Goal: Task Accomplishment & Management: Use online tool/utility

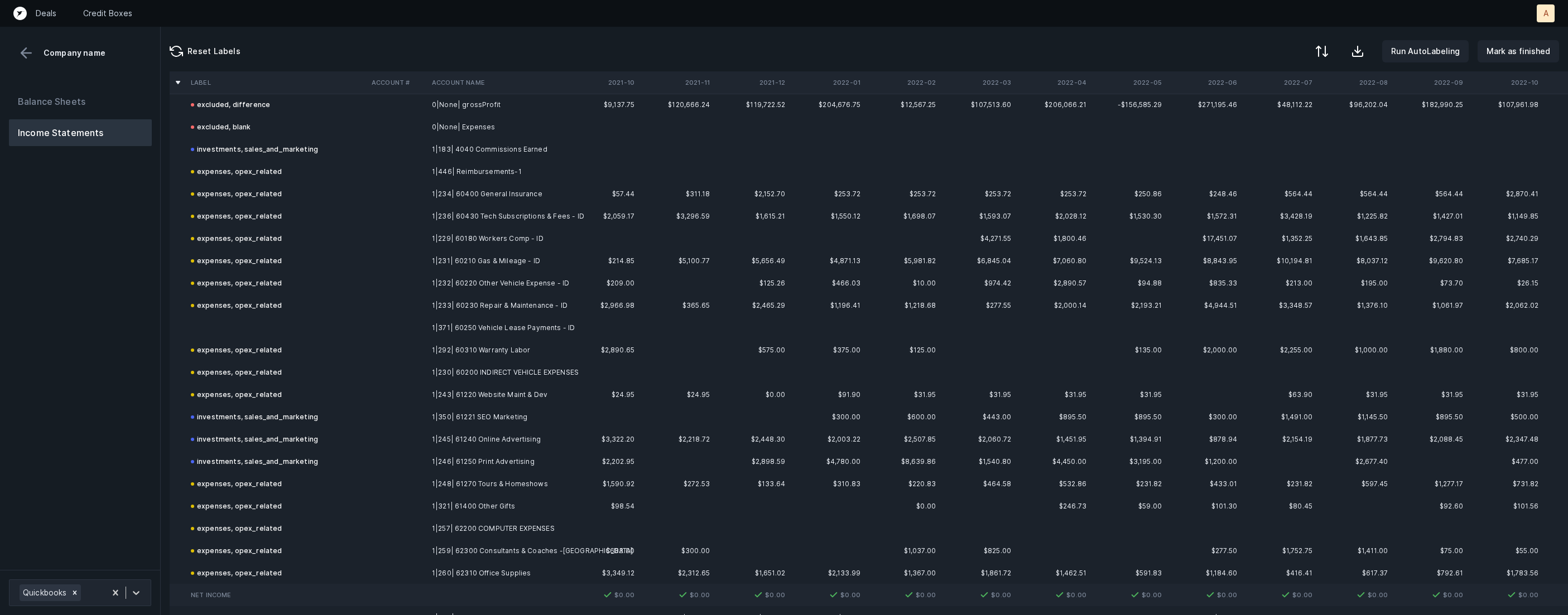
scroll to position [513, 0]
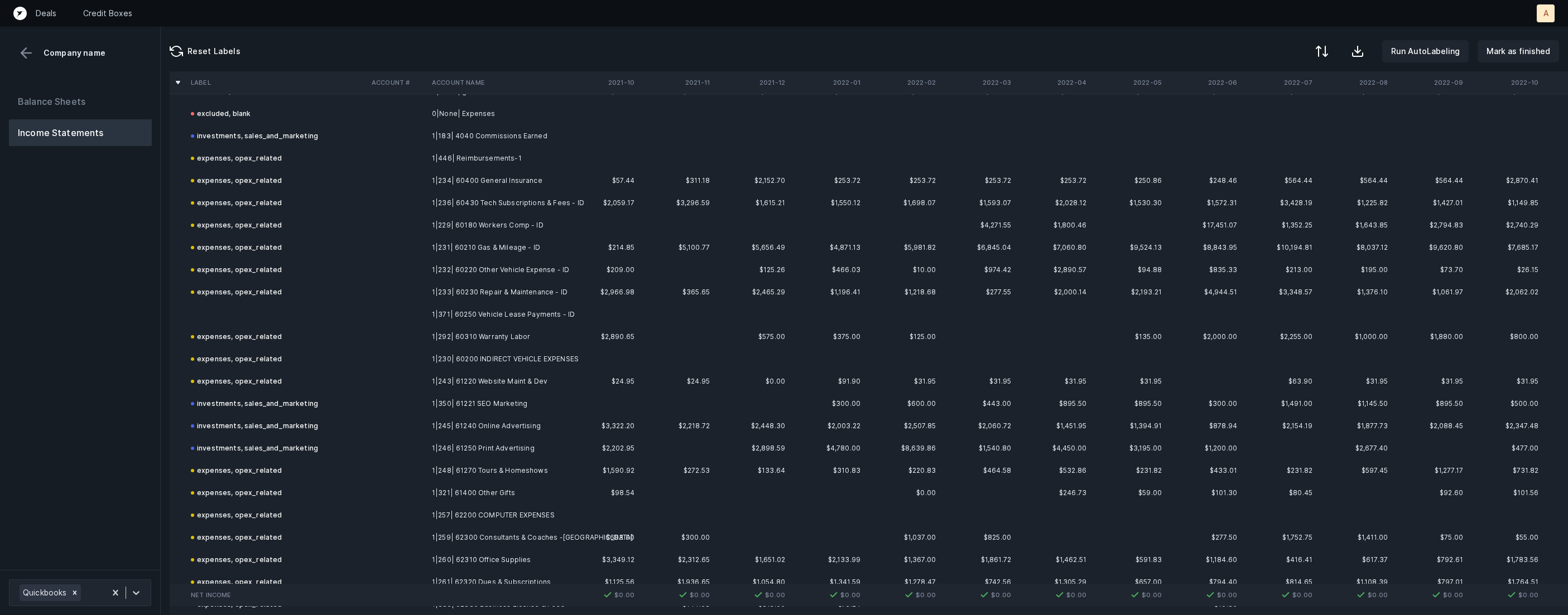
click at [508, 317] on td "1|371| 60250 Vehicle Lease Payments - ID" at bounding box center [495, 314] width 136 height 22
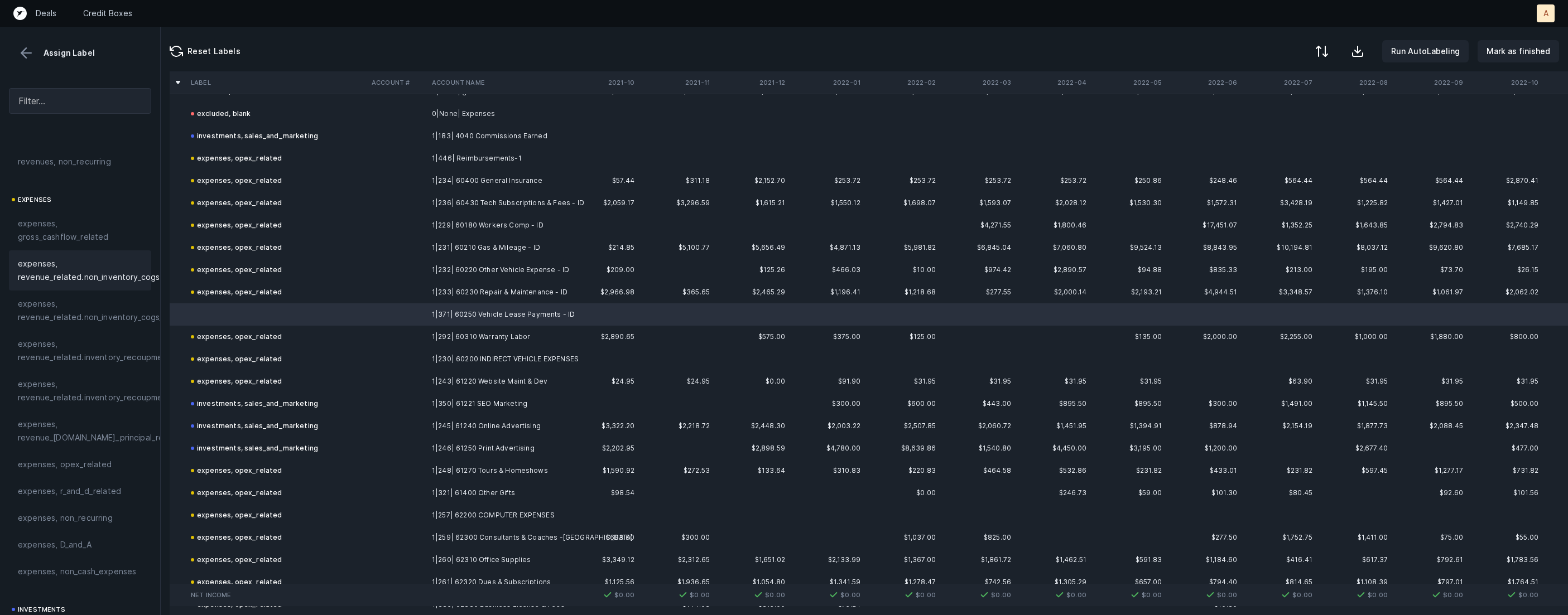
scroll to position [201, 0]
click at [92, 398] on span "expenses, opex_related" at bounding box center [65, 394] width 94 height 14
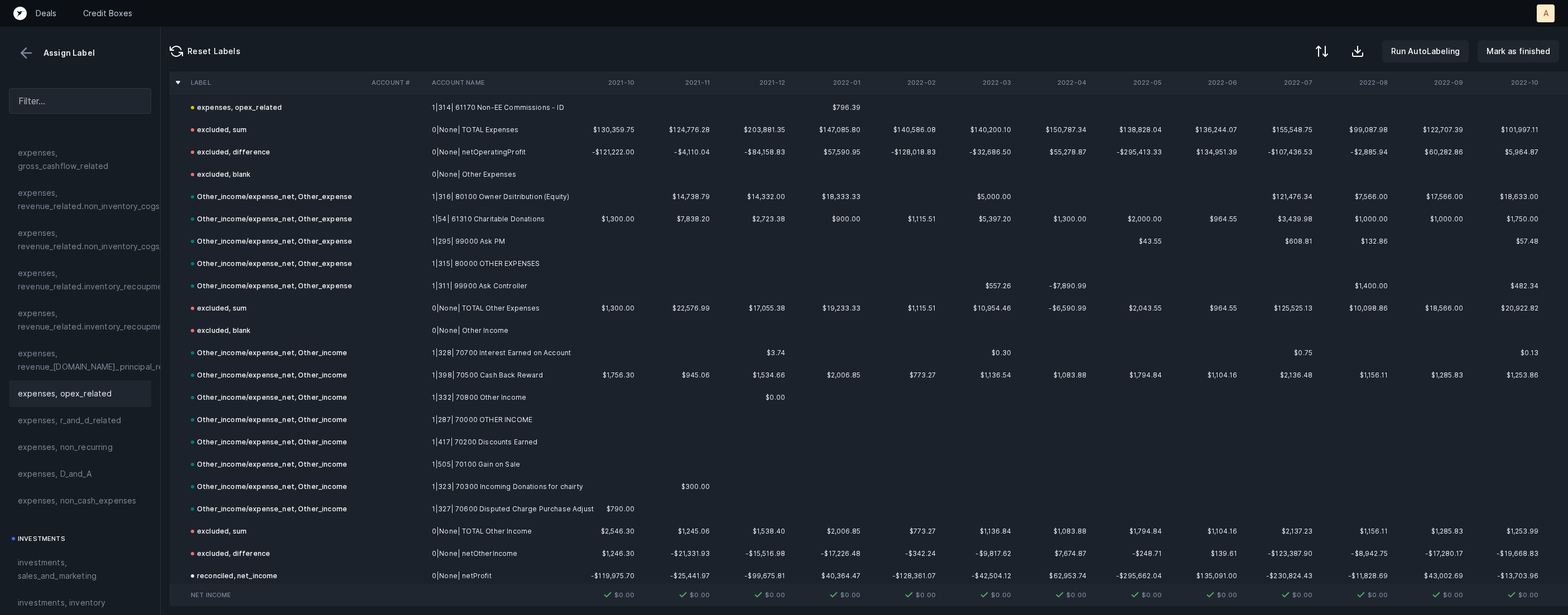
scroll to position [2850, 0]
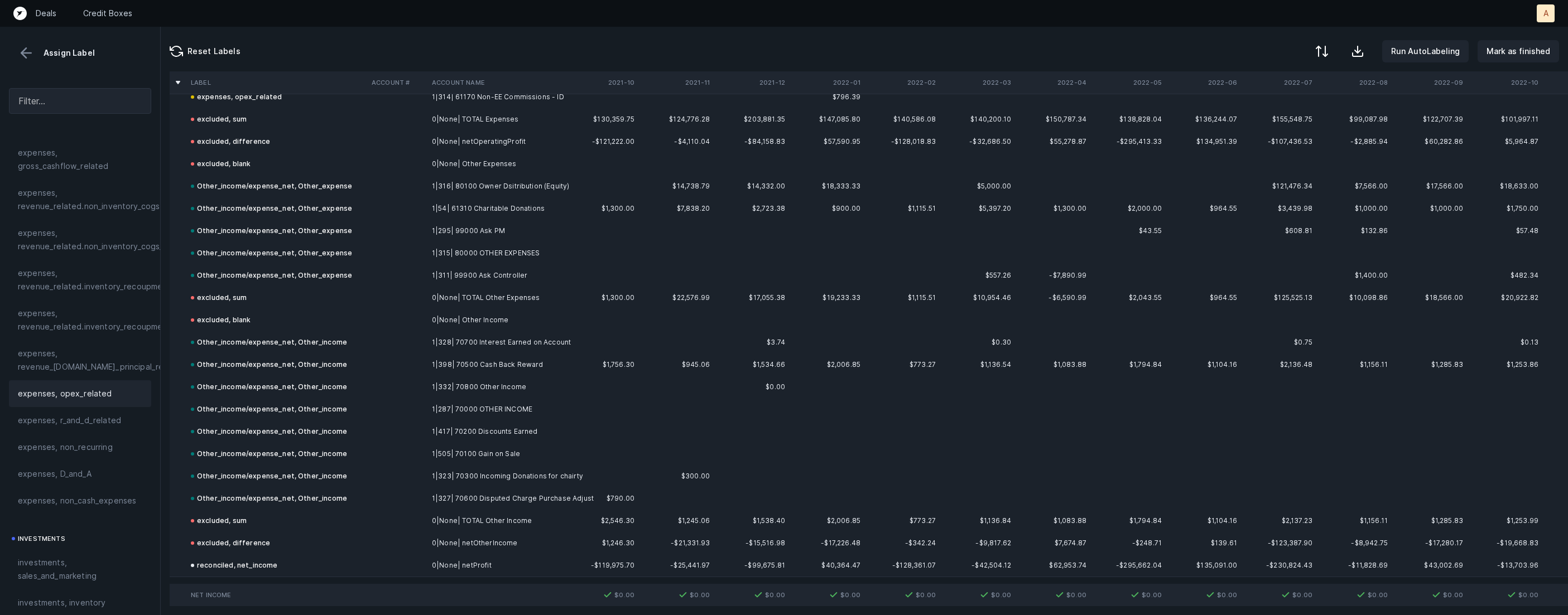
click at [22, 51] on button at bounding box center [26, 53] width 17 height 17
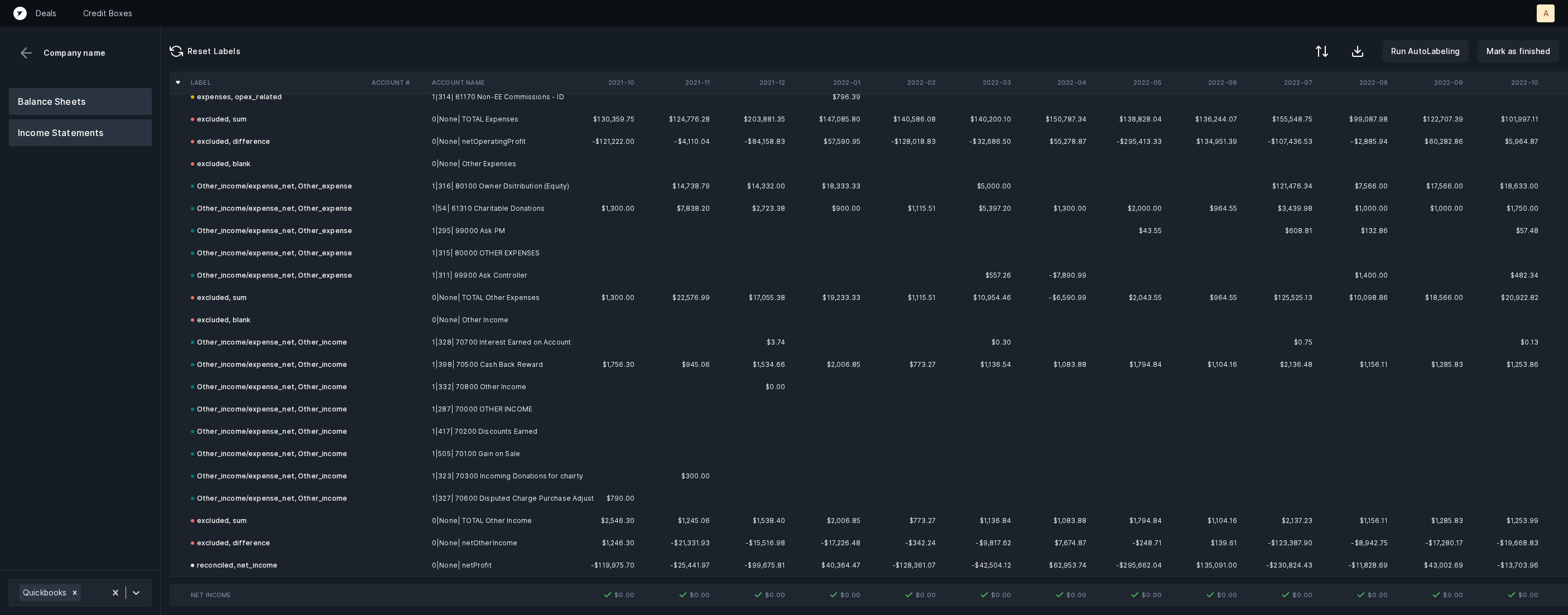
click at [48, 102] on button "Balance Sheets" at bounding box center [79, 101] width 143 height 26
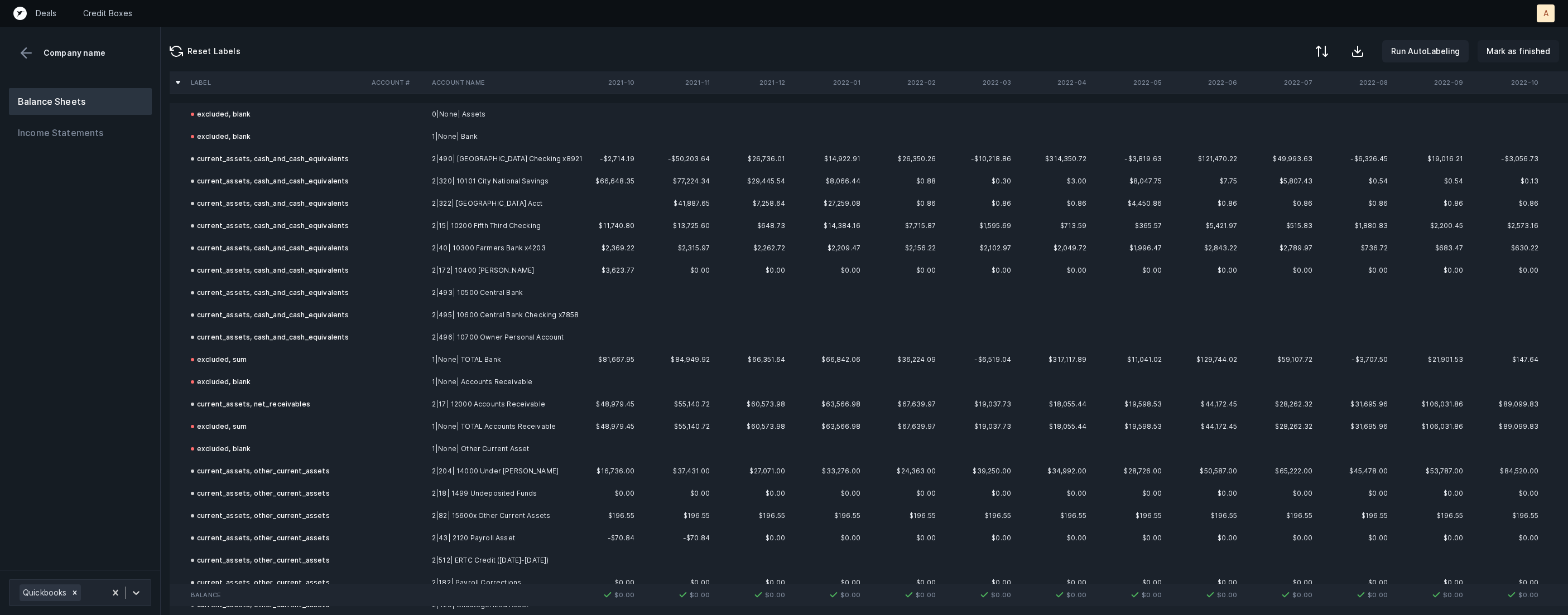
click at [1521, 53] on p "Mark as finished" at bounding box center [1518, 51] width 63 height 14
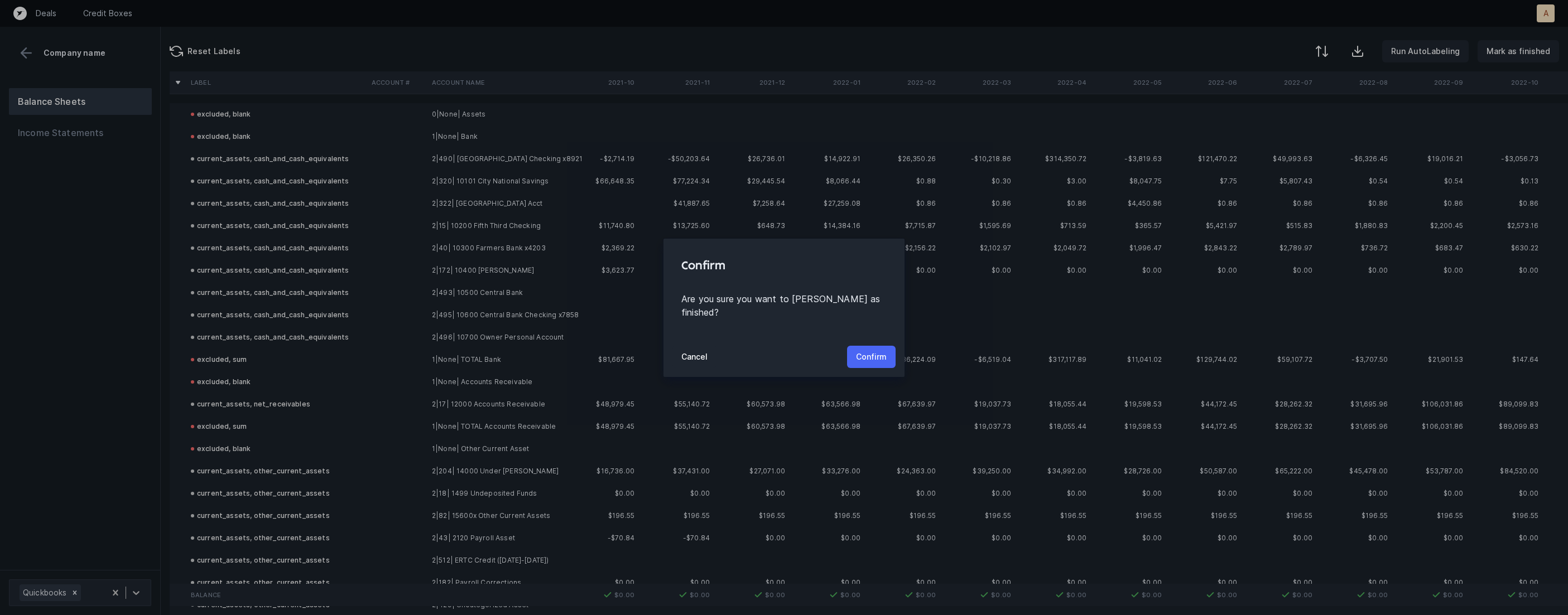
click at [870, 353] on p "Confirm" at bounding box center [872, 357] width 31 height 14
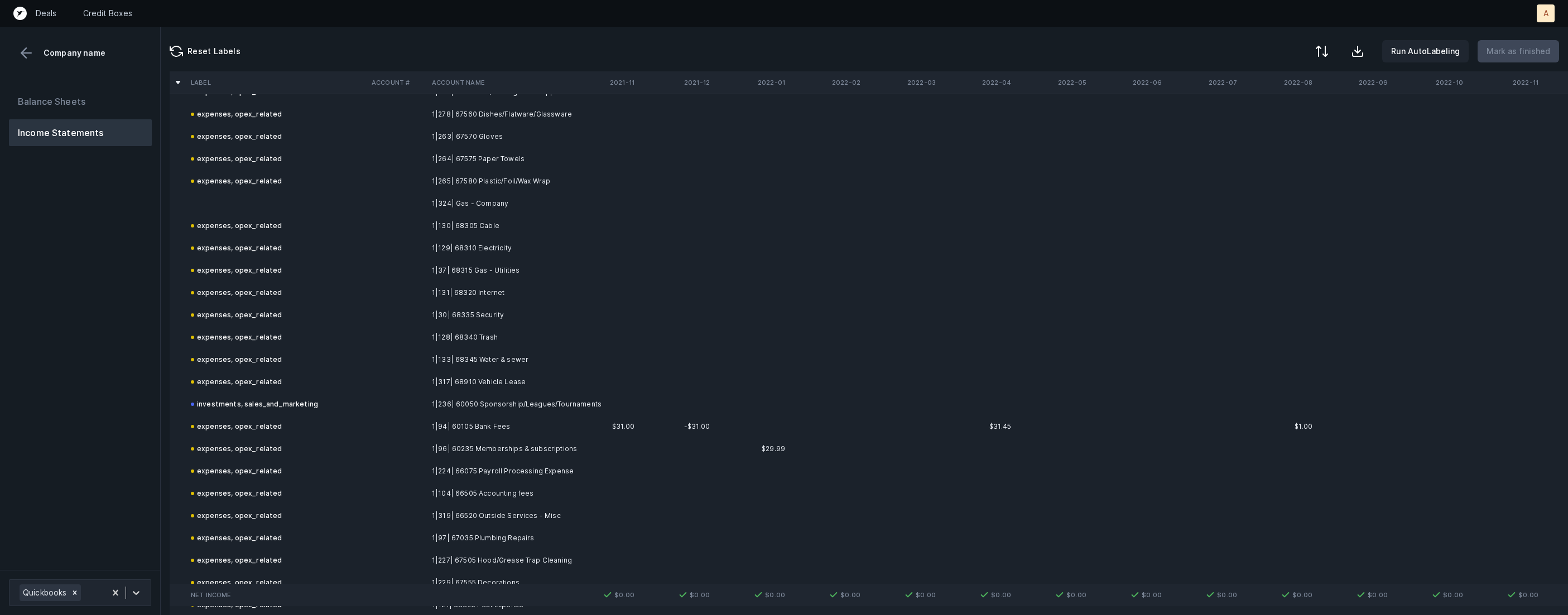
scroll to position [2504, 0]
click at [255, 223] on td at bounding box center [277, 220] width 181 height 22
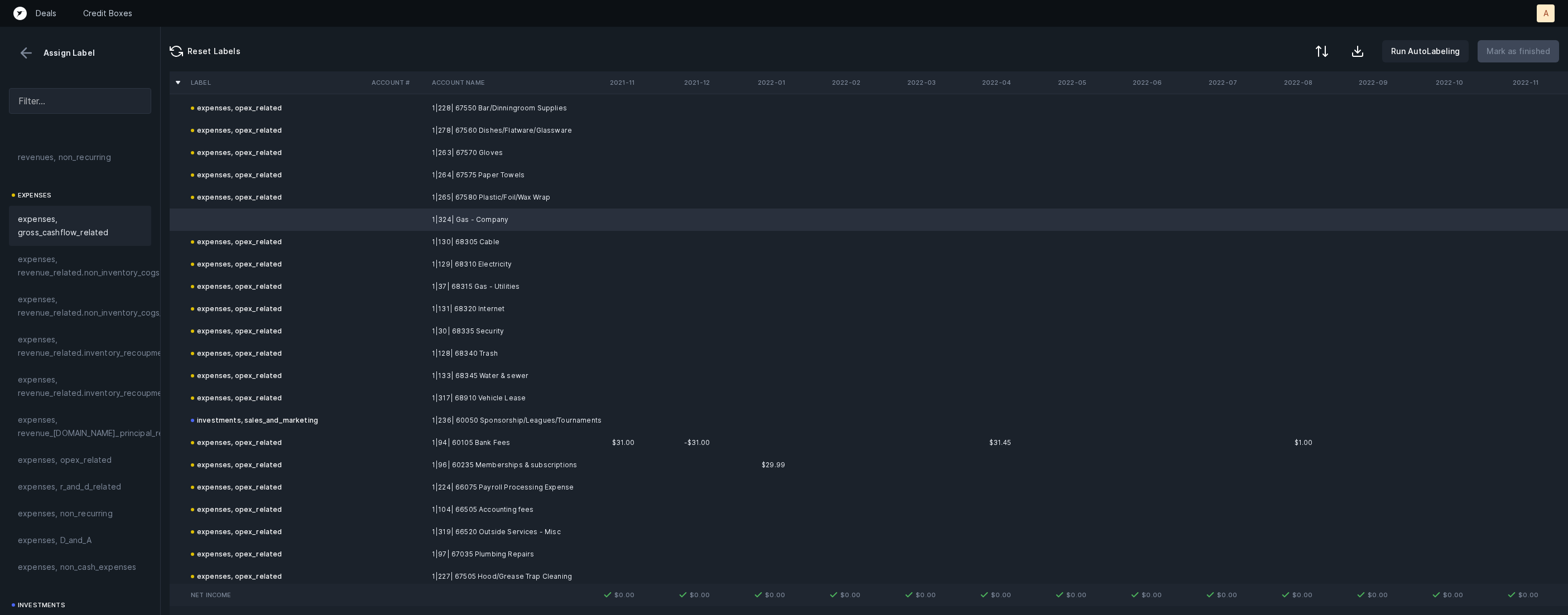
scroll to position [184, 0]
click at [75, 407] on span "expenses, opex_related" at bounding box center [65, 410] width 94 height 14
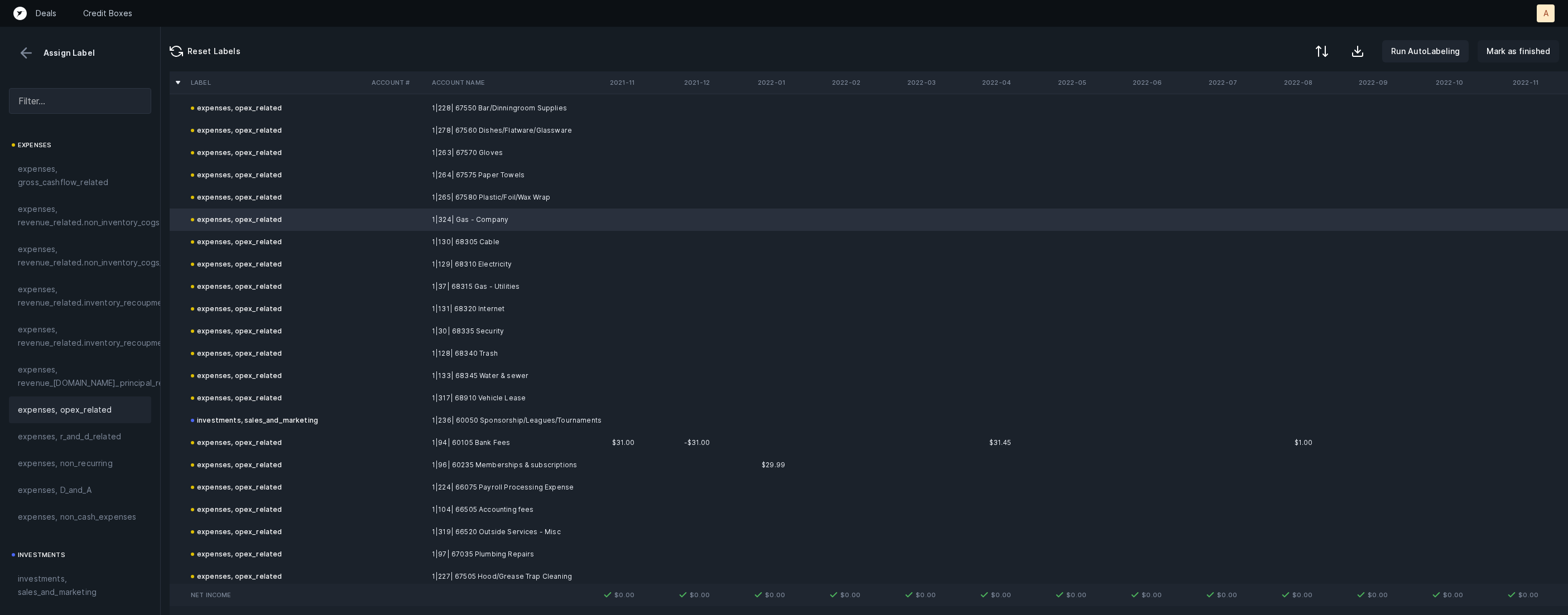
click at [1518, 51] on p "Mark as finished" at bounding box center [1518, 51] width 63 height 14
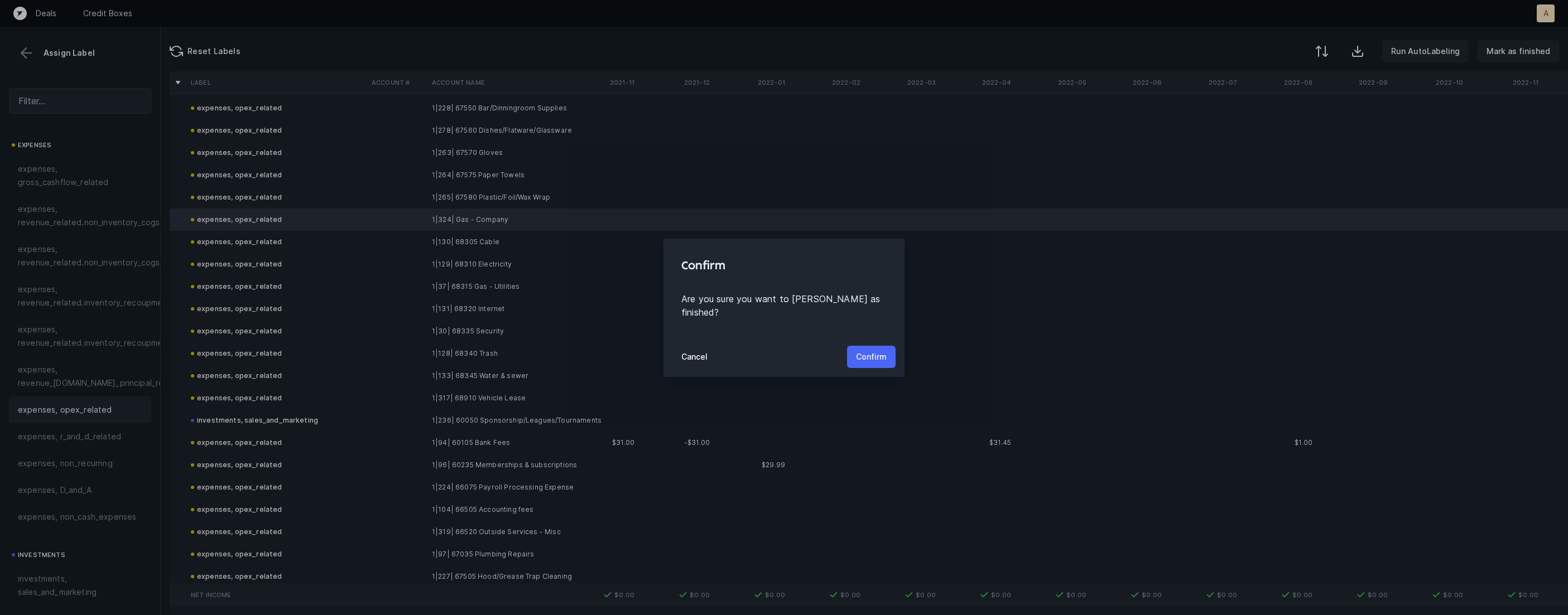
click at [871, 350] on p "Confirm" at bounding box center [872, 357] width 31 height 14
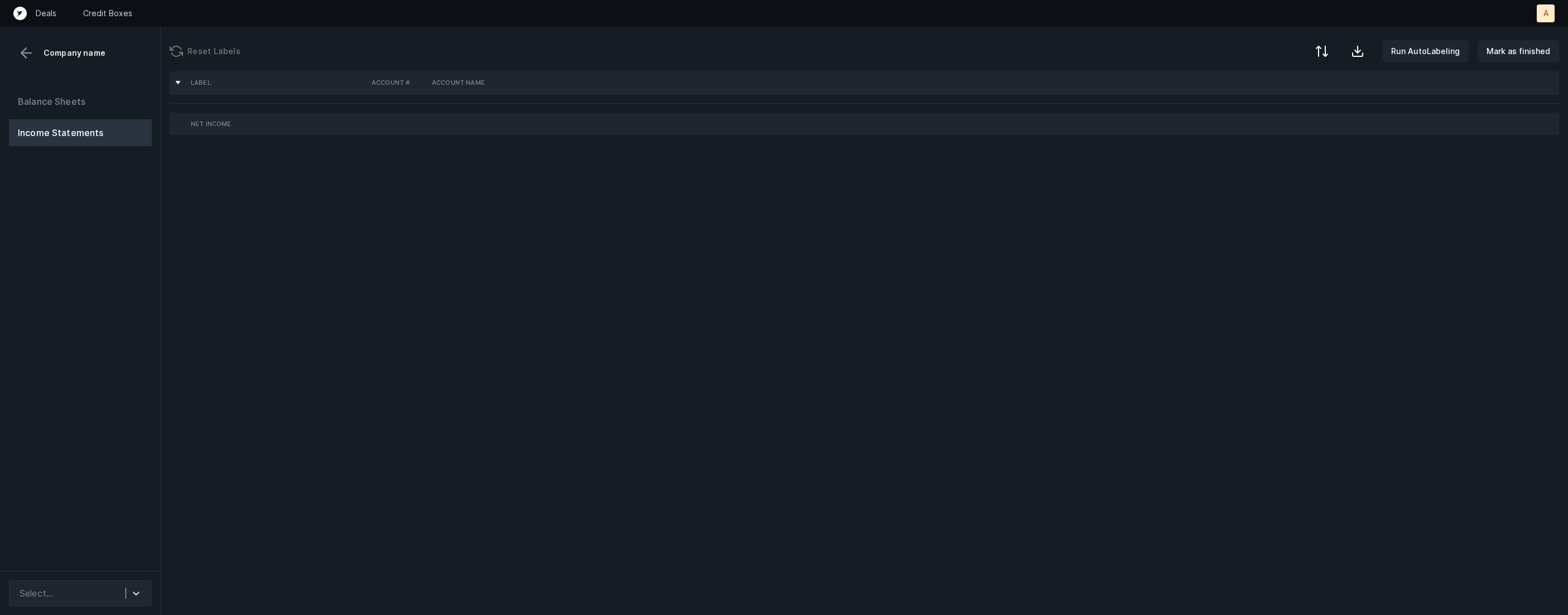
click at [115, 255] on div "Balance Sheets Income Statements" at bounding box center [80, 325] width 161 height 492
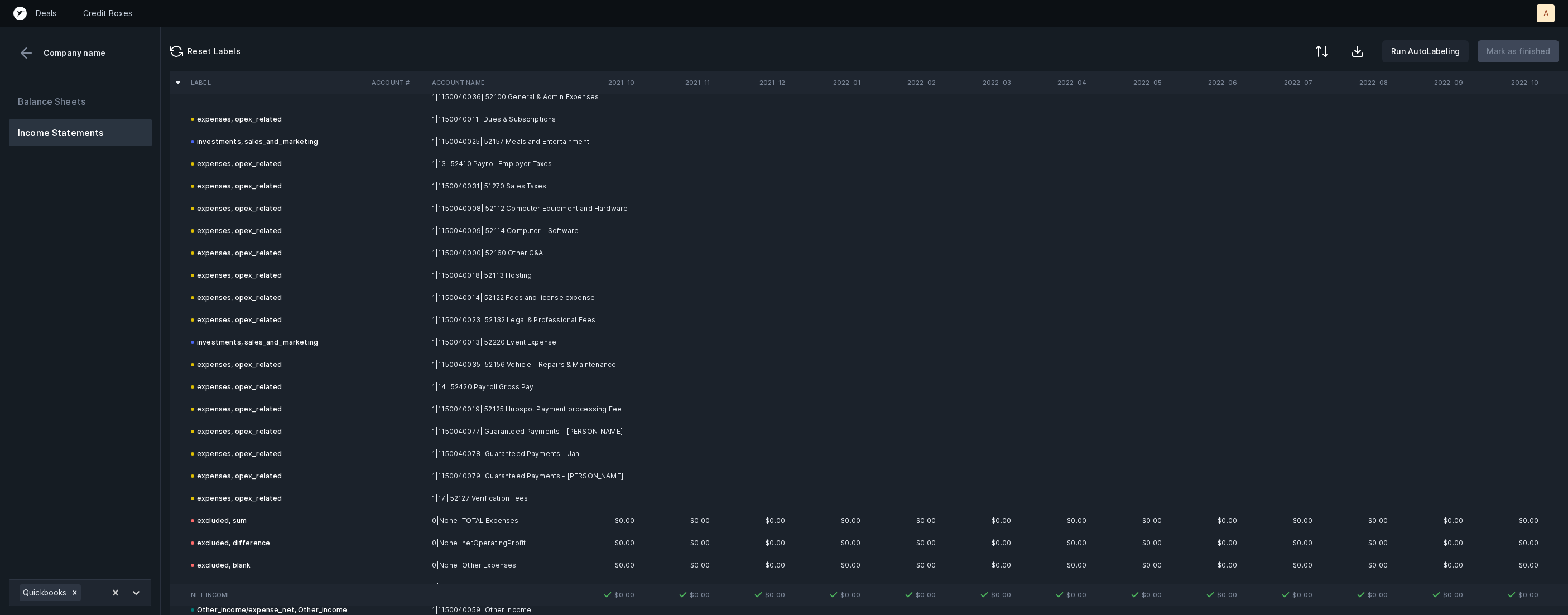
scroll to position [665, 0]
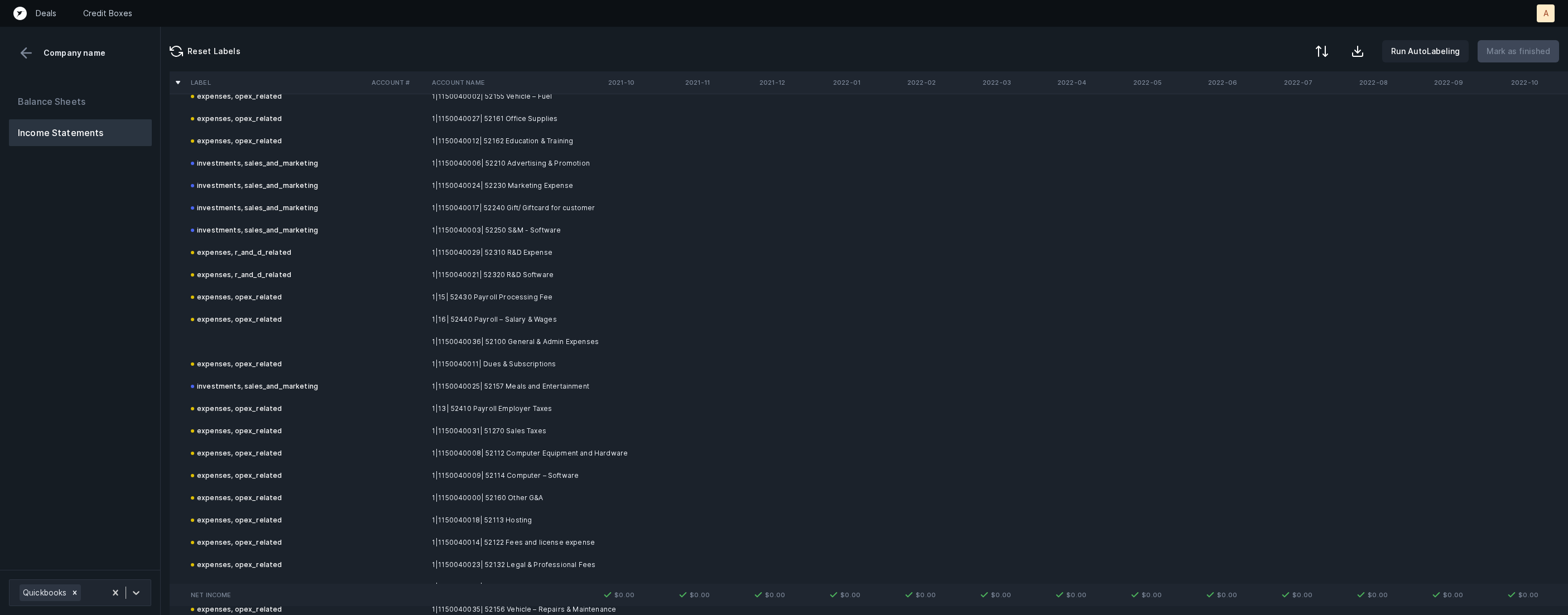
click at [259, 337] on td at bounding box center [277, 342] width 181 height 22
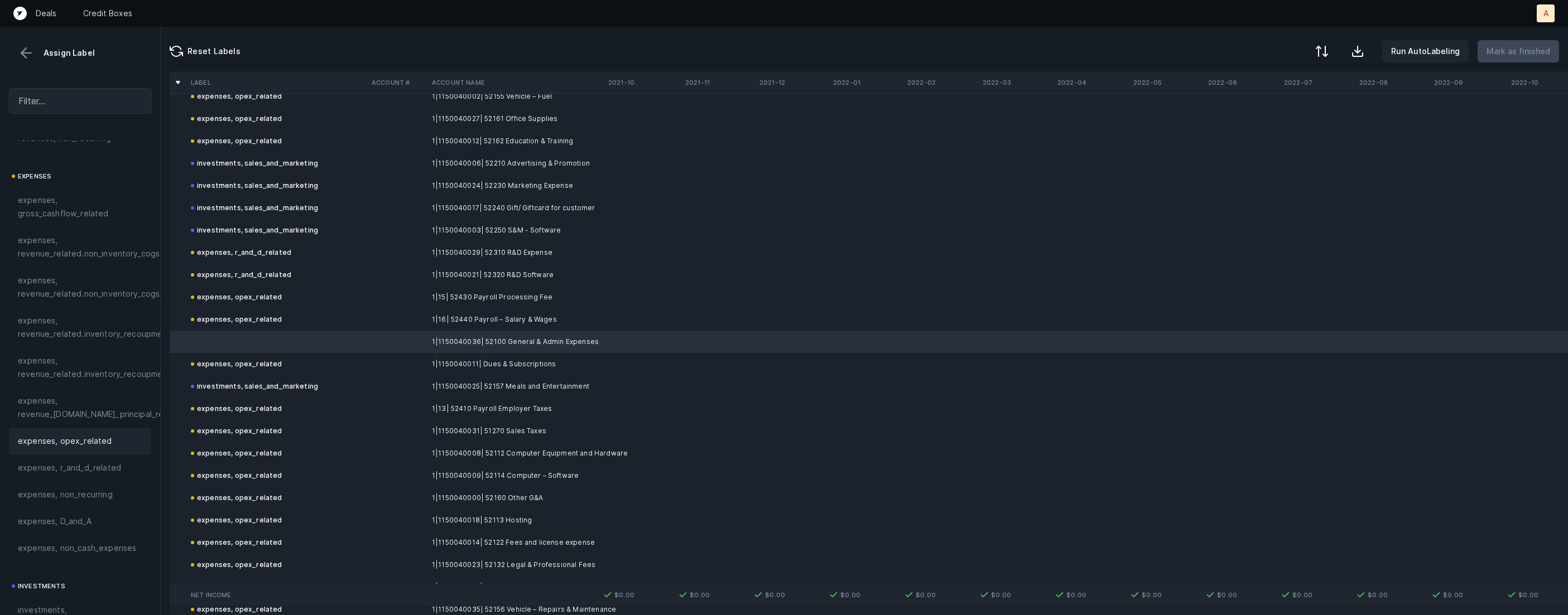
scroll to position [162, 0]
click at [45, 431] on span "expenses, opex_related" at bounding box center [65, 432] width 94 height 14
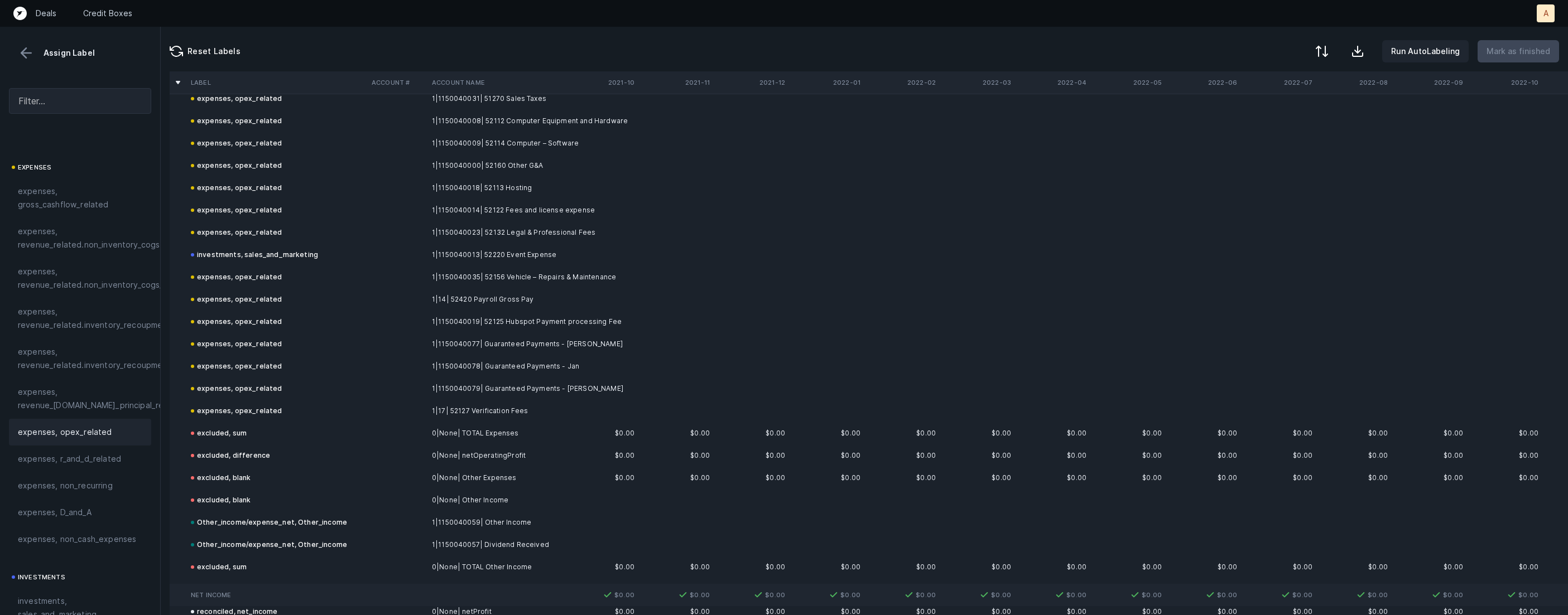
scroll to position [1044, 0]
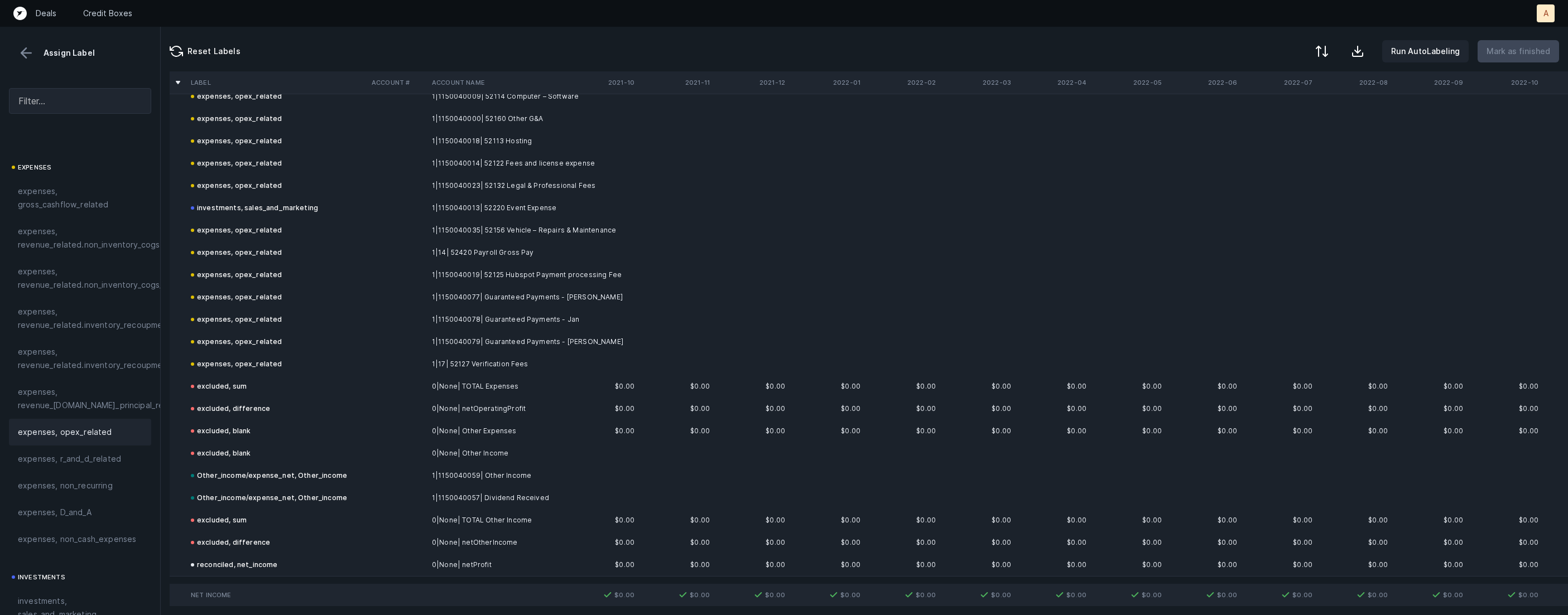
click at [678, 313] on div at bounding box center [784, 308] width 1568 height 615
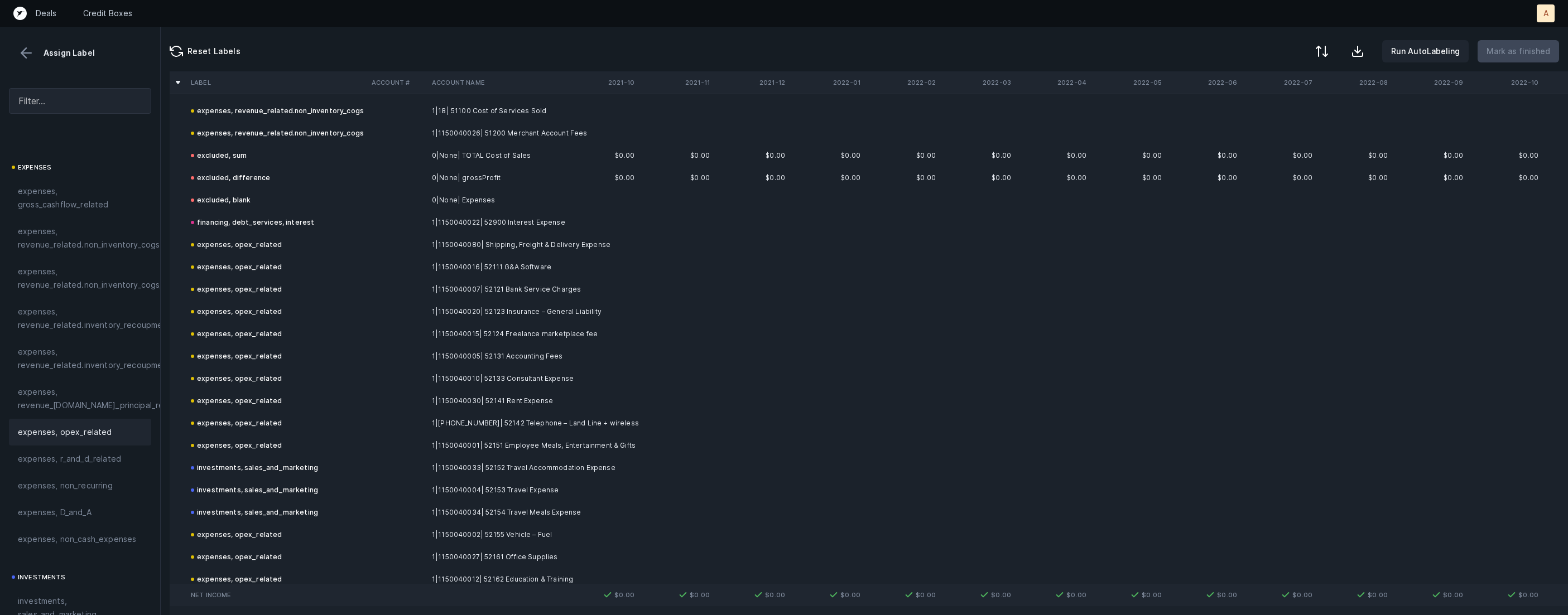
scroll to position [0, 0]
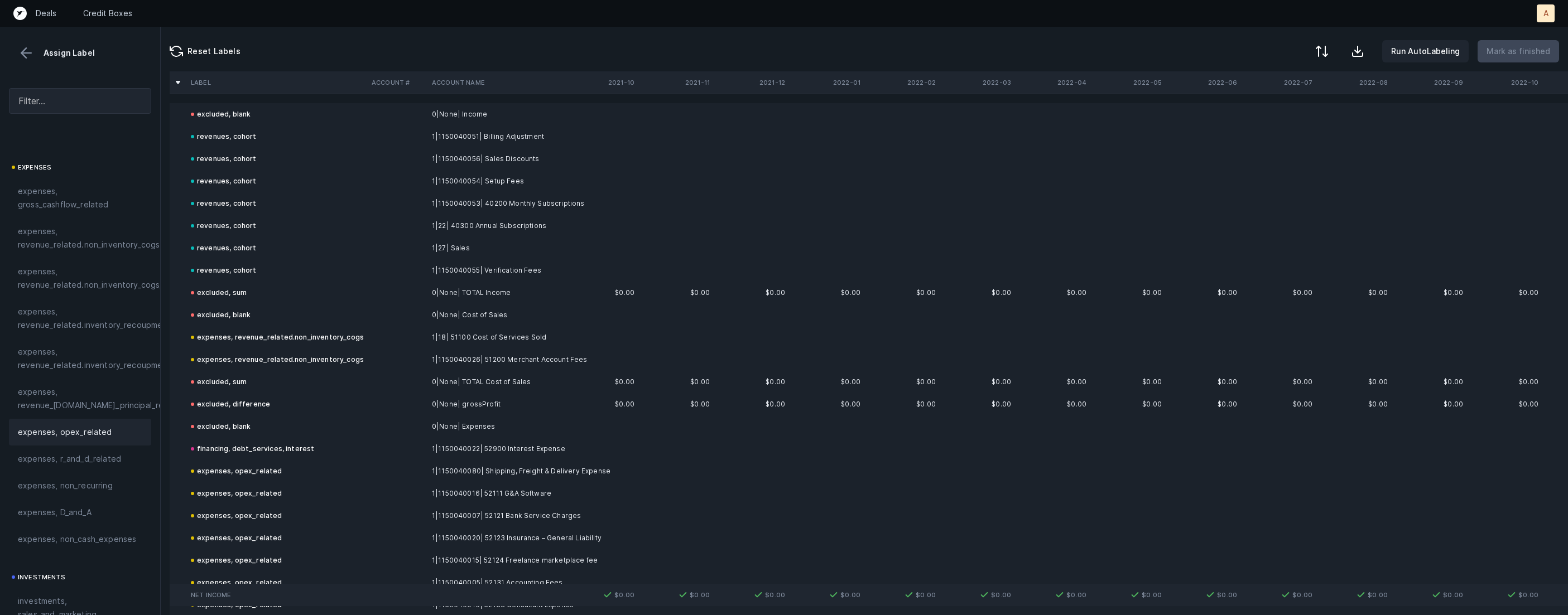
click at [30, 50] on button at bounding box center [26, 53] width 17 height 17
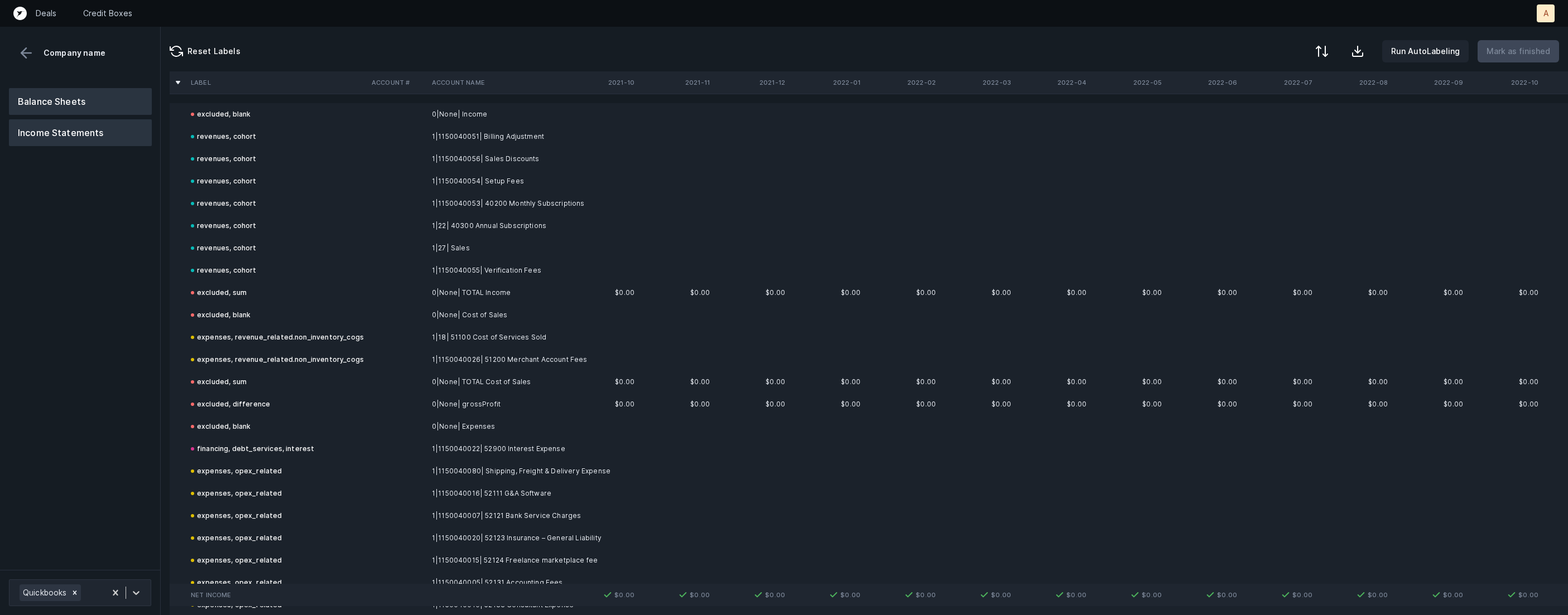
click at [61, 90] on button "Balance Sheets" at bounding box center [79, 101] width 143 height 26
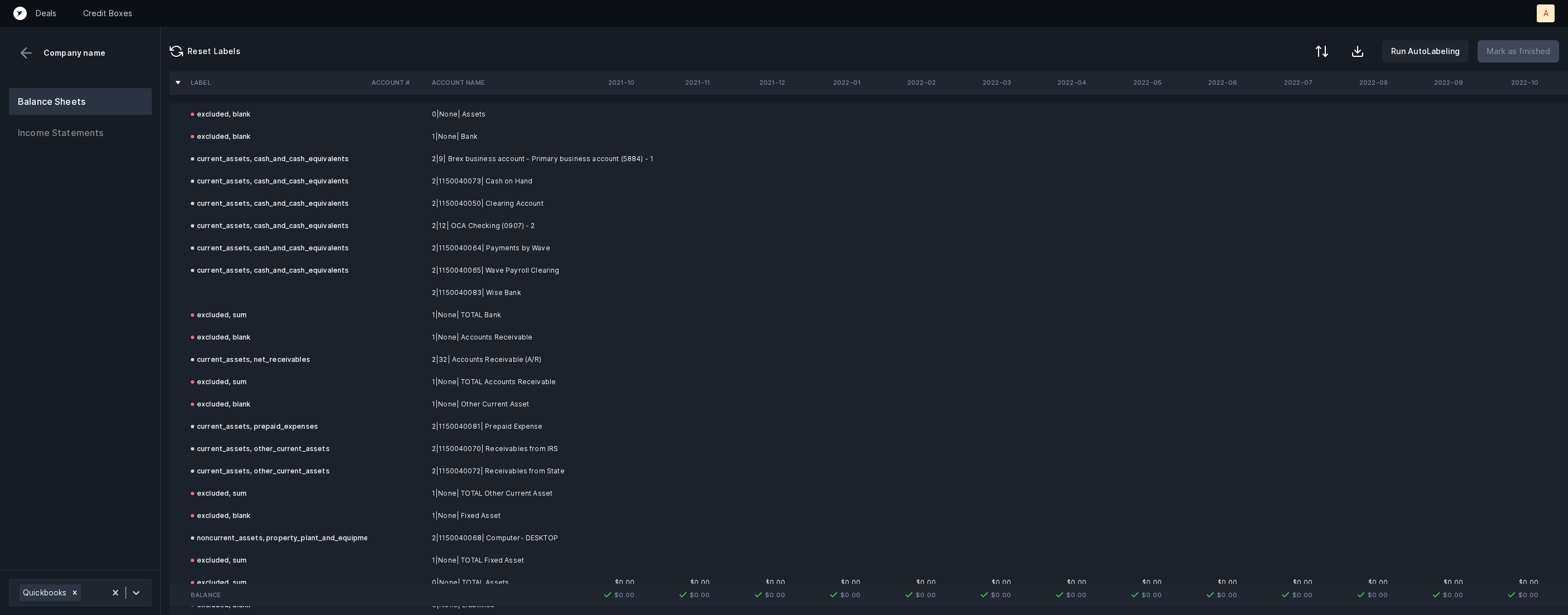
click at [277, 289] on td at bounding box center [277, 293] width 181 height 22
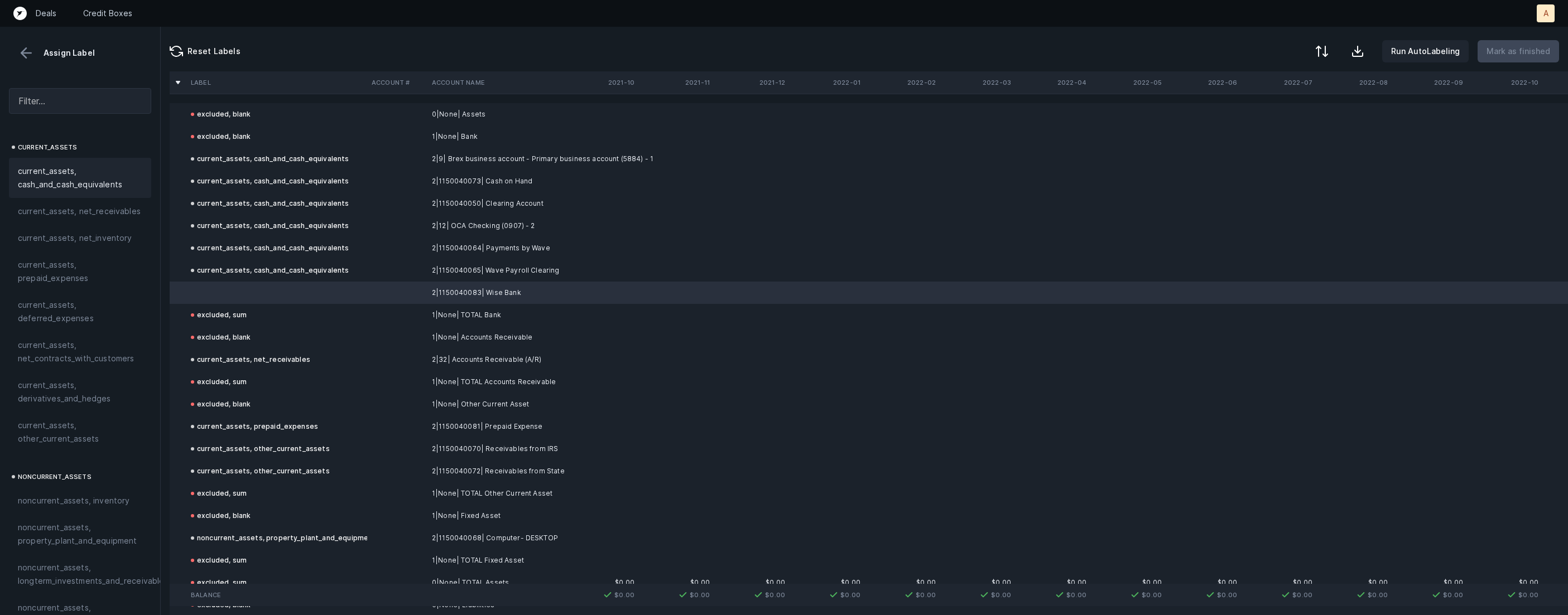
click at [109, 176] on span "current_assets, cash_and_cash_equivalents" at bounding box center [80, 178] width 125 height 26
click at [1526, 44] on p "Mark as finished" at bounding box center [1518, 51] width 63 height 14
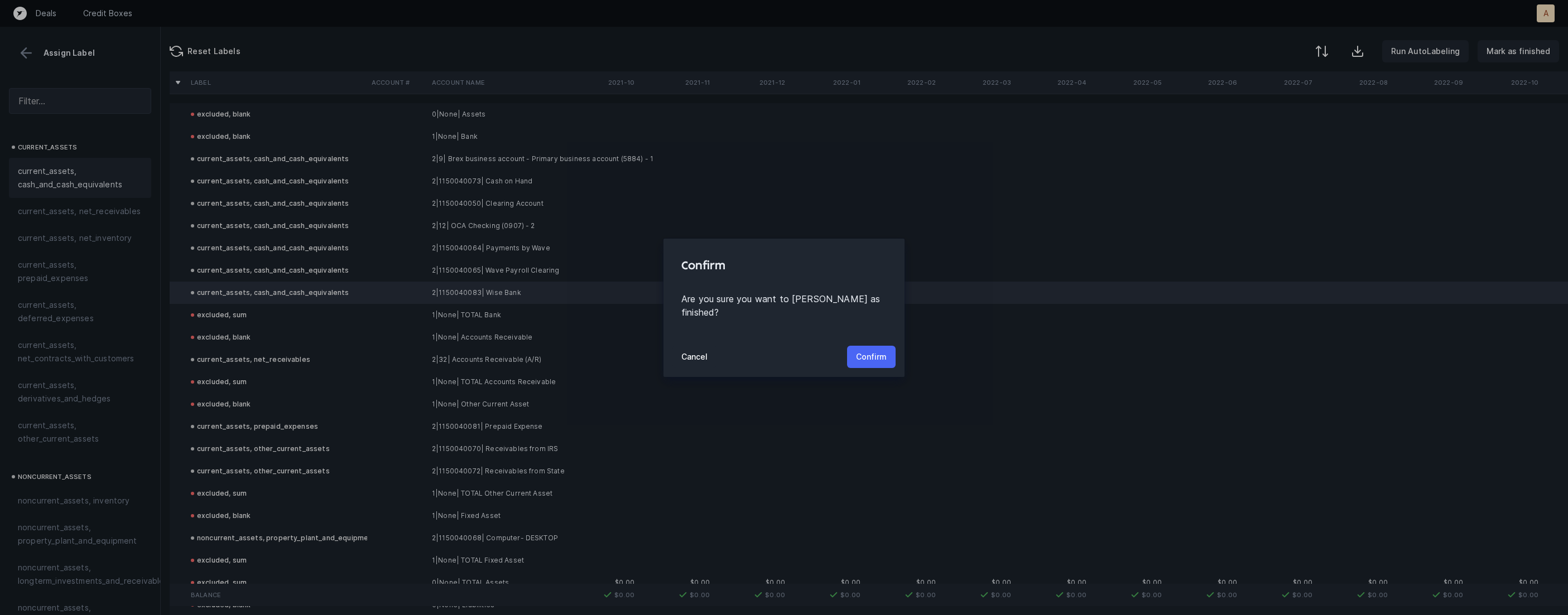
click at [856, 356] on p "Confirm" at bounding box center [872, 357] width 31 height 14
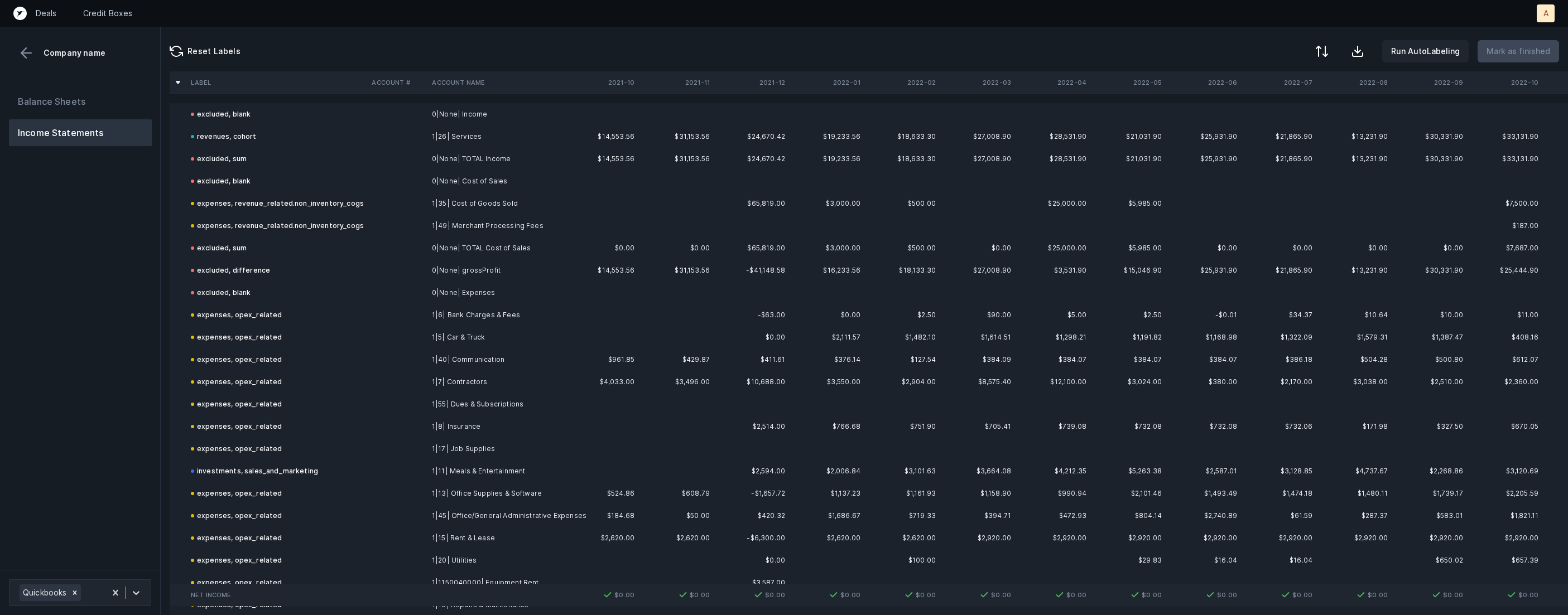
click at [129, 338] on div "Balance Sheets Income Statements" at bounding box center [80, 325] width 161 height 491
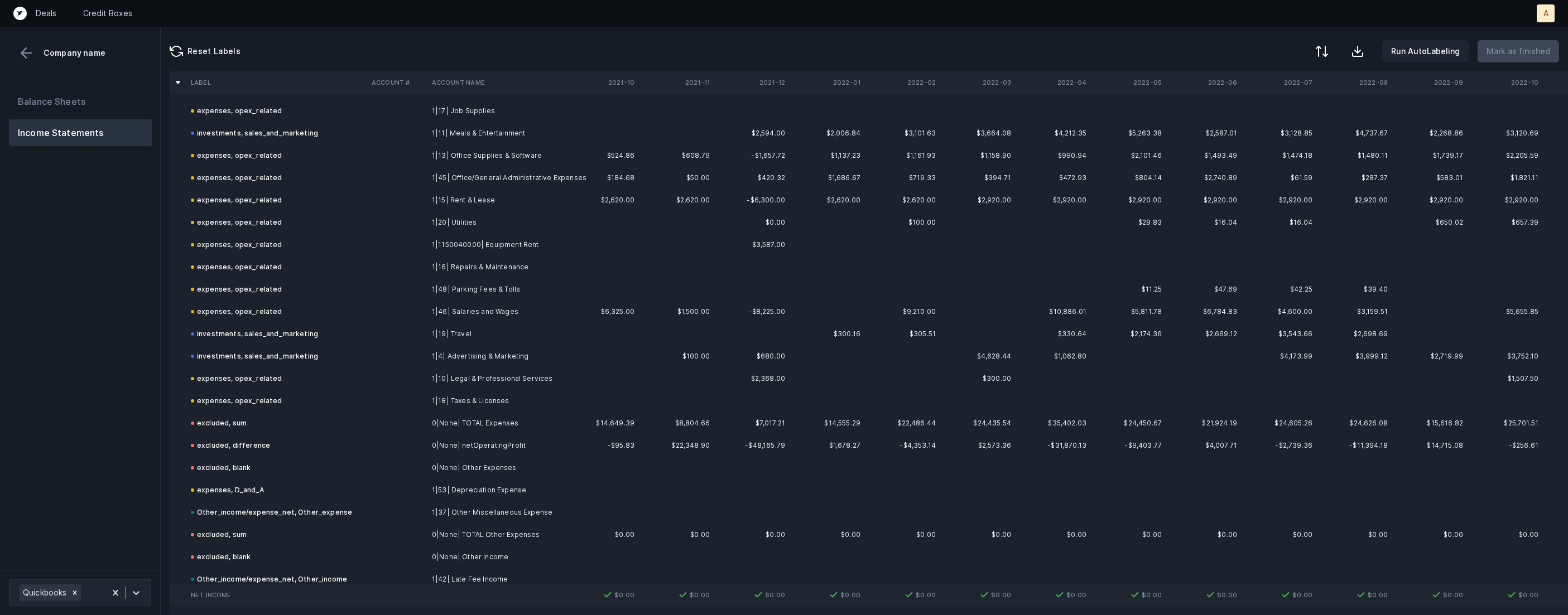
scroll to position [420, 0]
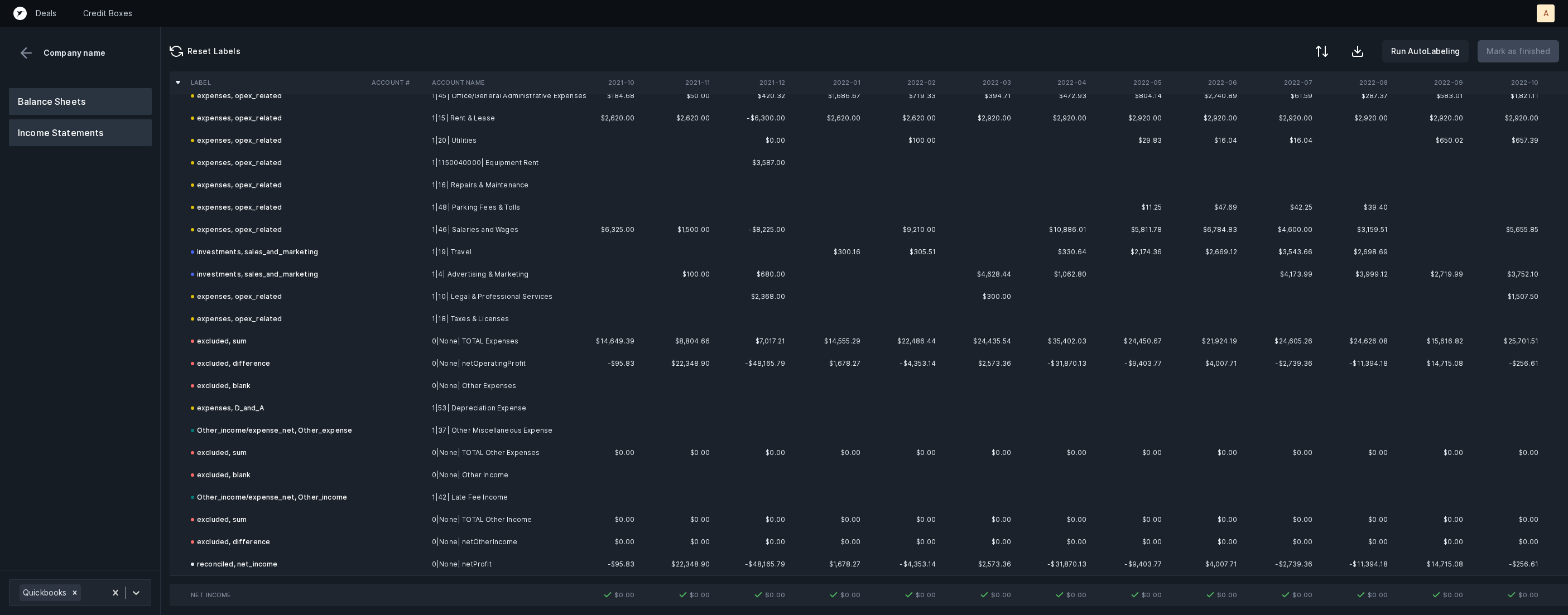
click at [110, 92] on button "Balance Sheets" at bounding box center [79, 101] width 143 height 26
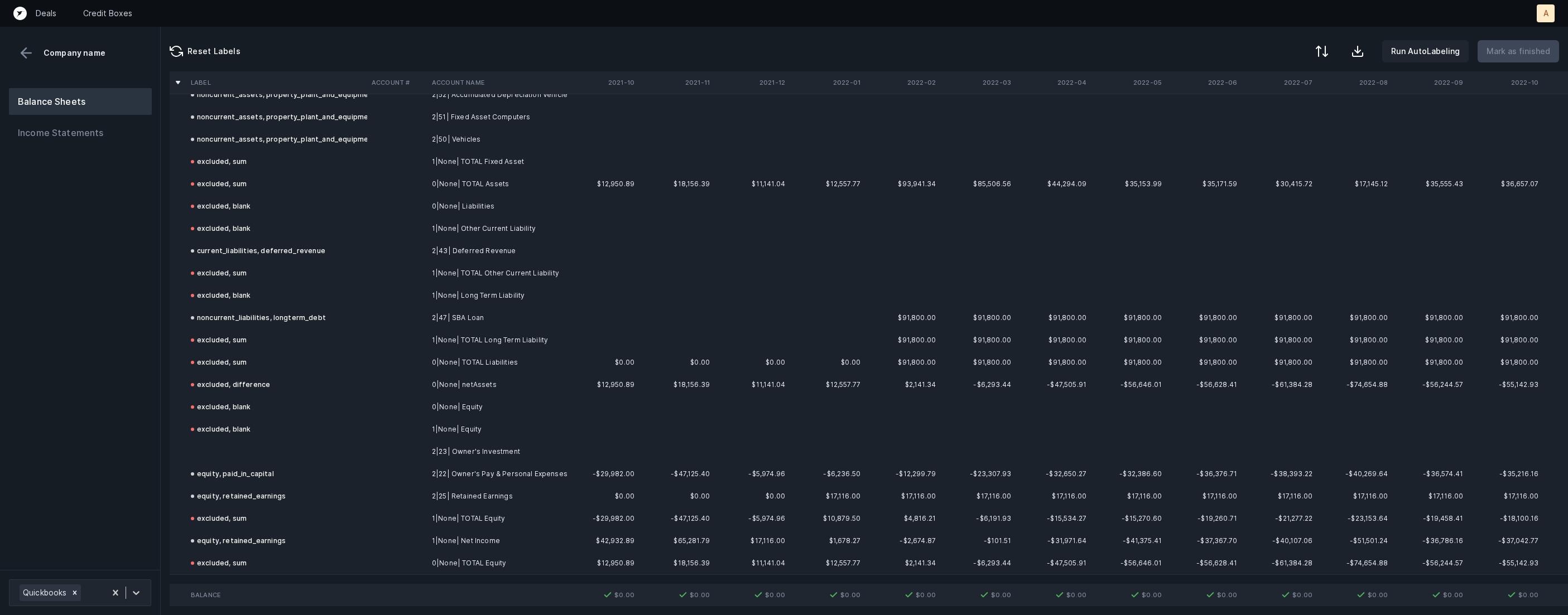
scroll to position [286, 0]
click at [237, 449] on td at bounding box center [277, 453] width 181 height 22
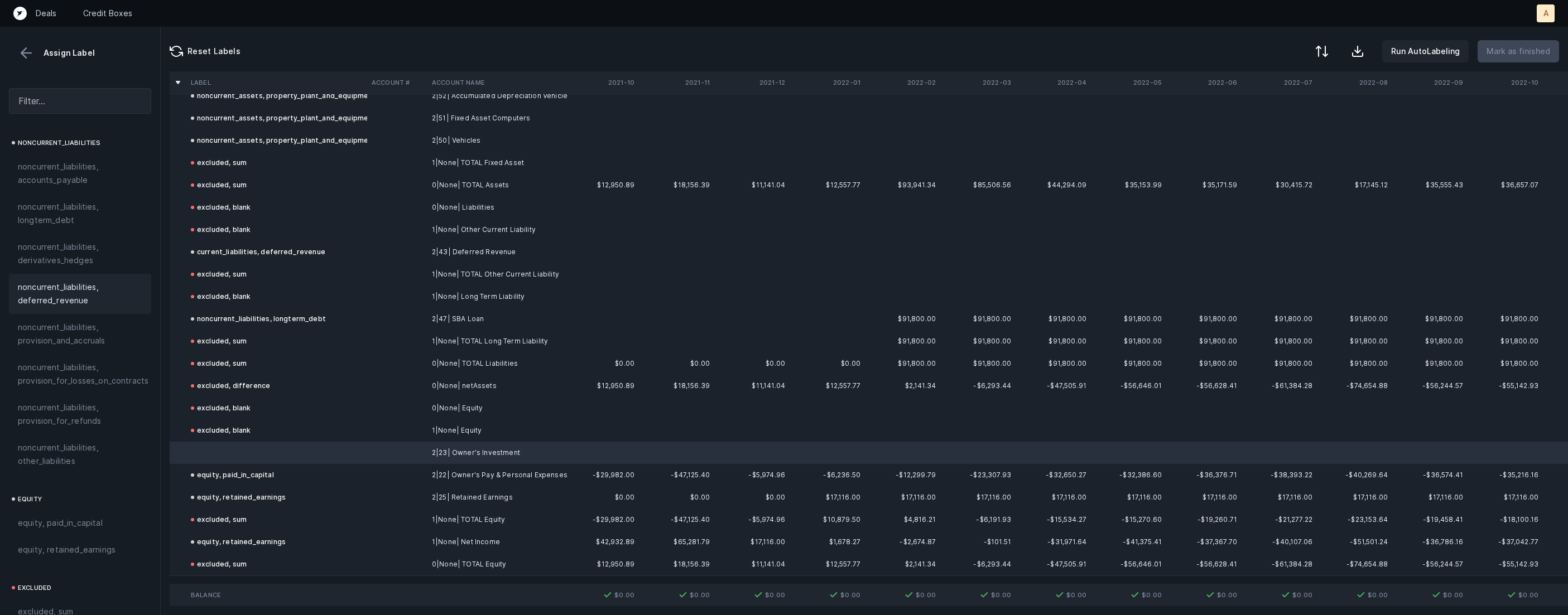
scroll to position [1188, 0]
click at [69, 429] on span "equity, paid_in_capital" at bounding box center [60, 436] width 85 height 14
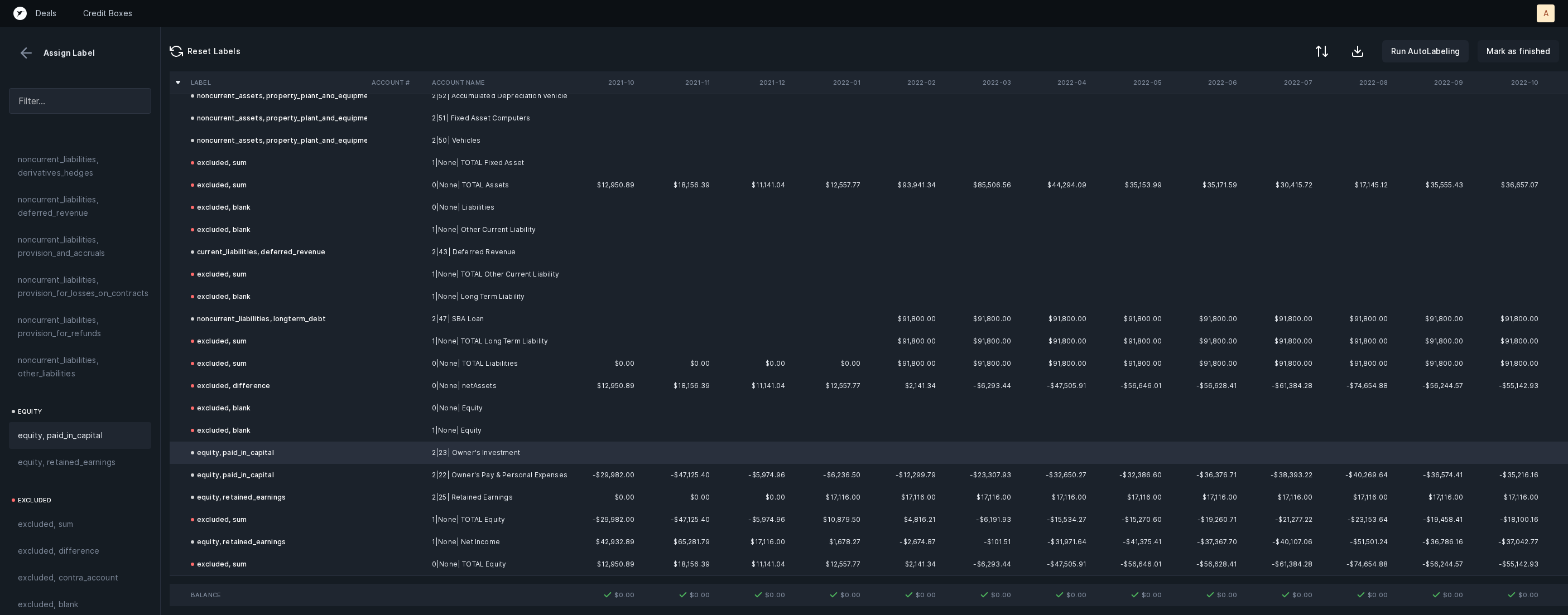
click at [1526, 54] on p "Mark as finished" at bounding box center [1518, 51] width 63 height 14
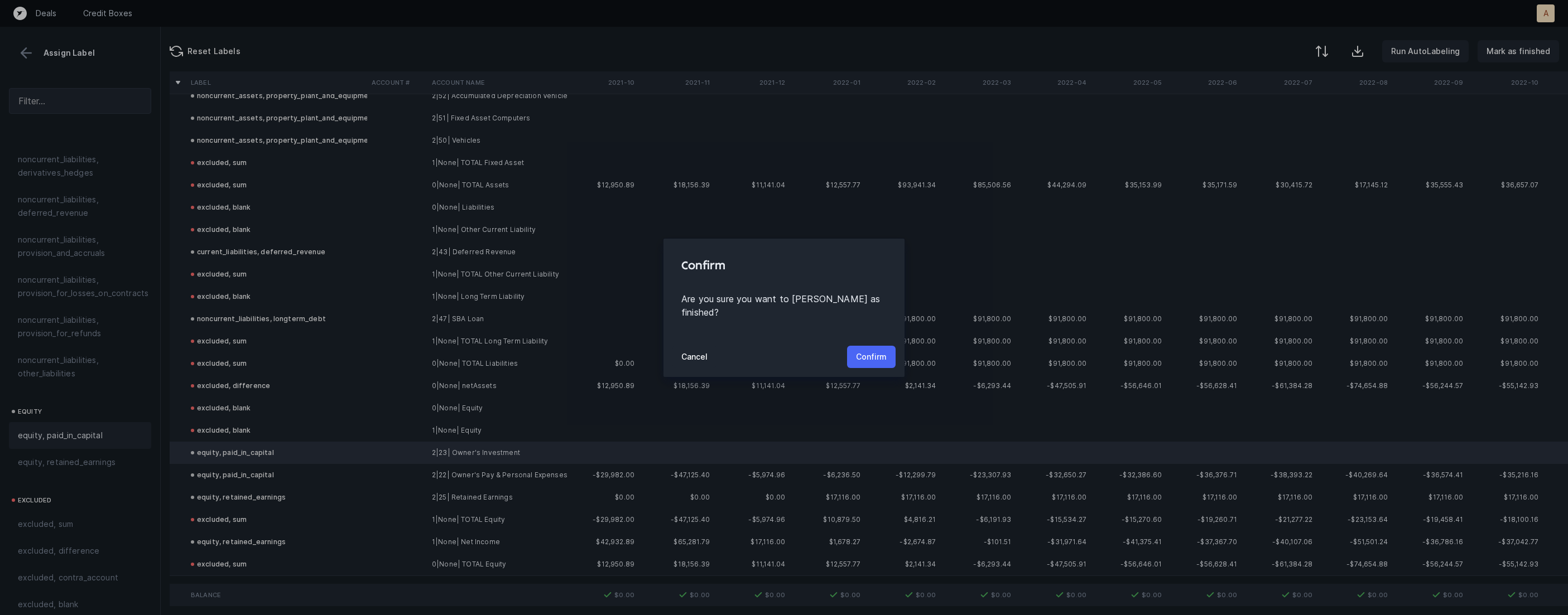
click at [865, 350] on p "Confirm" at bounding box center [872, 357] width 31 height 14
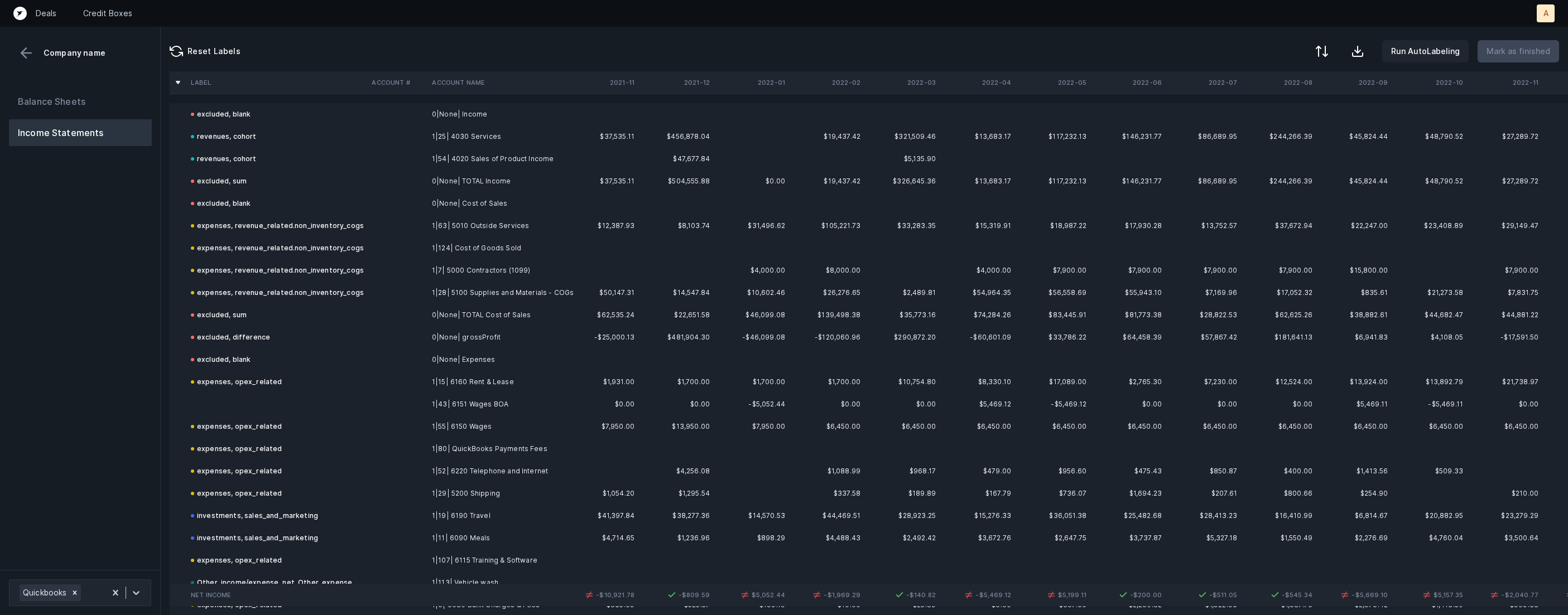
click at [268, 408] on td at bounding box center [277, 404] width 181 height 22
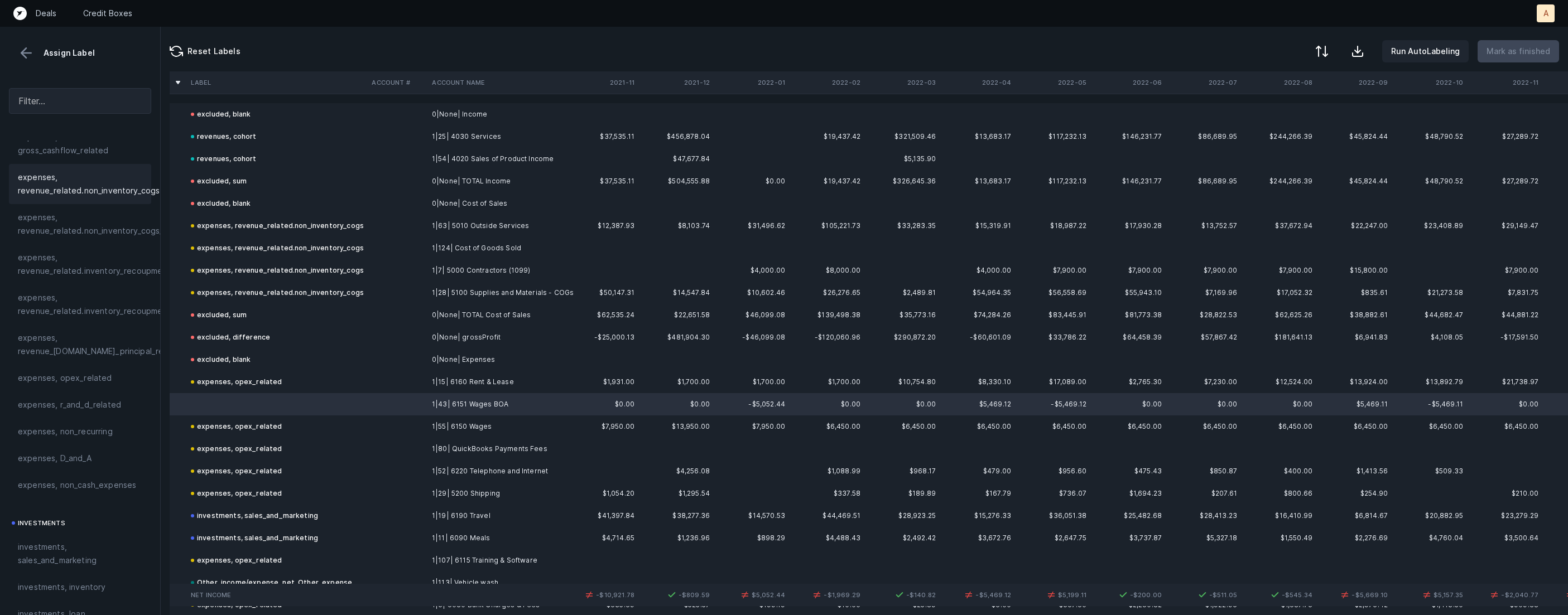
scroll to position [263, 0]
click at [92, 324] on div "expenses, opex_related" at bounding box center [79, 331] width 142 height 26
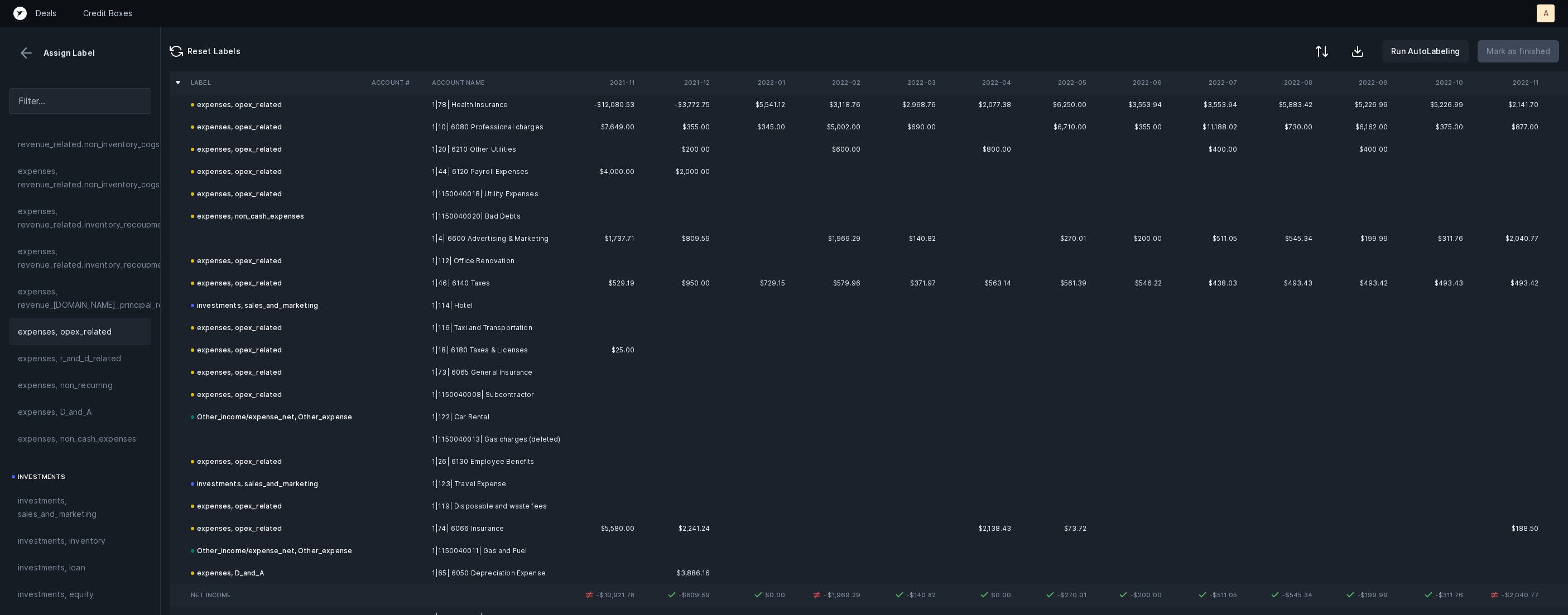
scroll to position [721, 0]
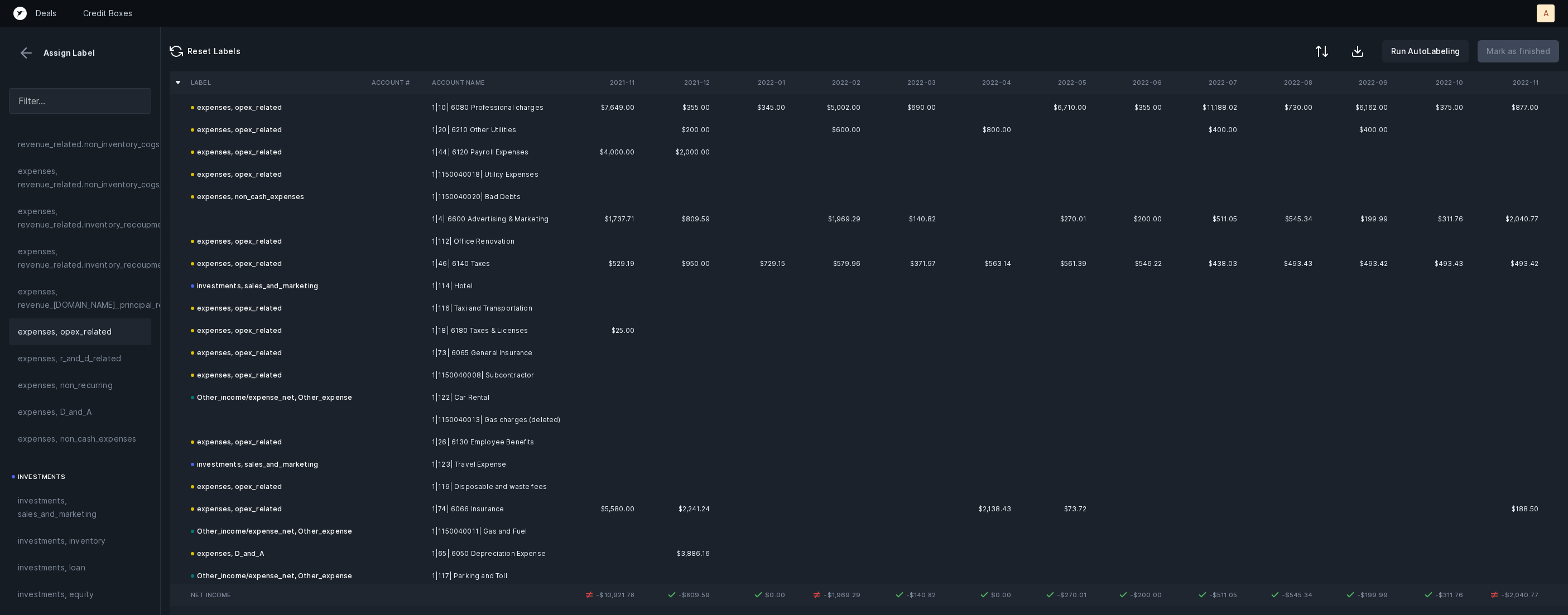
click at [279, 211] on td at bounding box center [277, 220] width 181 height 22
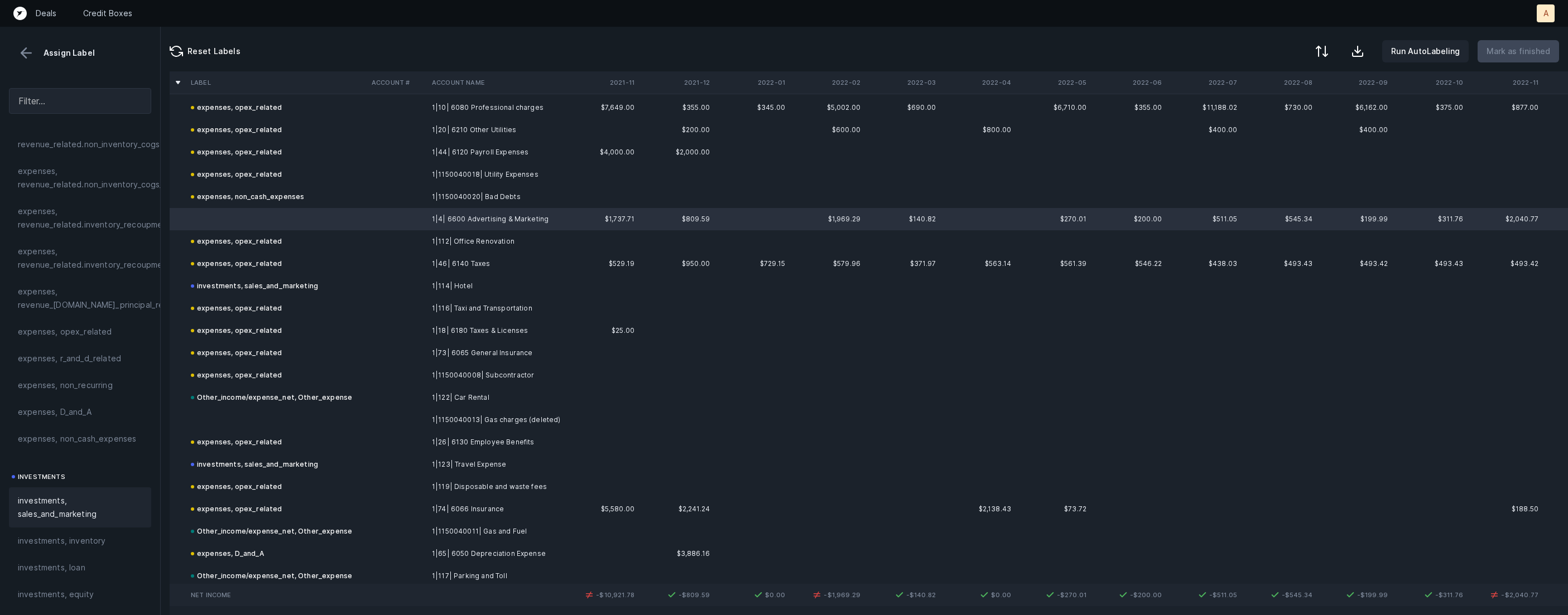
click at [46, 493] on div "investments, sales_and_marketing" at bounding box center [79, 507] width 142 height 40
click at [226, 413] on td at bounding box center [277, 420] width 181 height 22
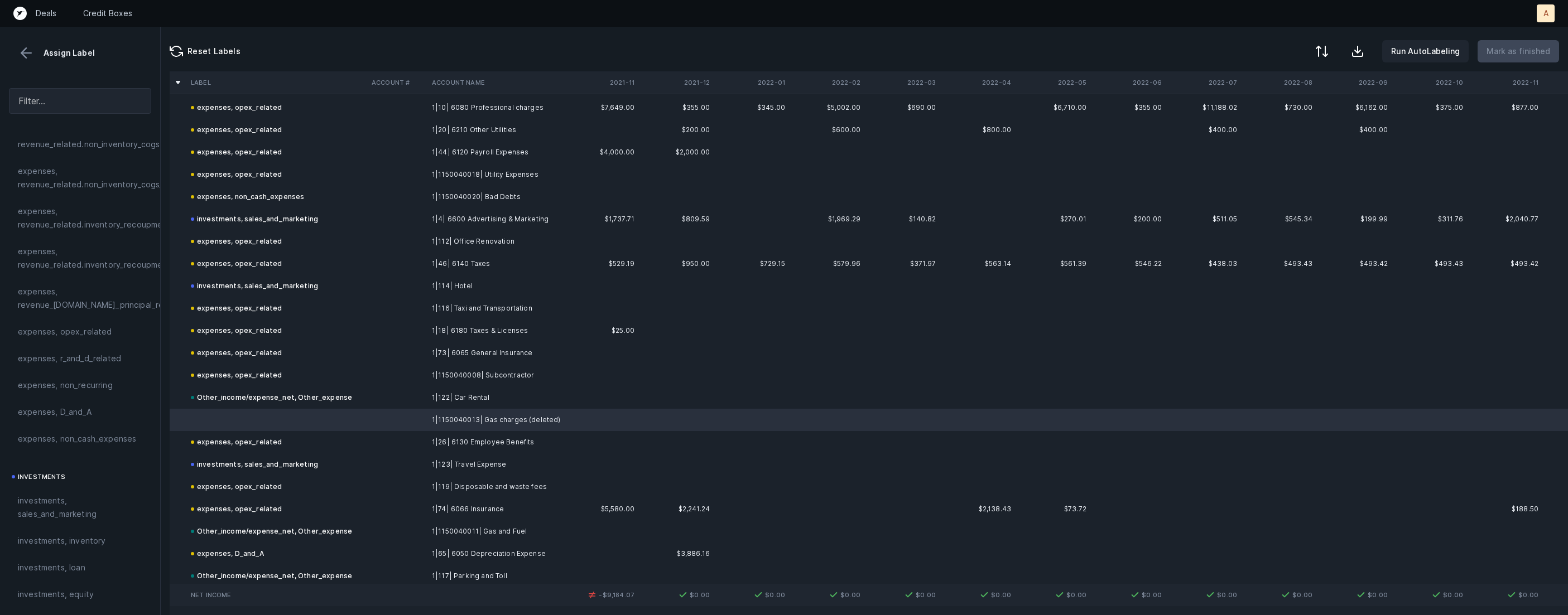
click at [233, 402] on div "Other_income/expense_net, Other_expense" at bounding box center [271, 398] width 161 height 14
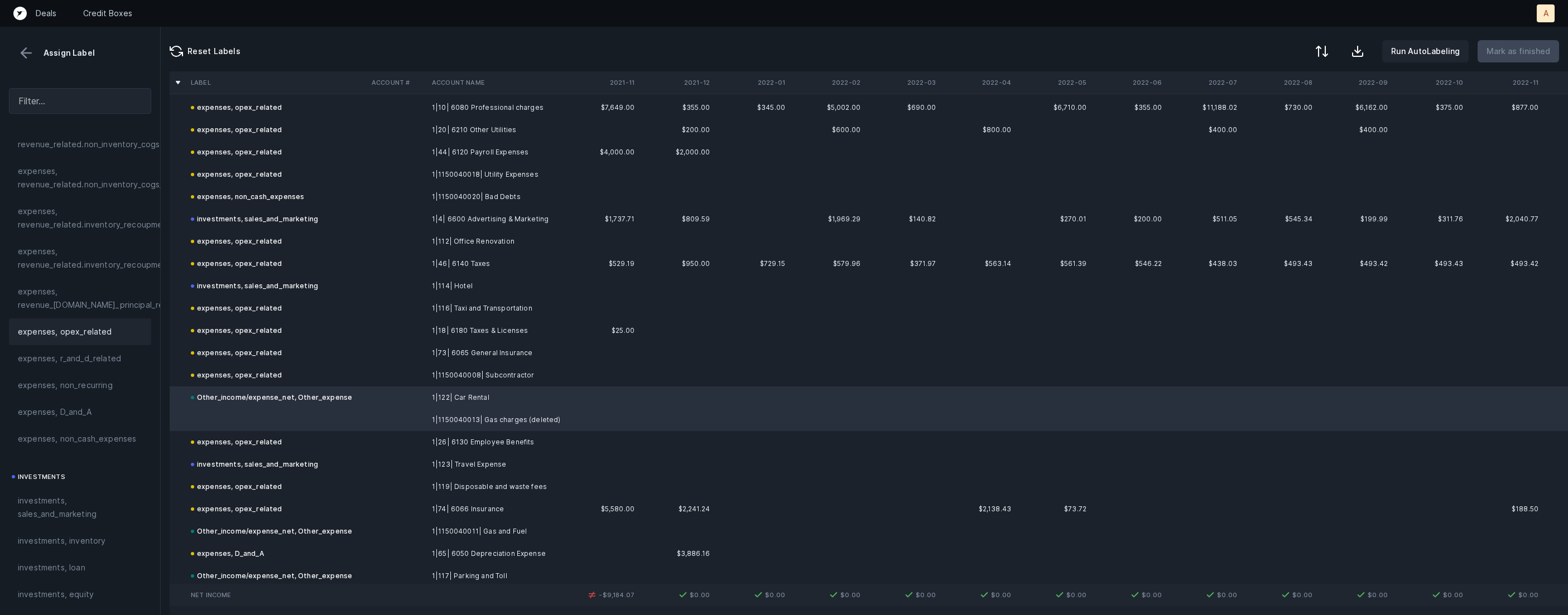
click at [85, 338] on span "expenses, opex_related" at bounding box center [65, 332] width 94 height 14
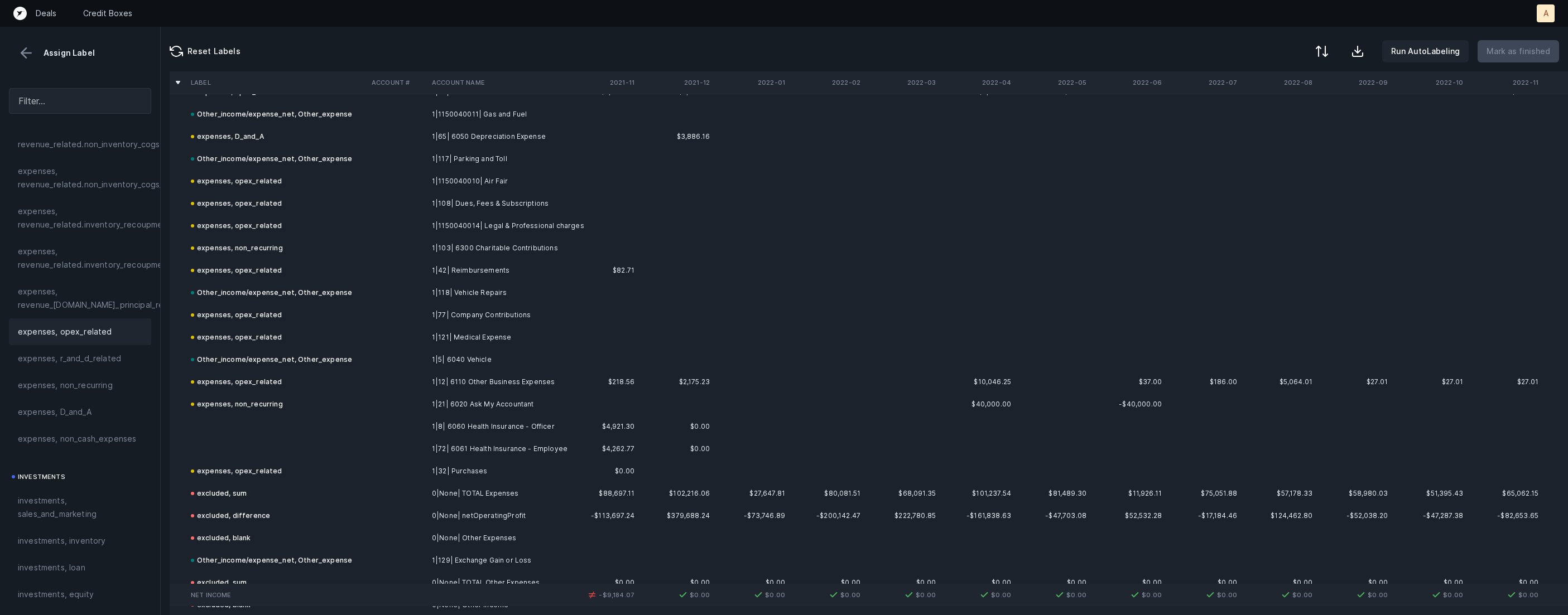
scroll to position [1124, 0]
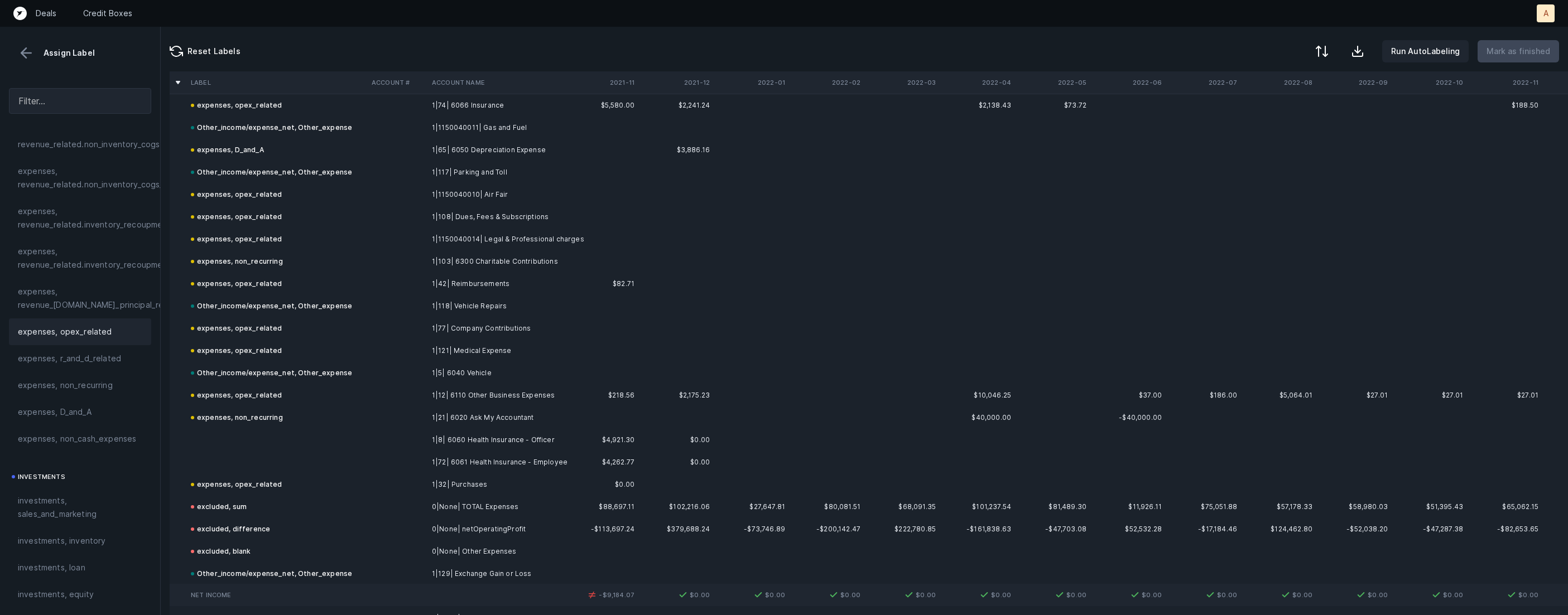
click at [349, 132] on td "Other_income/expense_net, Other_expense" at bounding box center [277, 127] width 181 height 22
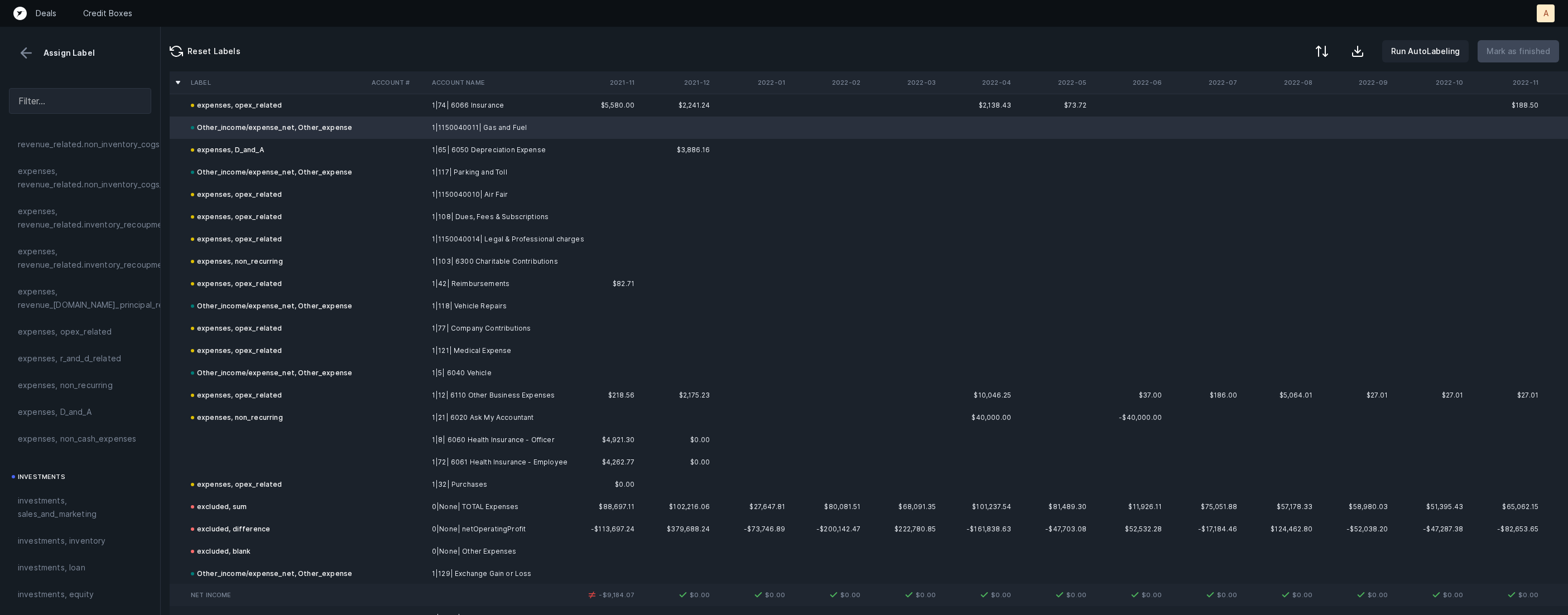
click at [326, 174] on div "Other_income/expense_net, Other_expense" at bounding box center [271, 173] width 161 height 14
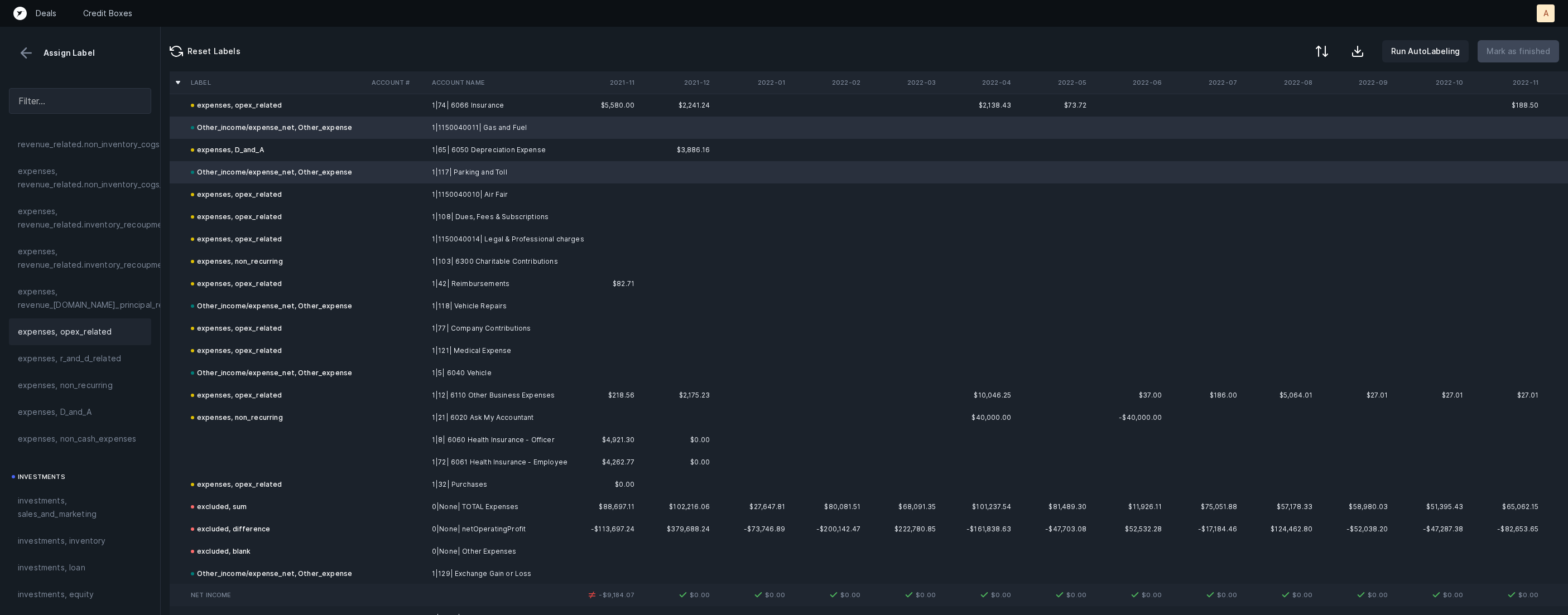
click at [79, 320] on div "expenses, opex_related" at bounding box center [79, 331] width 142 height 26
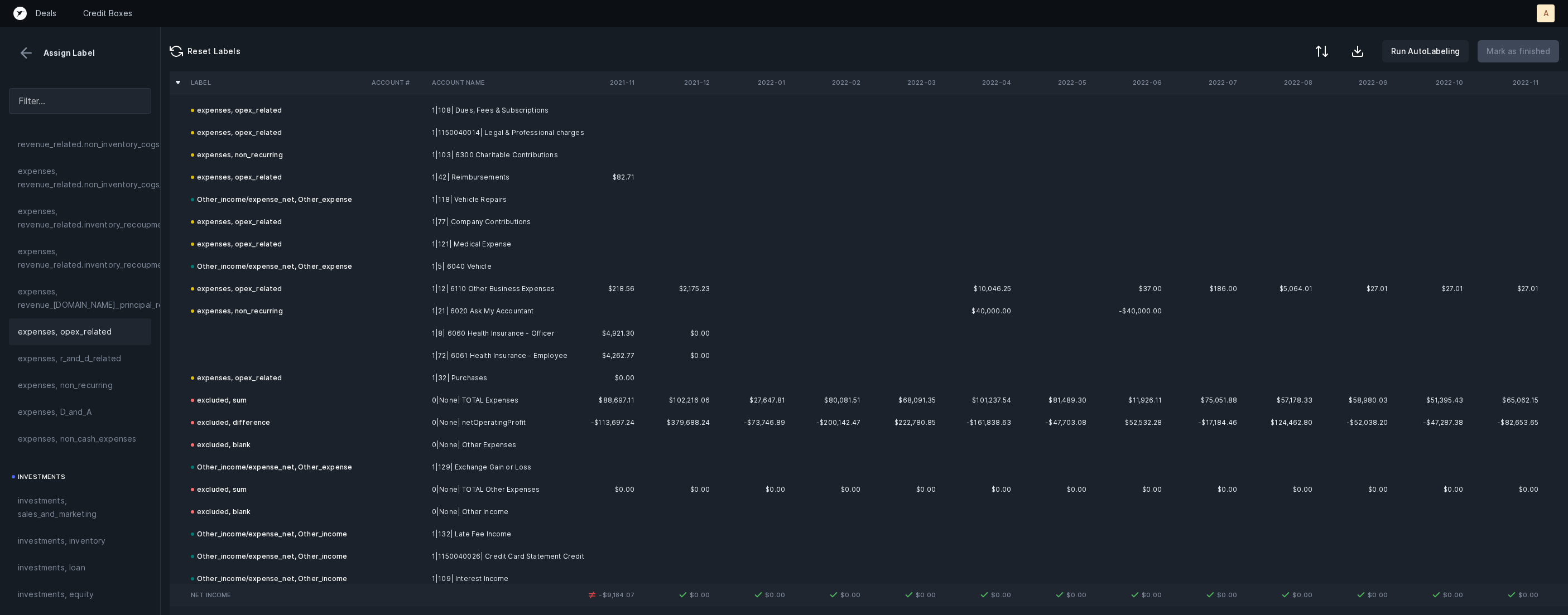
scroll to position [1299, 0]
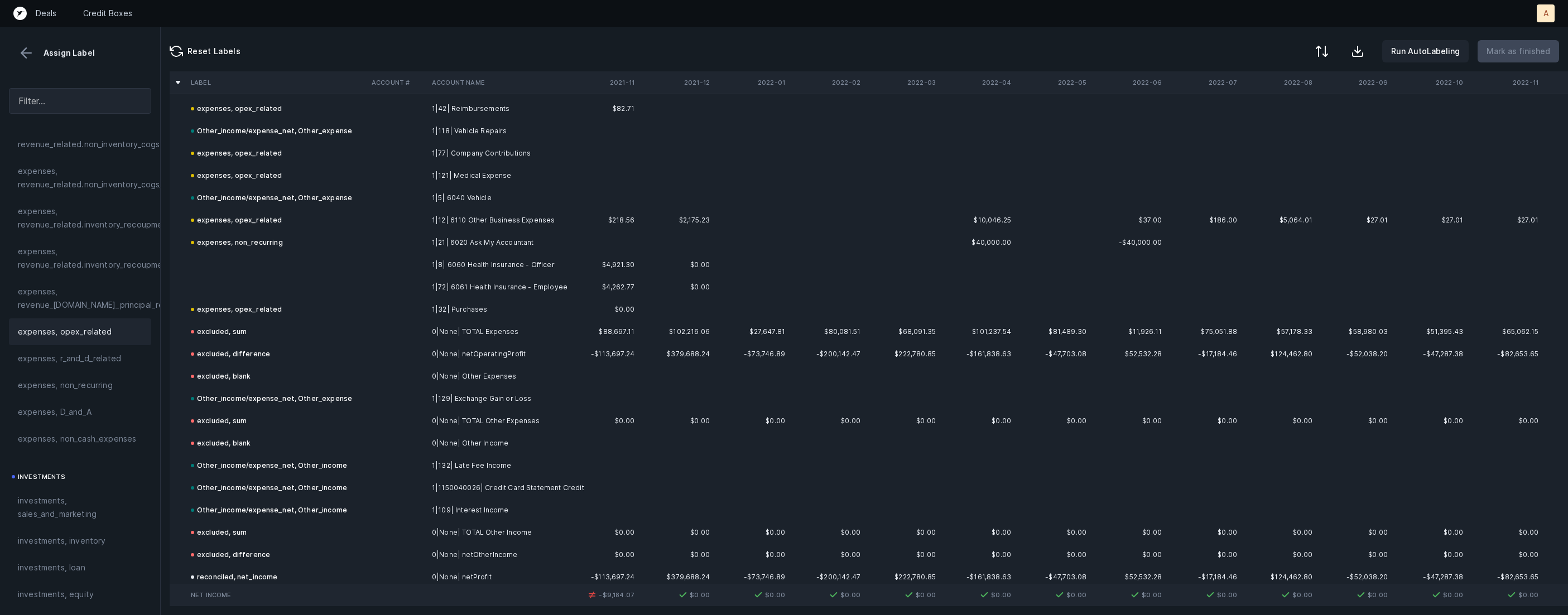
click at [349, 126] on td "Other_income/expense_net, Other_expense" at bounding box center [277, 131] width 181 height 22
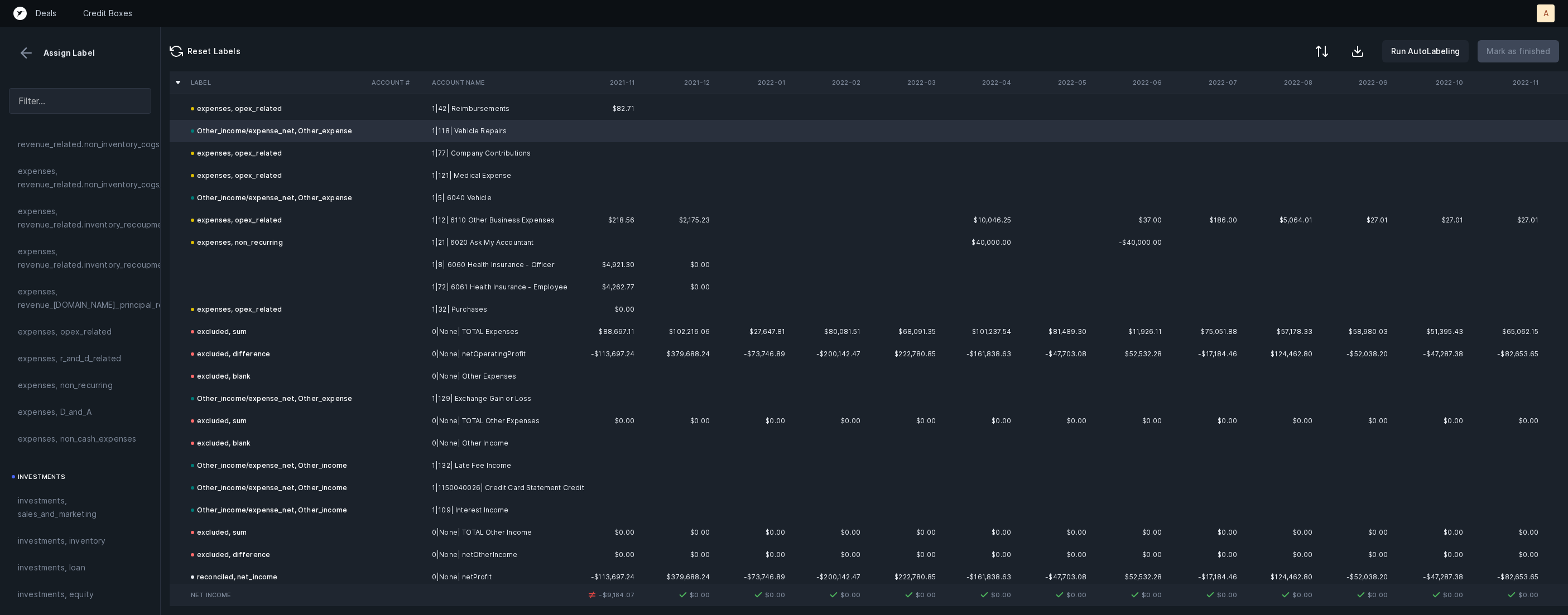
click at [309, 194] on div "Other_income/expense_net, Other_expense" at bounding box center [271, 198] width 161 height 14
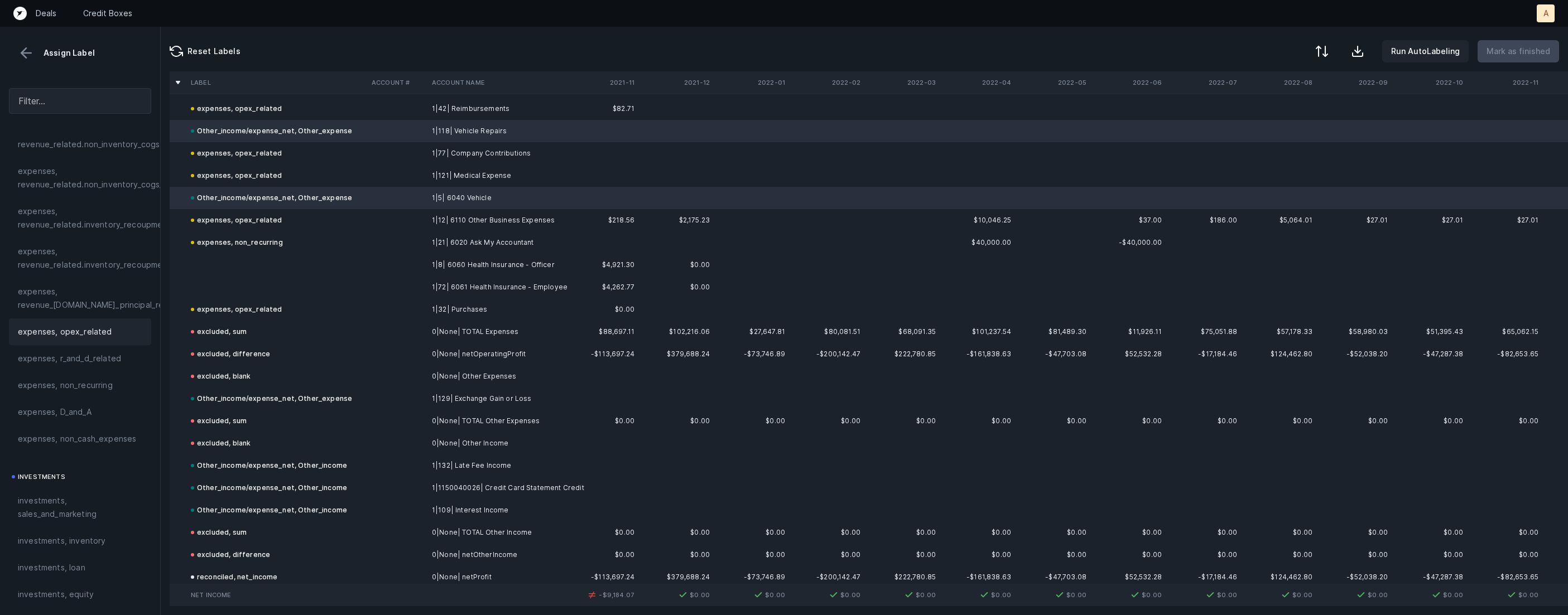
click at [83, 324] on div "expenses, opex_related" at bounding box center [79, 331] width 142 height 26
click at [245, 259] on td at bounding box center [277, 265] width 181 height 22
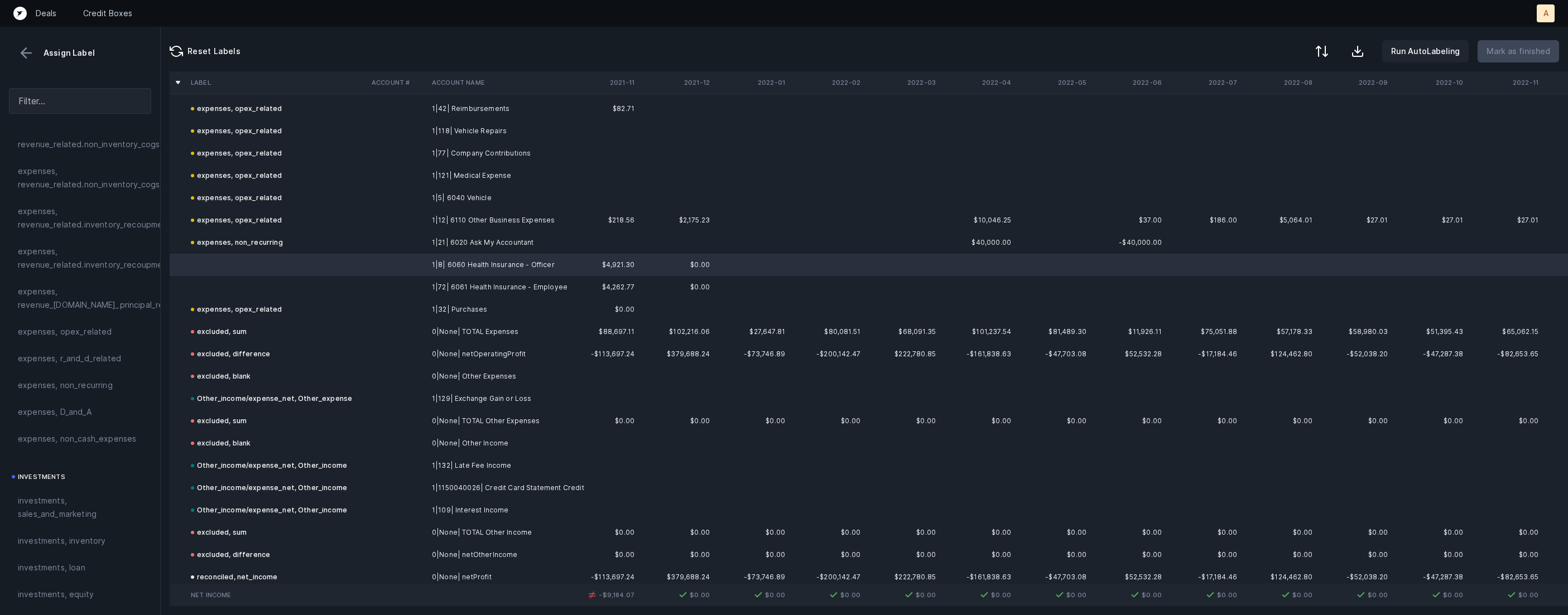
click at [223, 290] on td at bounding box center [277, 287] width 181 height 22
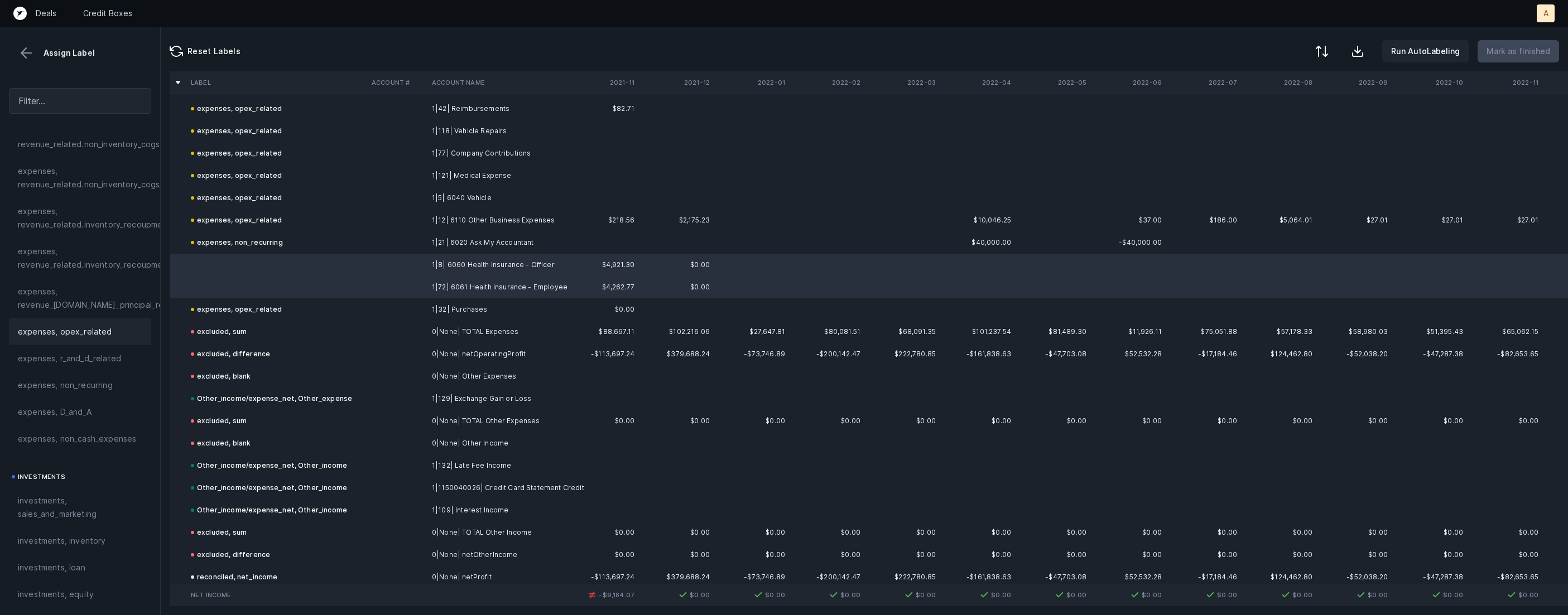
click at [94, 320] on div "expenses, opex_related" at bounding box center [79, 331] width 142 height 26
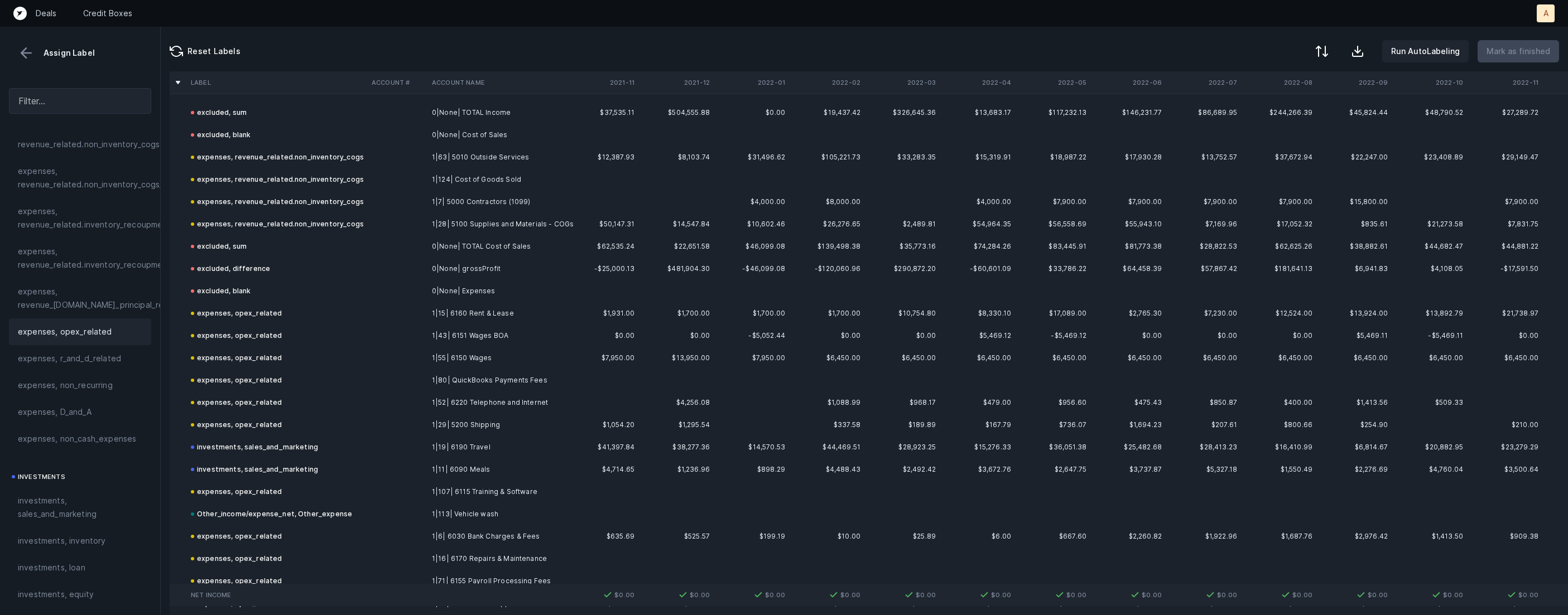
scroll to position [104, 0]
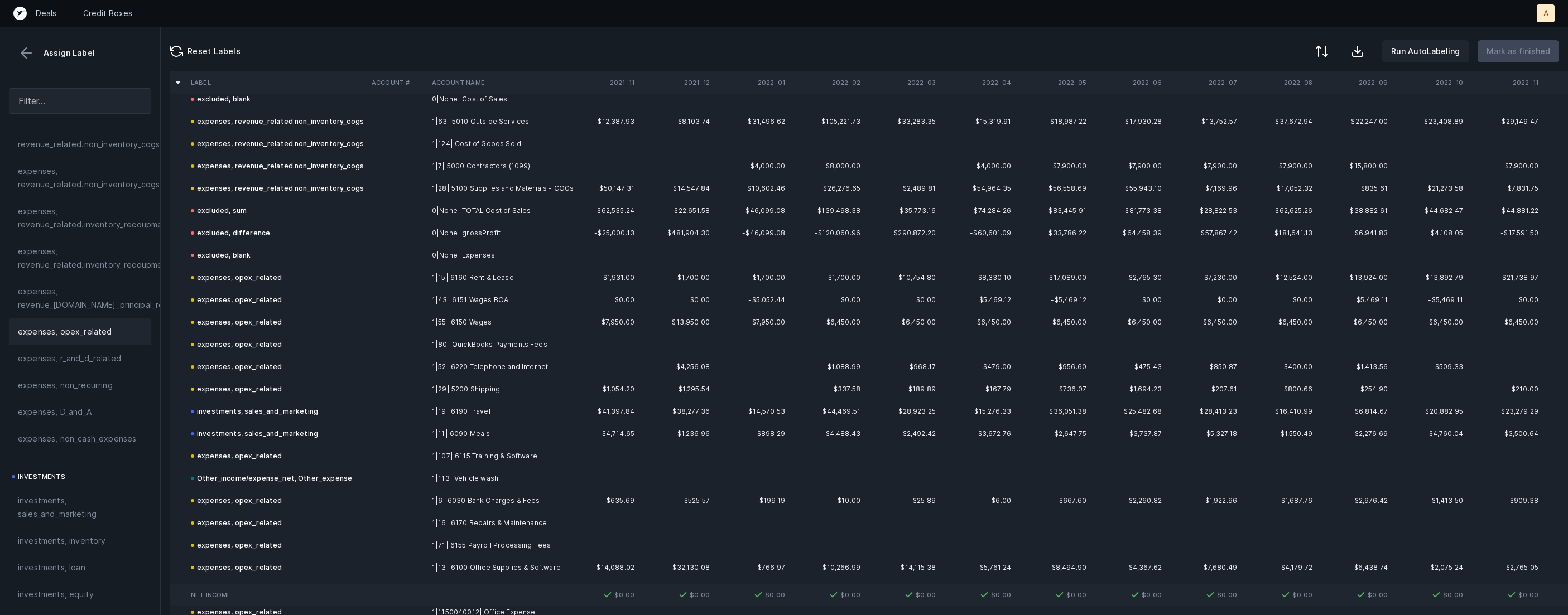
click at [251, 479] on div "Other_income/expense_net, Other_expense" at bounding box center [271, 478] width 161 height 14
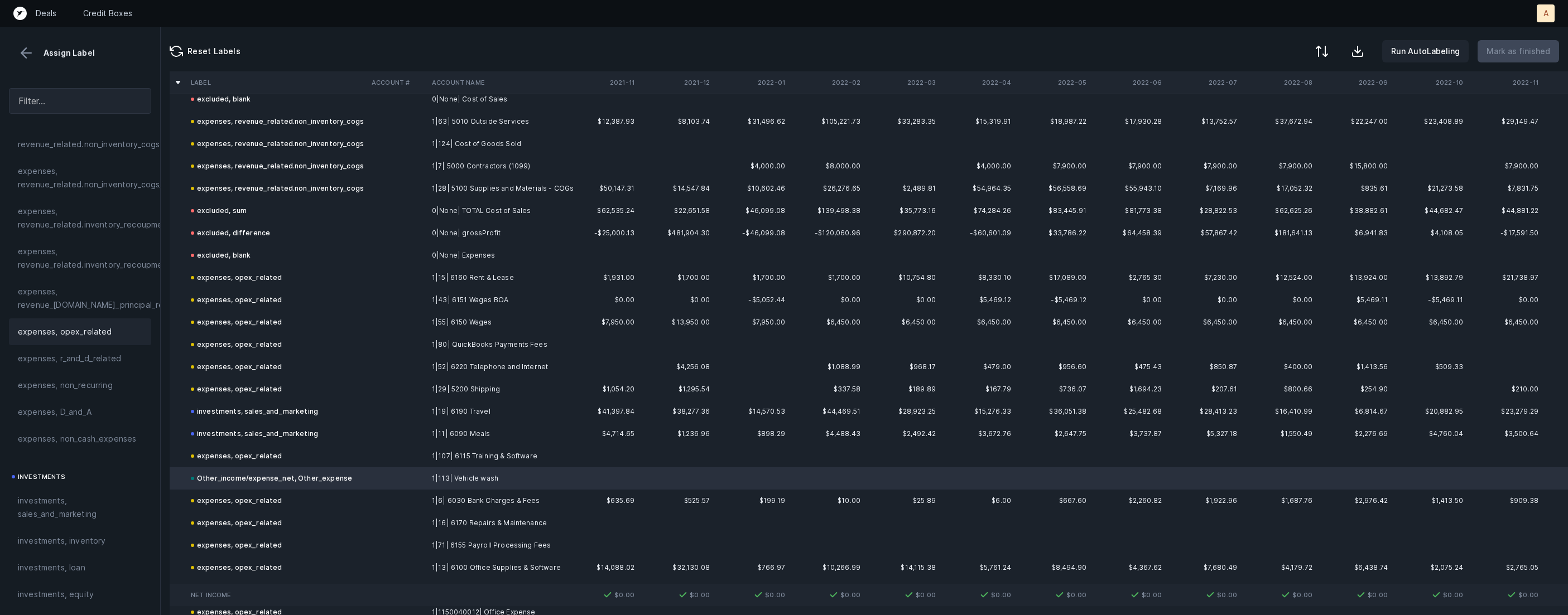
click at [116, 333] on div "expenses, opex_related" at bounding box center [80, 332] width 125 height 14
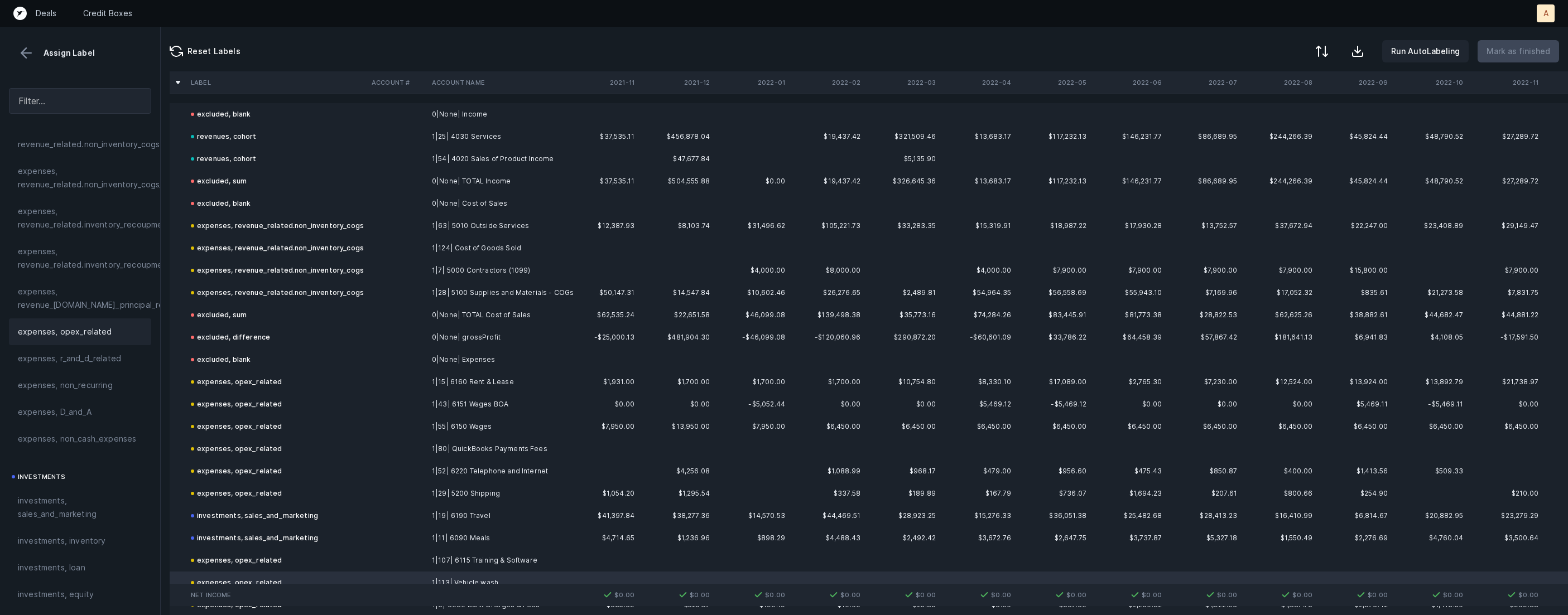
click at [34, 48] on button at bounding box center [26, 53] width 17 height 17
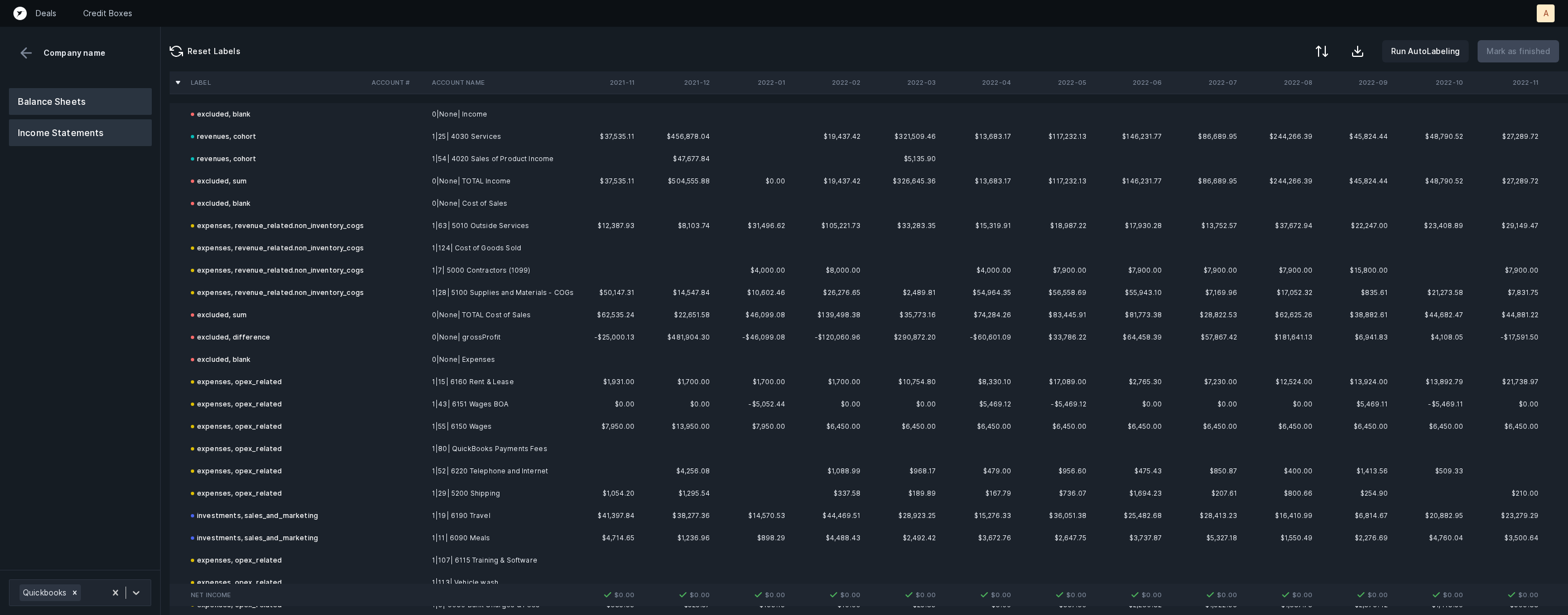
click at [54, 91] on button "Balance Sheets" at bounding box center [79, 101] width 143 height 26
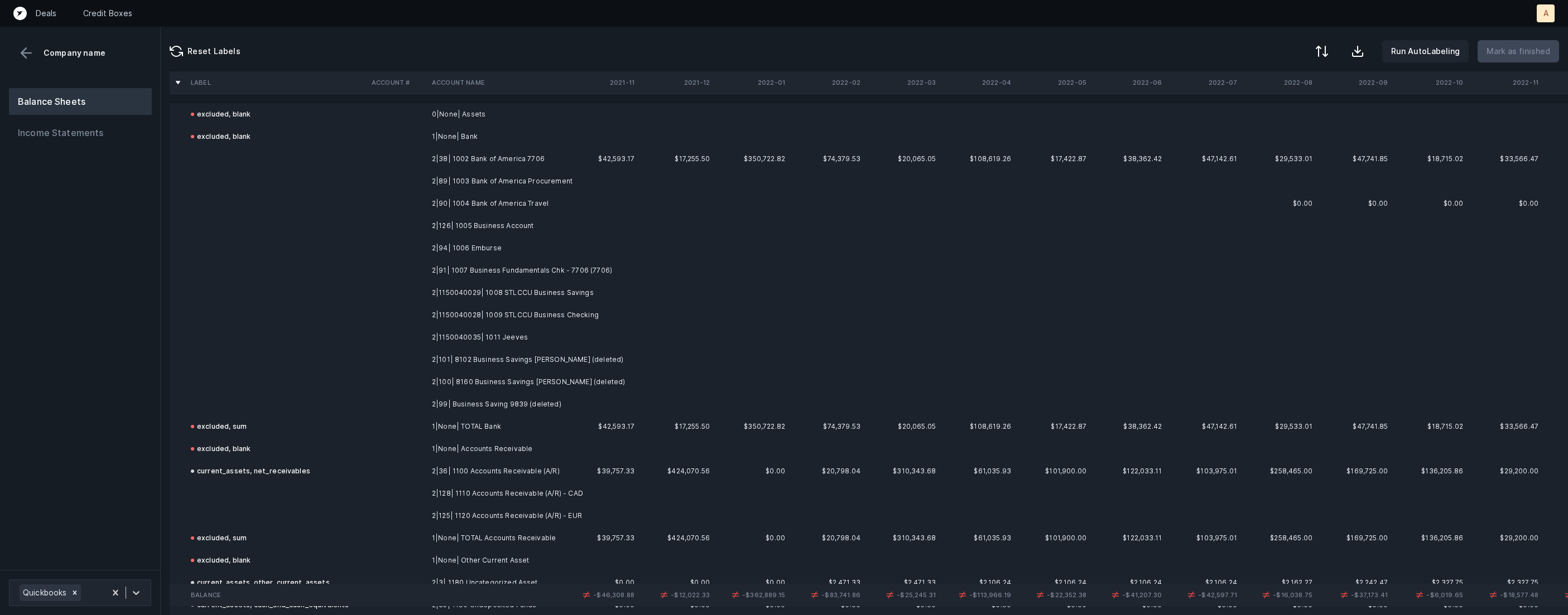
click at [510, 157] on td "2|38| 1002 Bank of America 7706" at bounding box center [495, 159] width 136 height 22
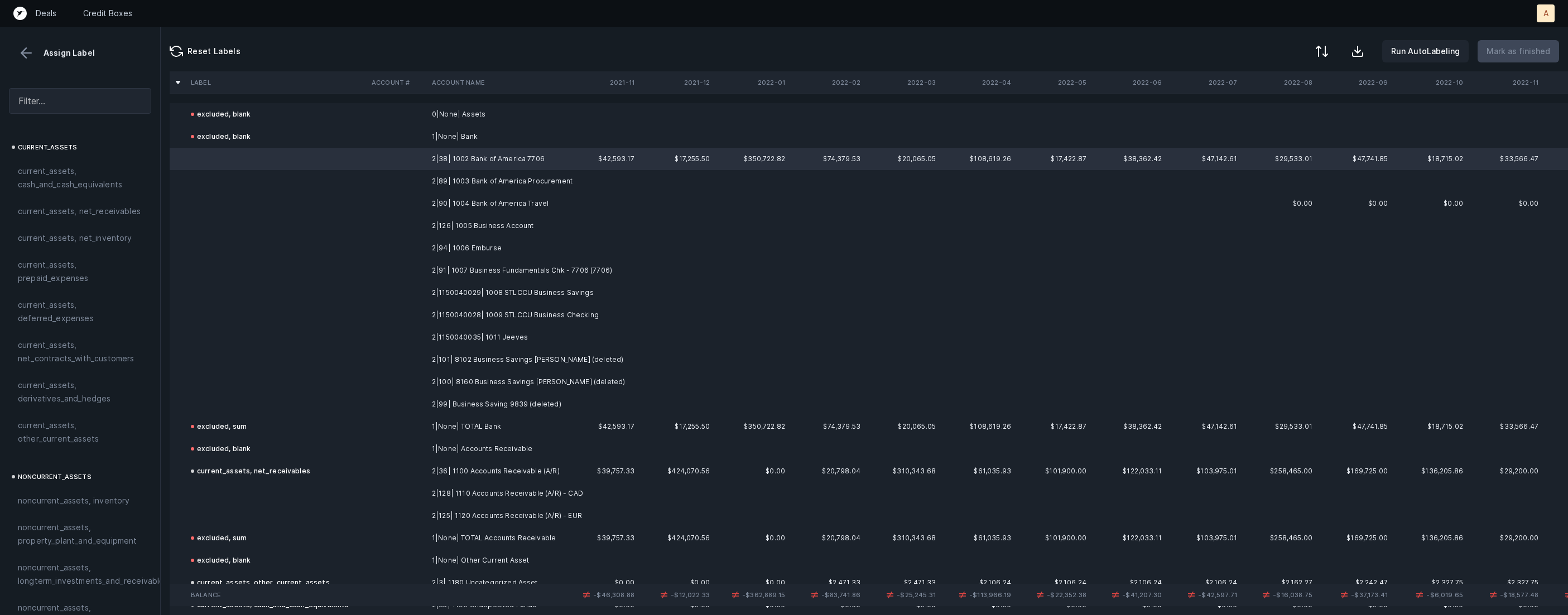
click at [477, 397] on td "2|99| Business Saving 9839 (deleted)" at bounding box center [495, 404] width 136 height 22
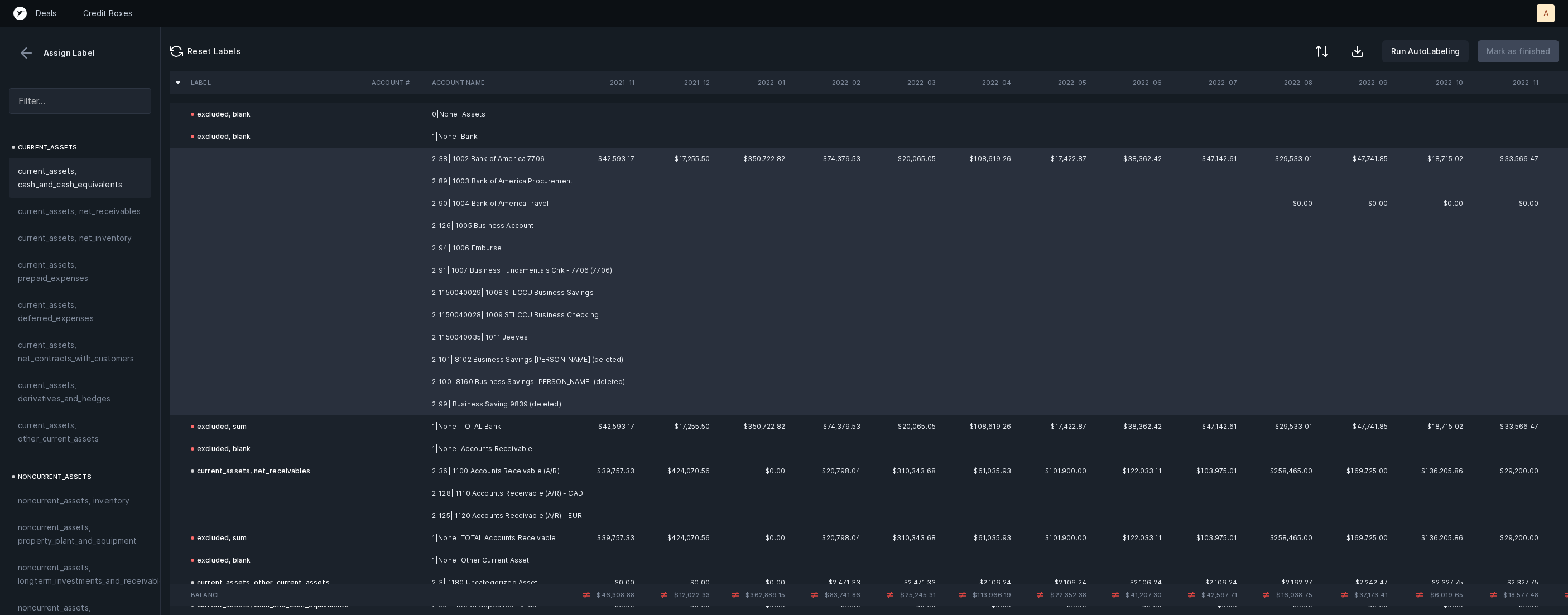
click at [85, 171] on span "current_assets, cash_and_cash_equivalents" at bounding box center [80, 178] width 125 height 26
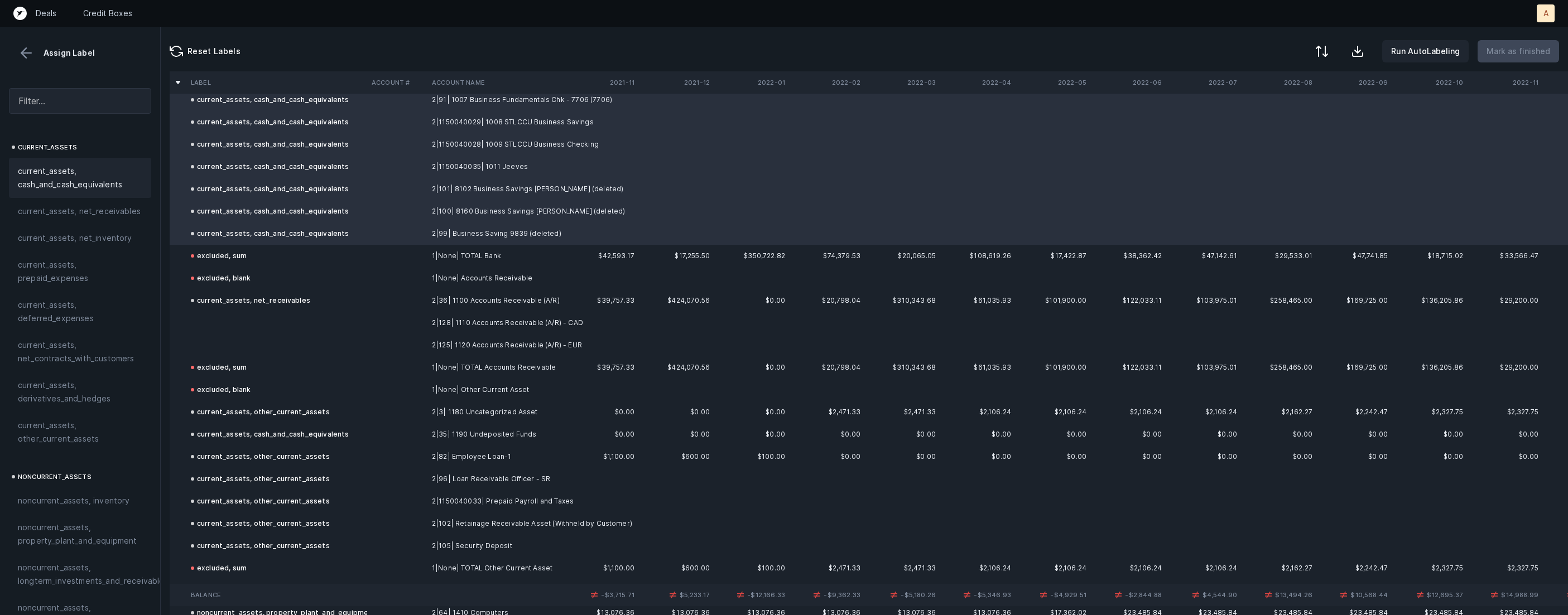
scroll to position [226, 0]
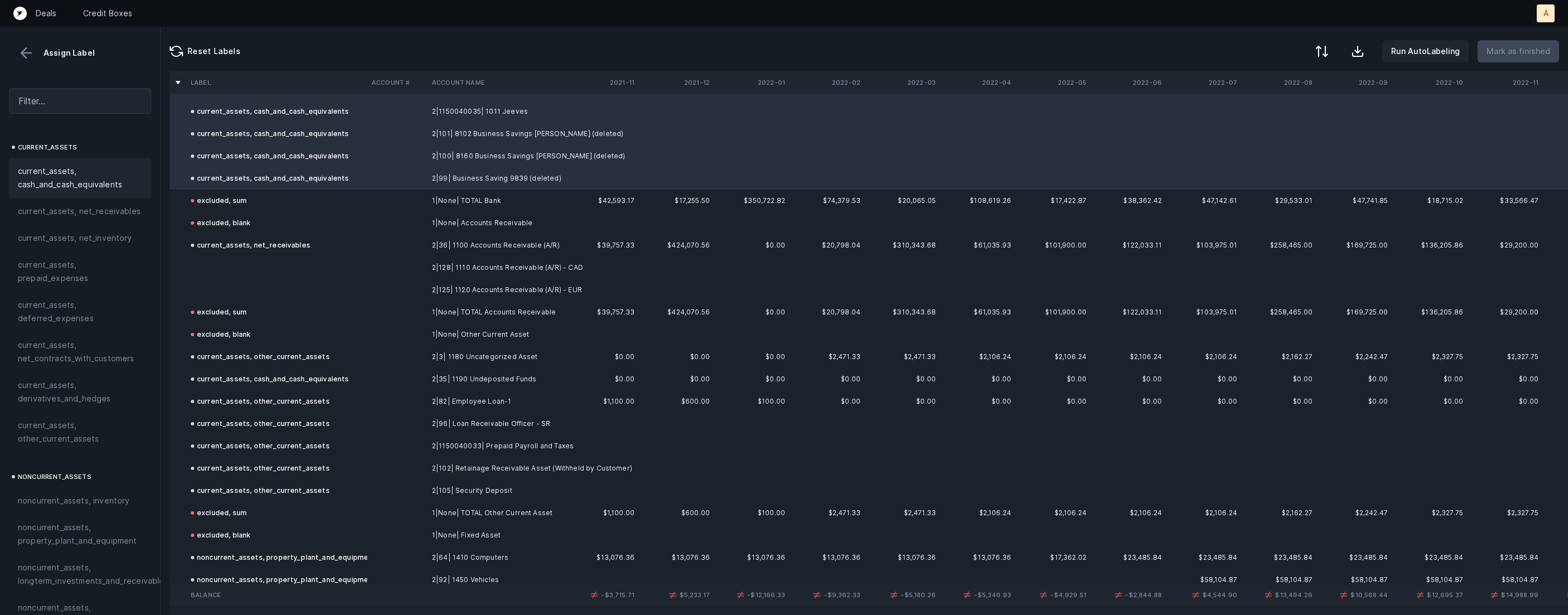
click at [432, 267] on td "2|128| 1110 Accounts Receivable (A/R) - CAD" at bounding box center [495, 267] width 136 height 22
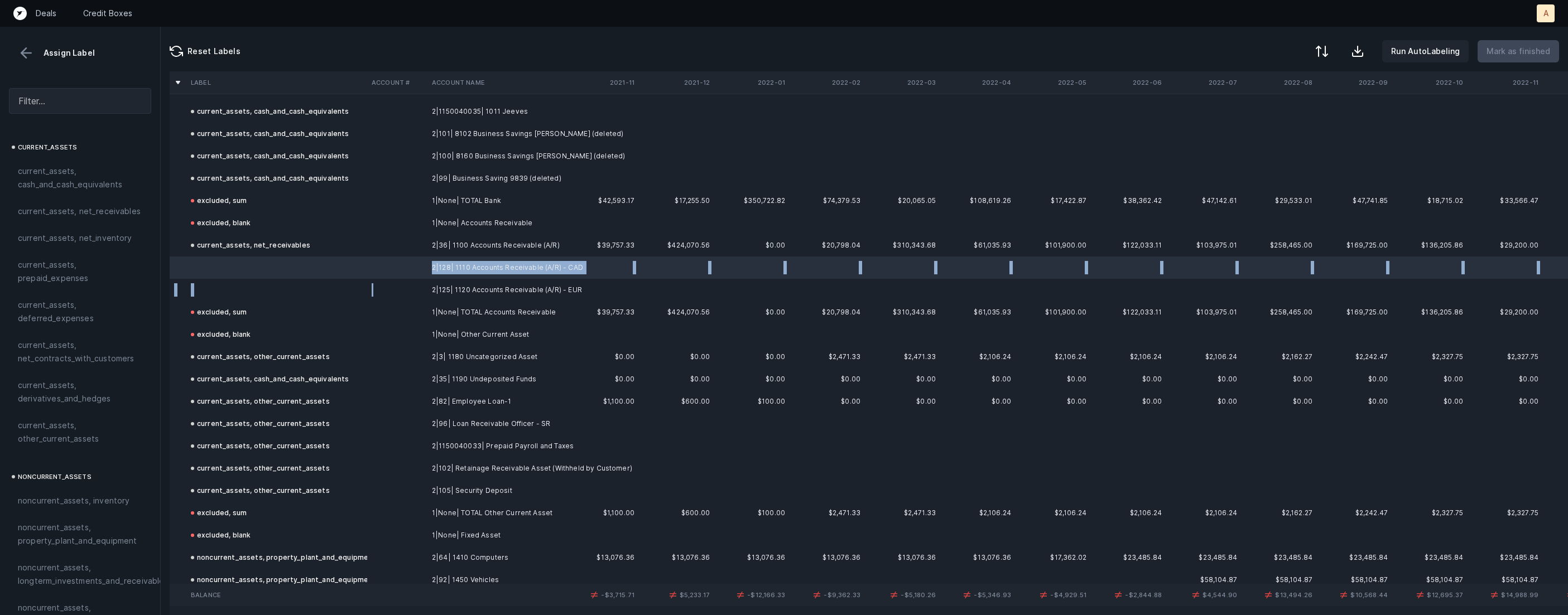
click at [414, 293] on td at bounding box center [397, 290] width 61 height 22
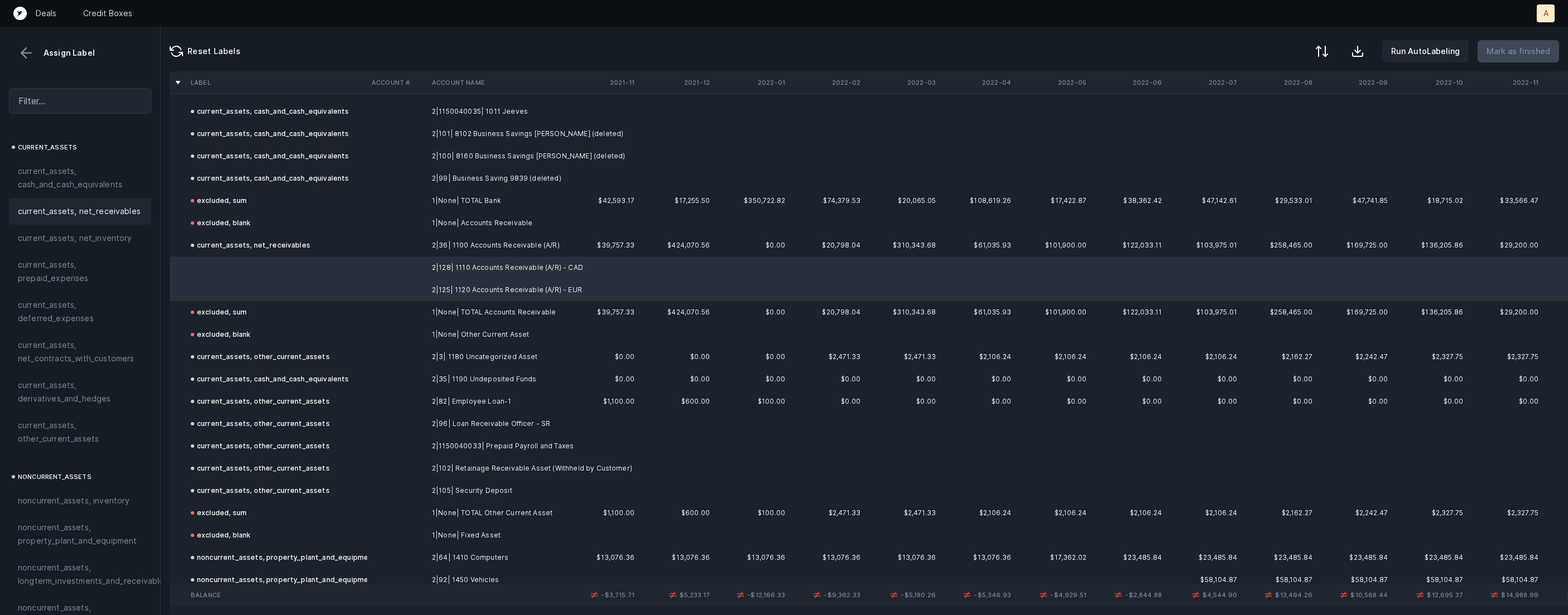
click at [114, 202] on div "current_assets, net_receivables" at bounding box center [79, 211] width 142 height 26
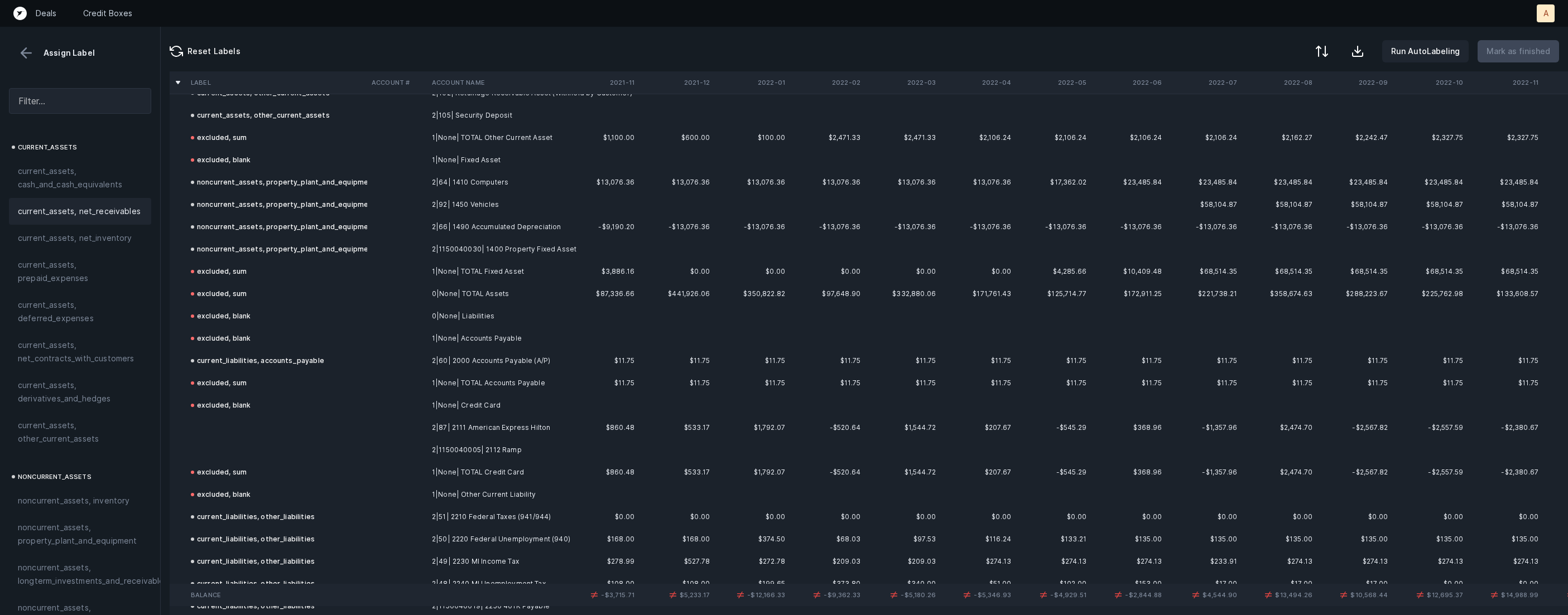
scroll to position [754, 0]
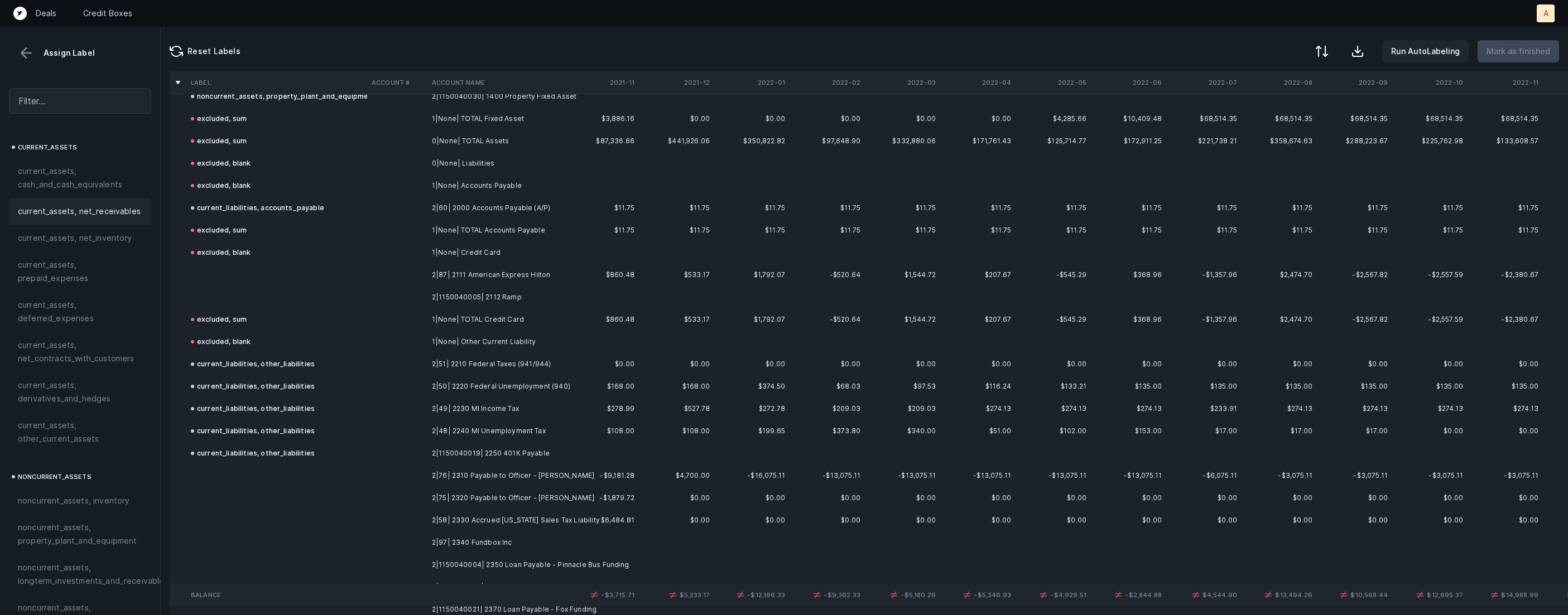
click at [515, 281] on td "2|87| 2111 American Express Hilton" at bounding box center [495, 275] width 136 height 22
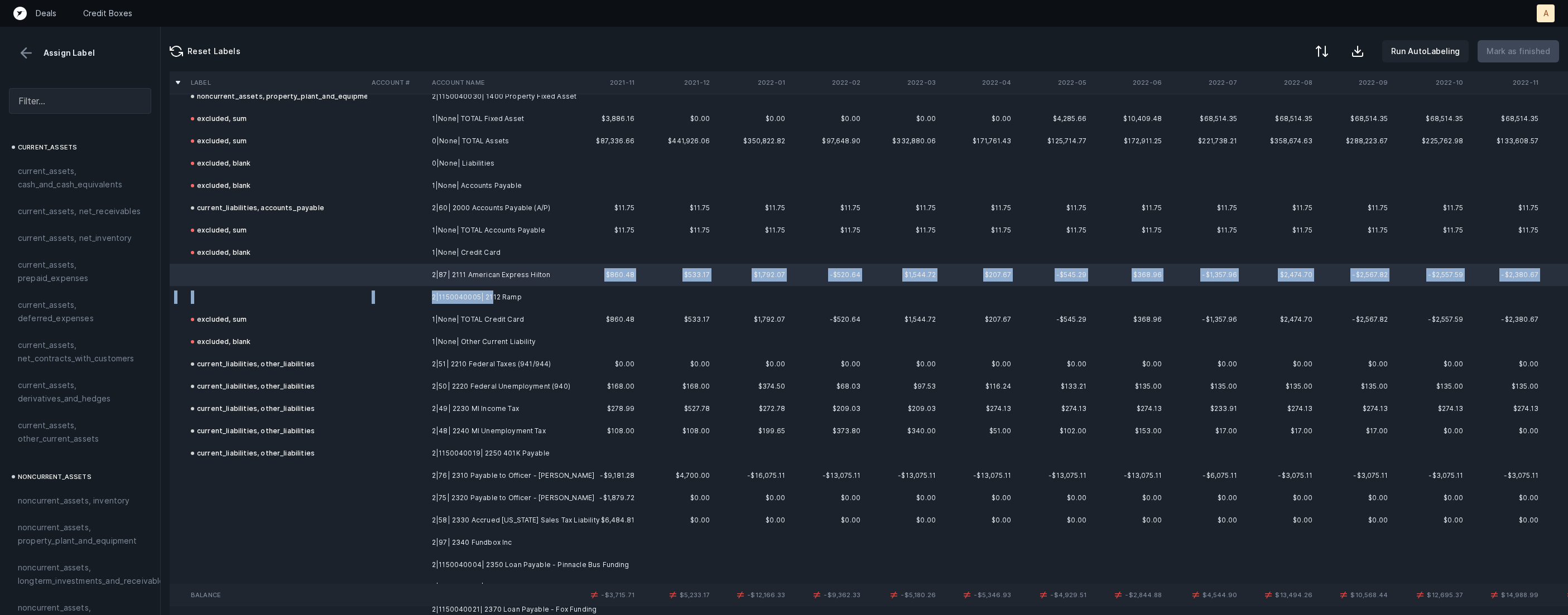
click at [491, 290] on td "2|1150040005| 2112 Ramp" at bounding box center [495, 297] width 136 height 22
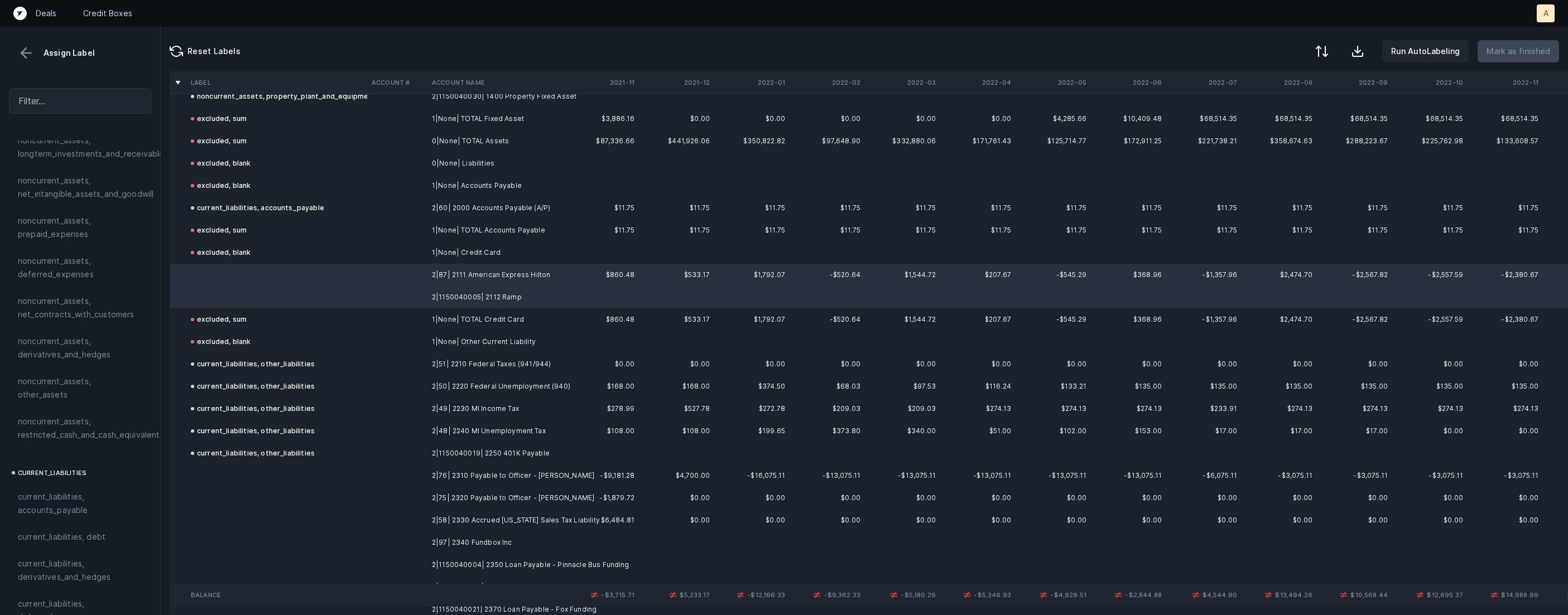
scroll to position [472, 0]
click at [46, 446] on span "current_liabilities, accounts_payable" at bounding box center [80, 459] width 125 height 26
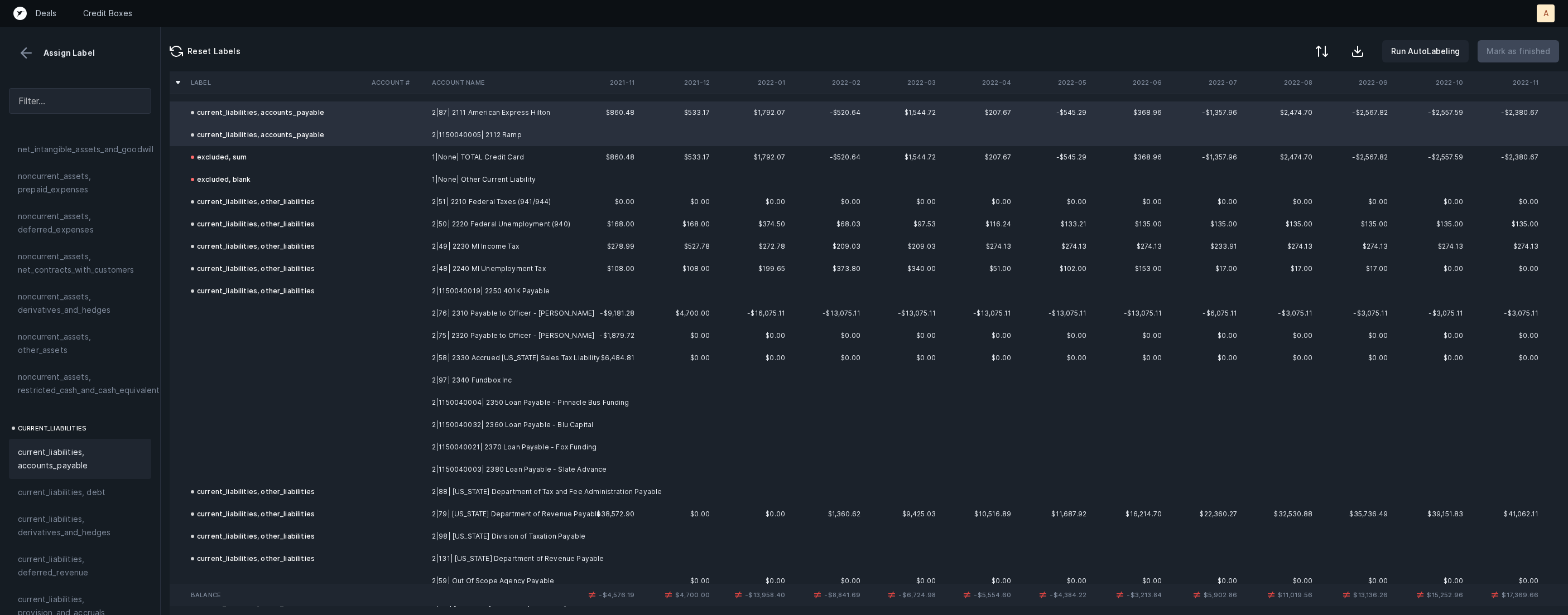
scroll to position [926, 0]
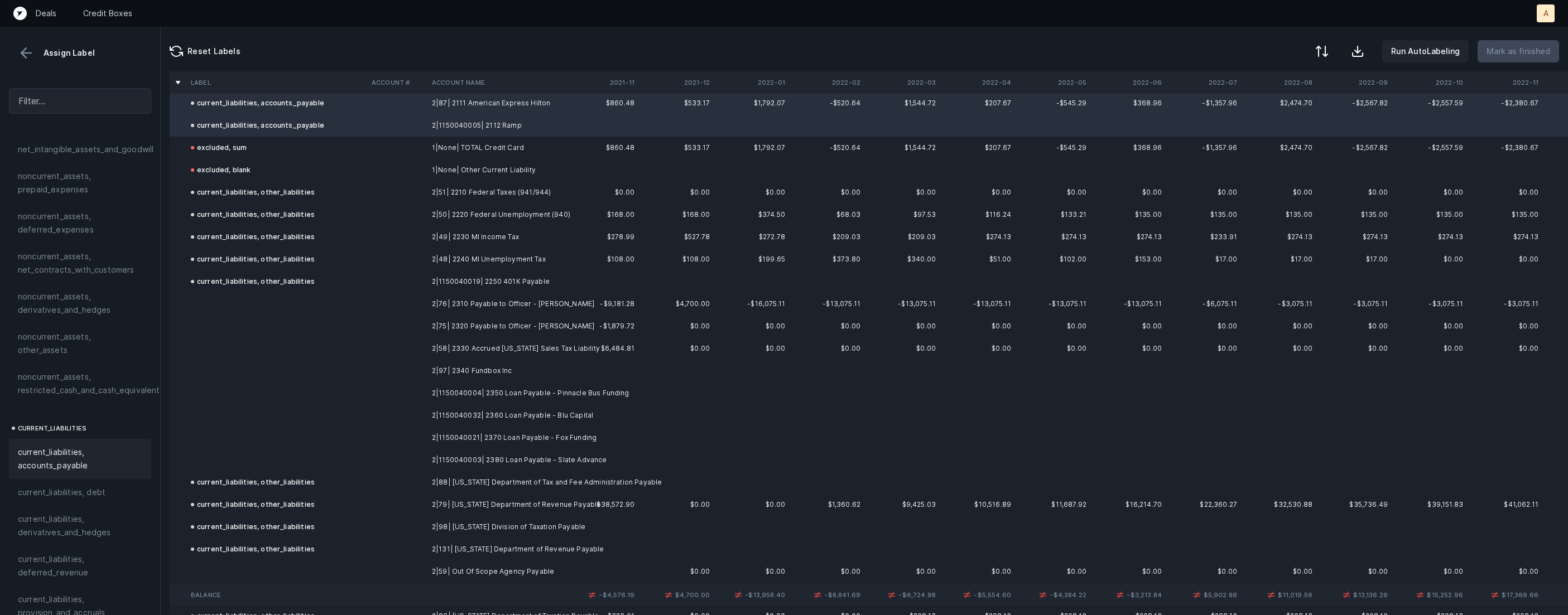
click at [452, 307] on td "2|76| 2310 Payable to Officer - [PERSON_NAME]" at bounding box center [495, 304] width 136 height 22
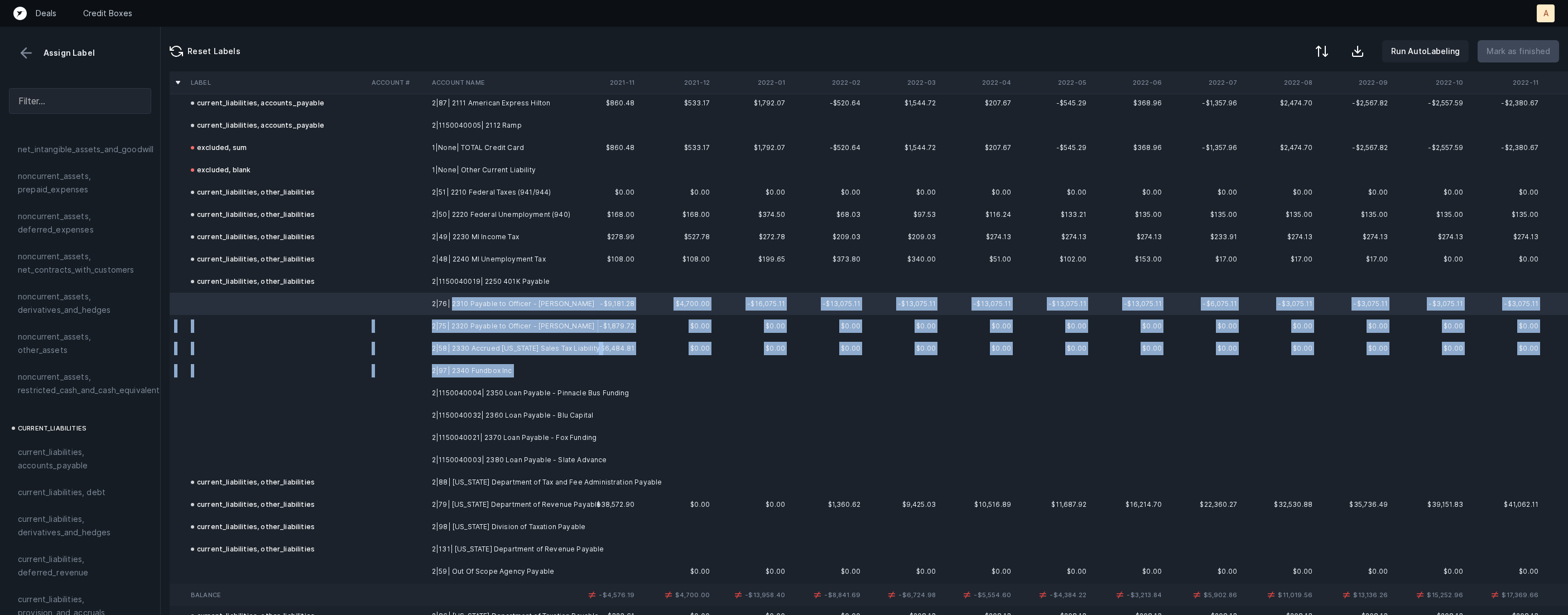
click at [497, 377] on td "2|97| 2340 Fundbox Inc" at bounding box center [495, 371] width 136 height 22
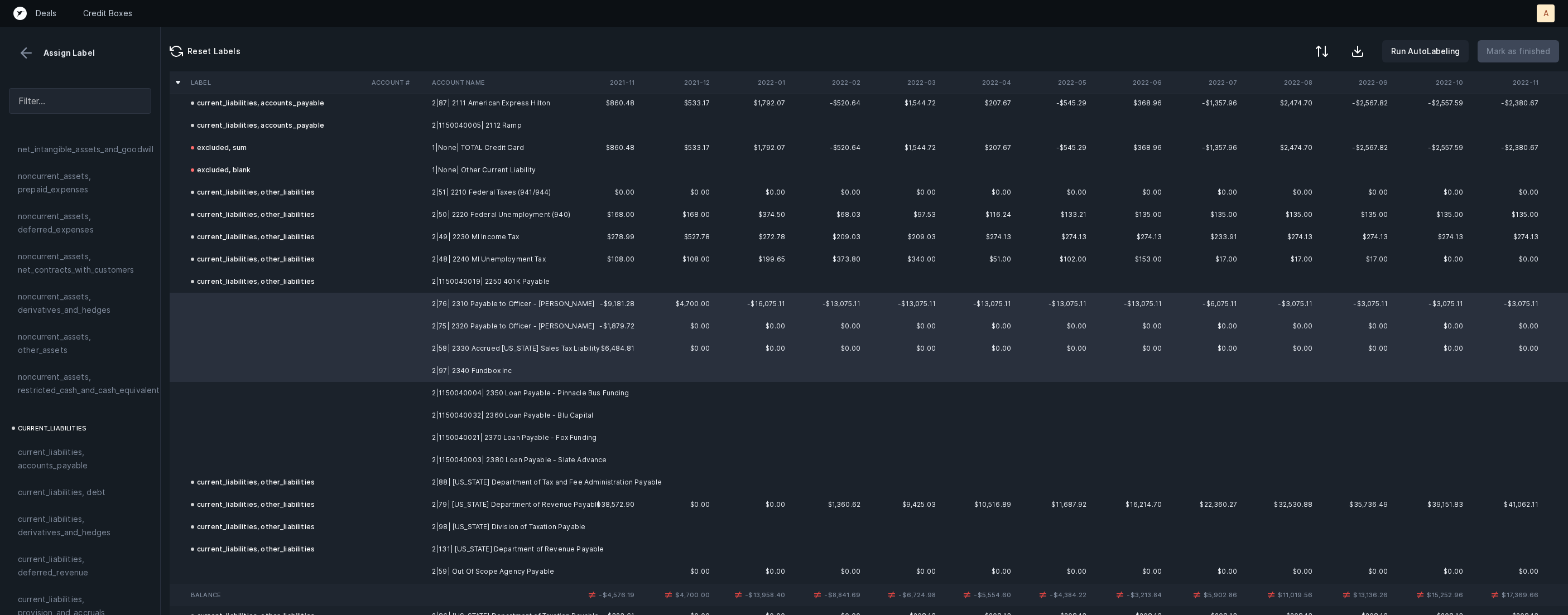
click at [530, 360] on td "2|97| 2340 Fundbox Inc" at bounding box center [495, 371] width 136 height 22
click at [434, 351] on td "2|58| 2330 Accrued [US_STATE] Sales Tax Liability" at bounding box center [495, 348] width 136 height 22
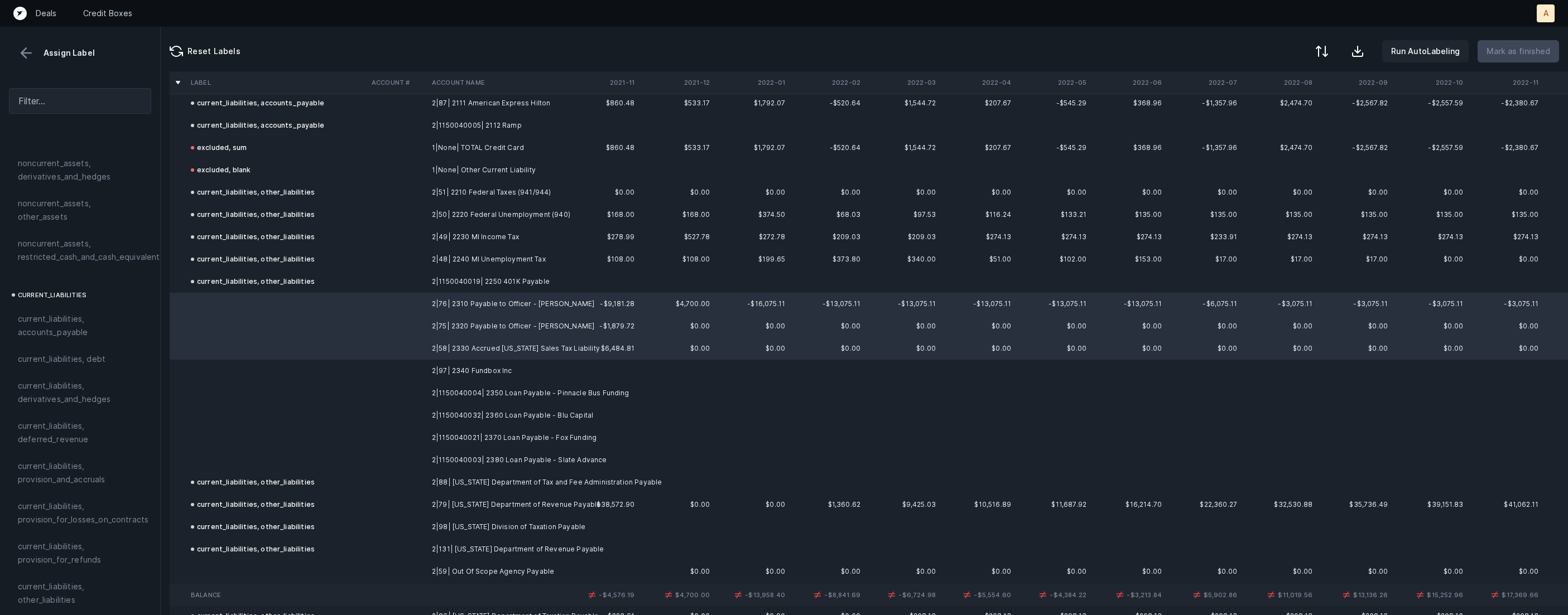
scroll to position [637, 0]
click at [438, 302] on td "2|76| 2310 Payable to Officer - [PERSON_NAME]" at bounding box center [495, 304] width 136 height 22
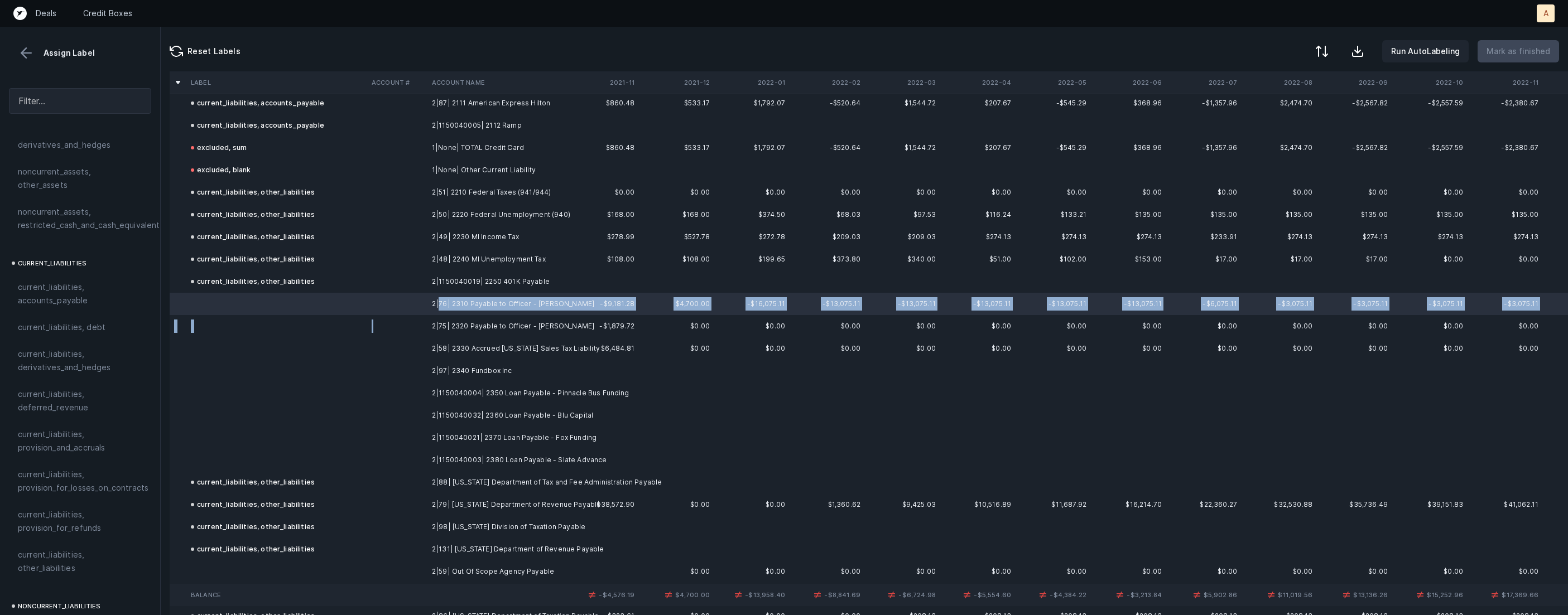
click at [422, 324] on td at bounding box center [397, 326] width 61 height 22
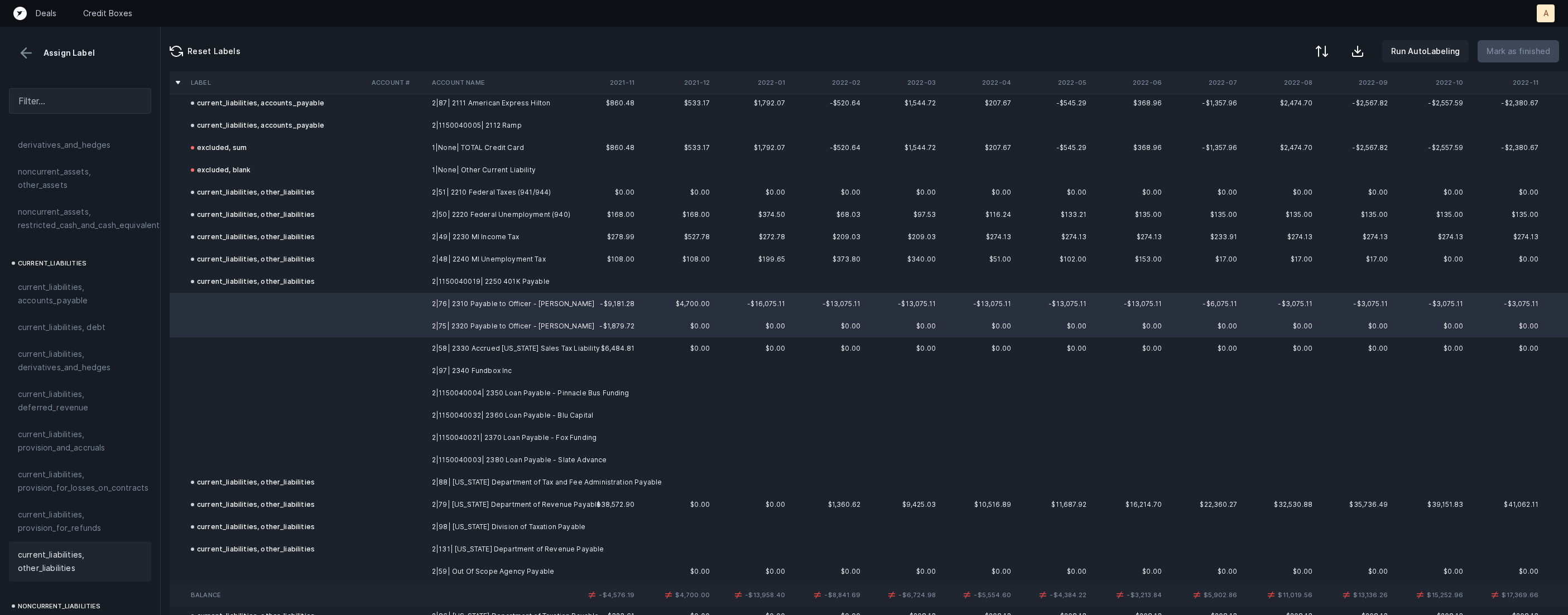
click at [74, 548] on span "current_liabilities, other_liabilities" at bounding box center [80, 561] width 125 height 26
click at [379, 349] on td at bounding box center [397, 348] width 61 height 22
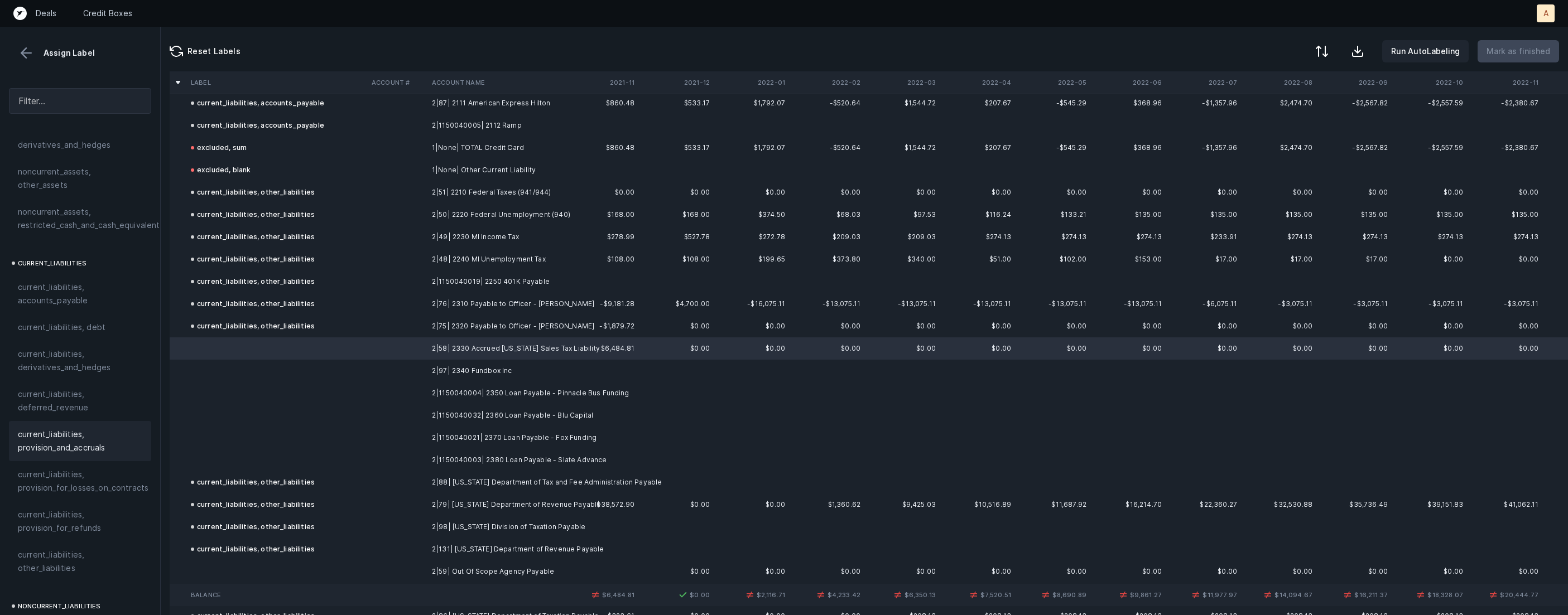
click at [54, 428] on span "current_liabilities, provision_and_accruals" at bounding box center [80, 441] width 125 height 26
click at [397, 366] on td at bounding box center [397, 371] width 61 height 22
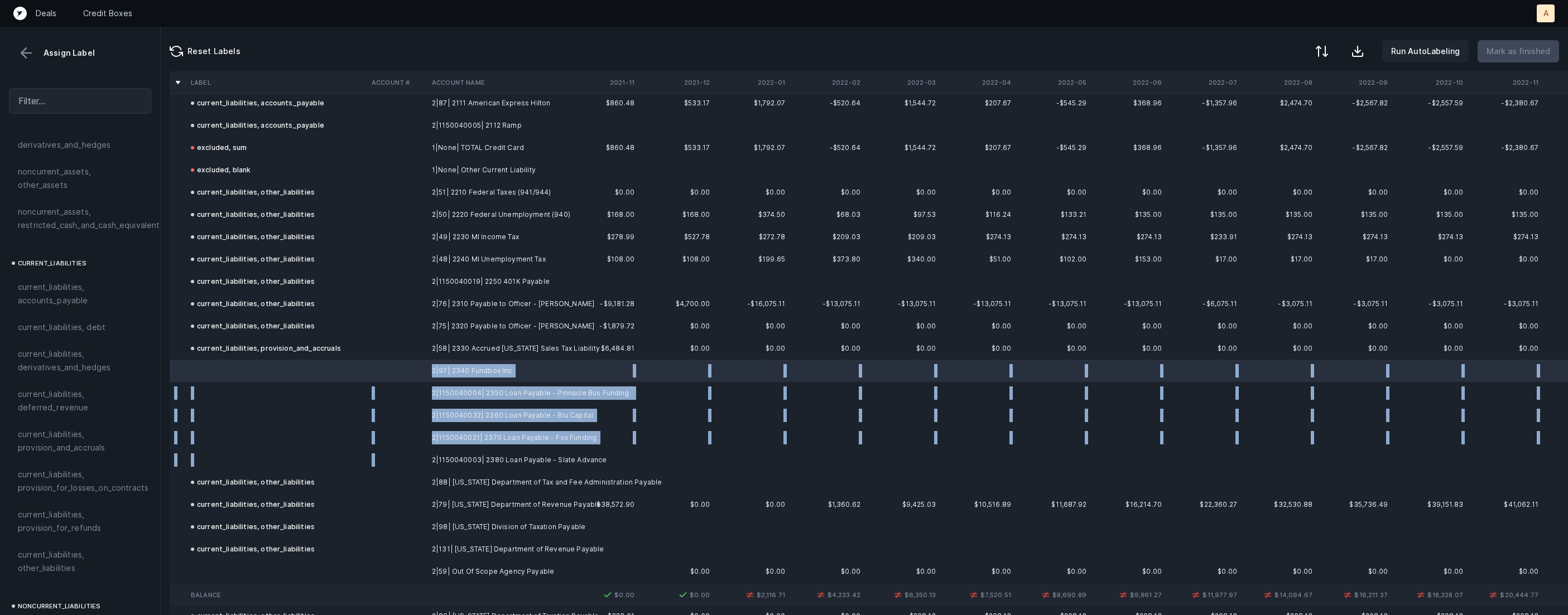
click at [432, 458] on td "2|1150040003| 2380 Loan Payable - Slate Advance" at bounding box center [495, 460] width 136 height 22
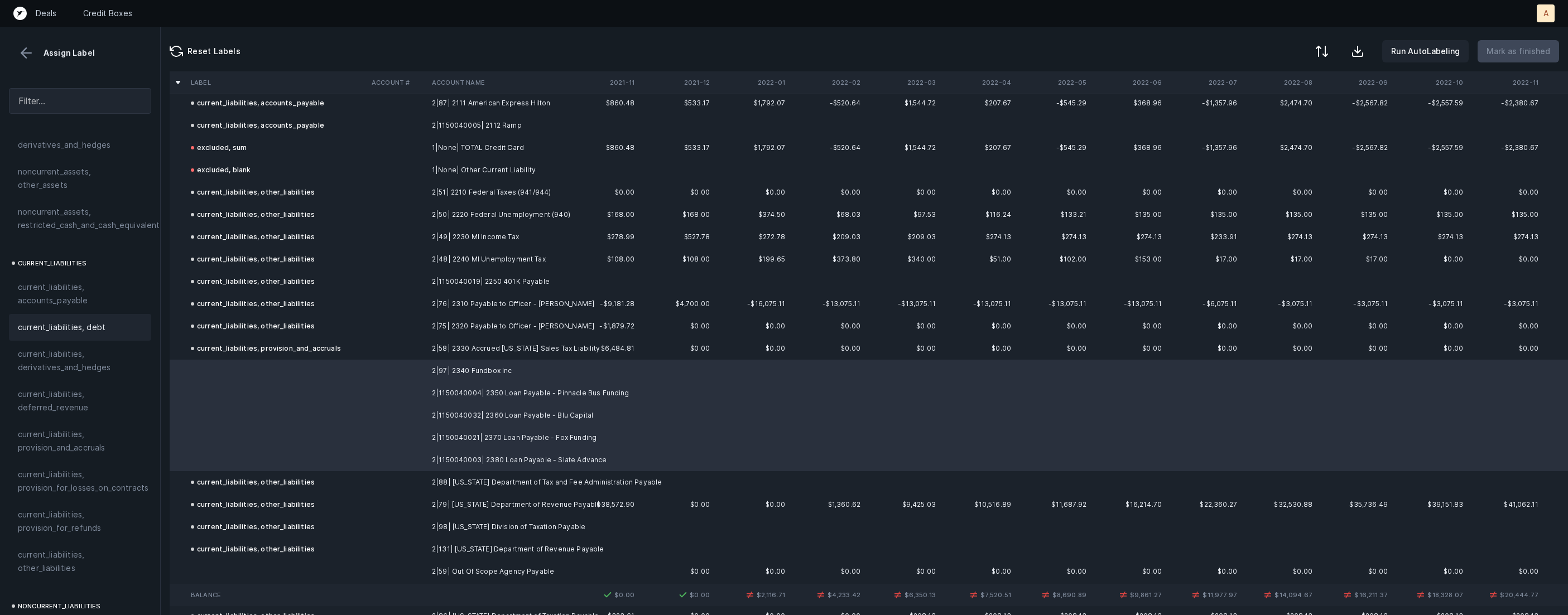
click at [86, 320] on span "current_liabilities, debt" at bounding box center [62, 327] width 88 height 14
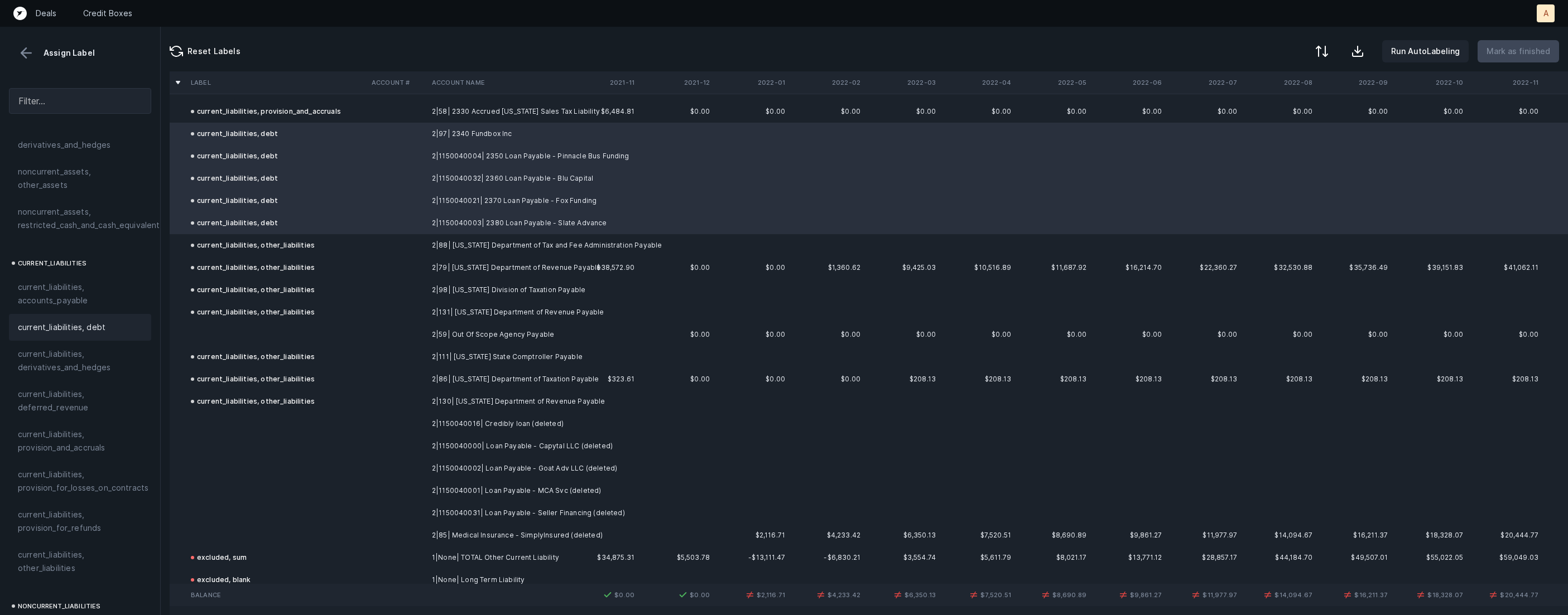
scroll to position [1167, 0]
click at [249, 343] on td "current_liabilities, other_liabilities" at bounding box center [277, 353] width 181 height 22
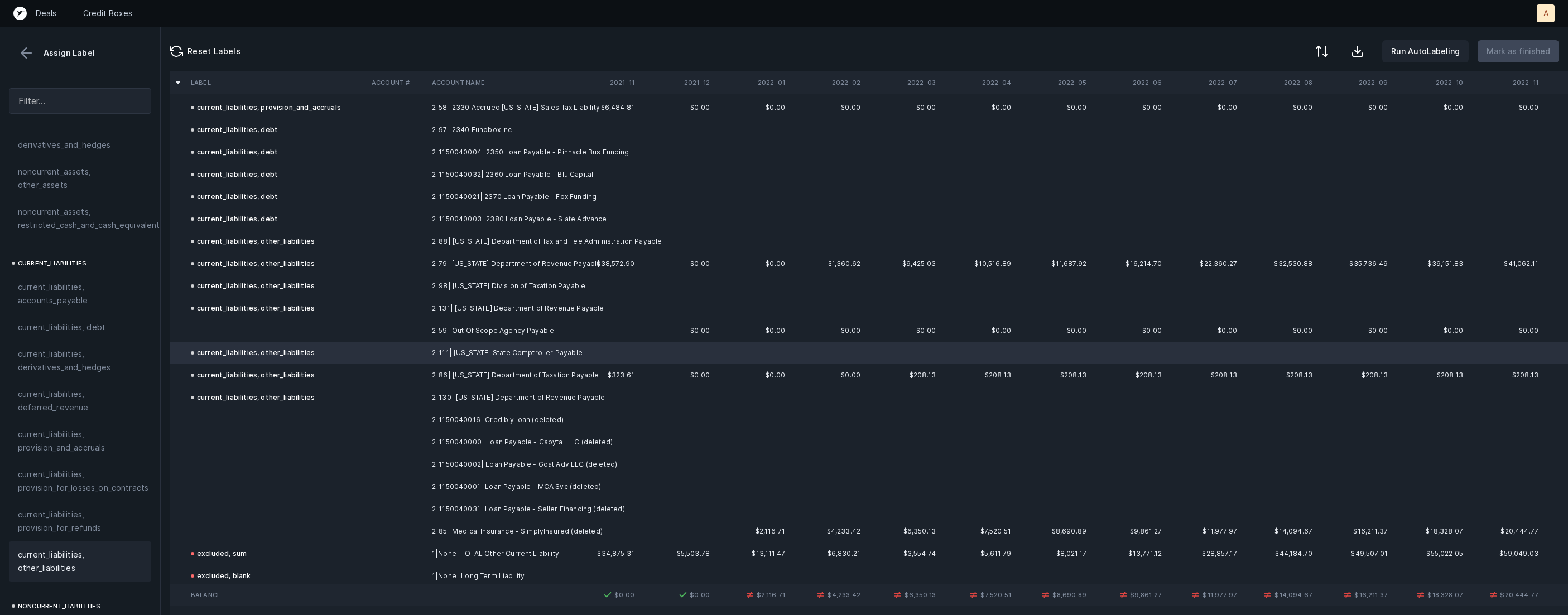
click at [221, 327] on td at bounding box center [277, 331] width 181 height 22
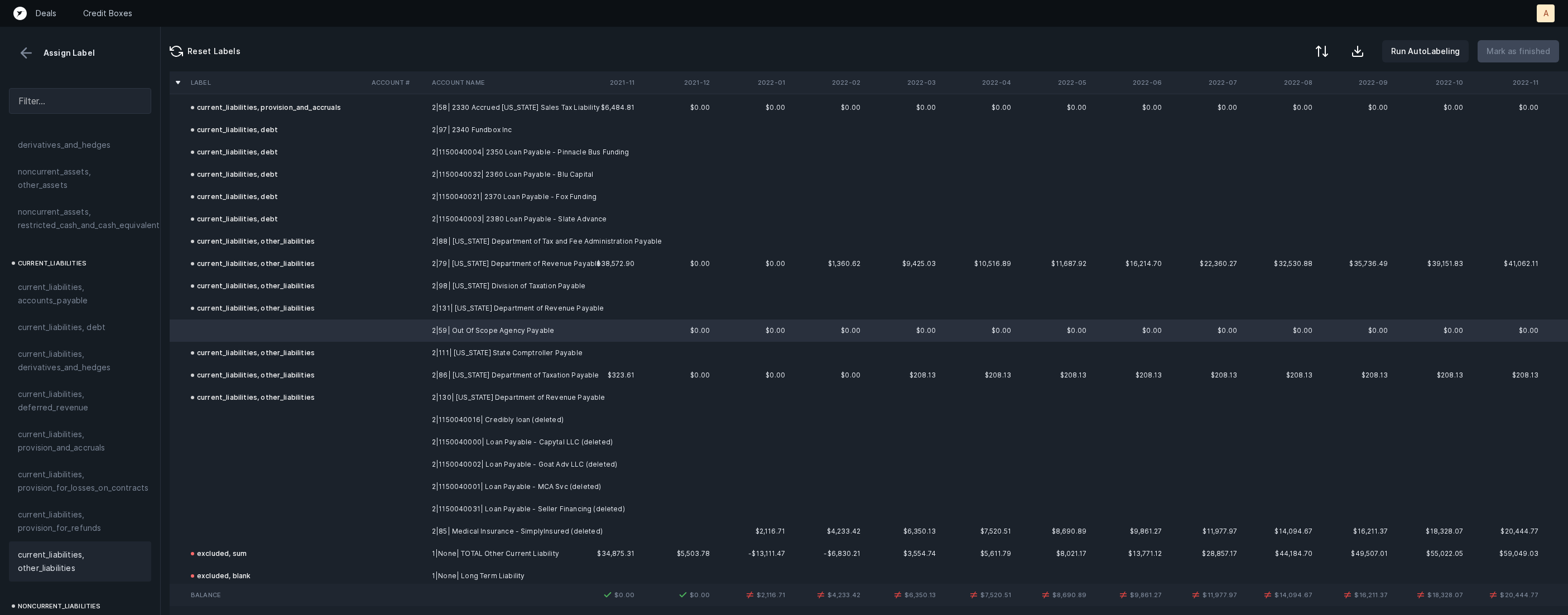
click at [65, 548] on span "current_liabilities, other_liabilities" at bounding box center [80, 561] width 125 height 26
click at [420, 419] on td at bounding box center [397, 420] width 61 height 22
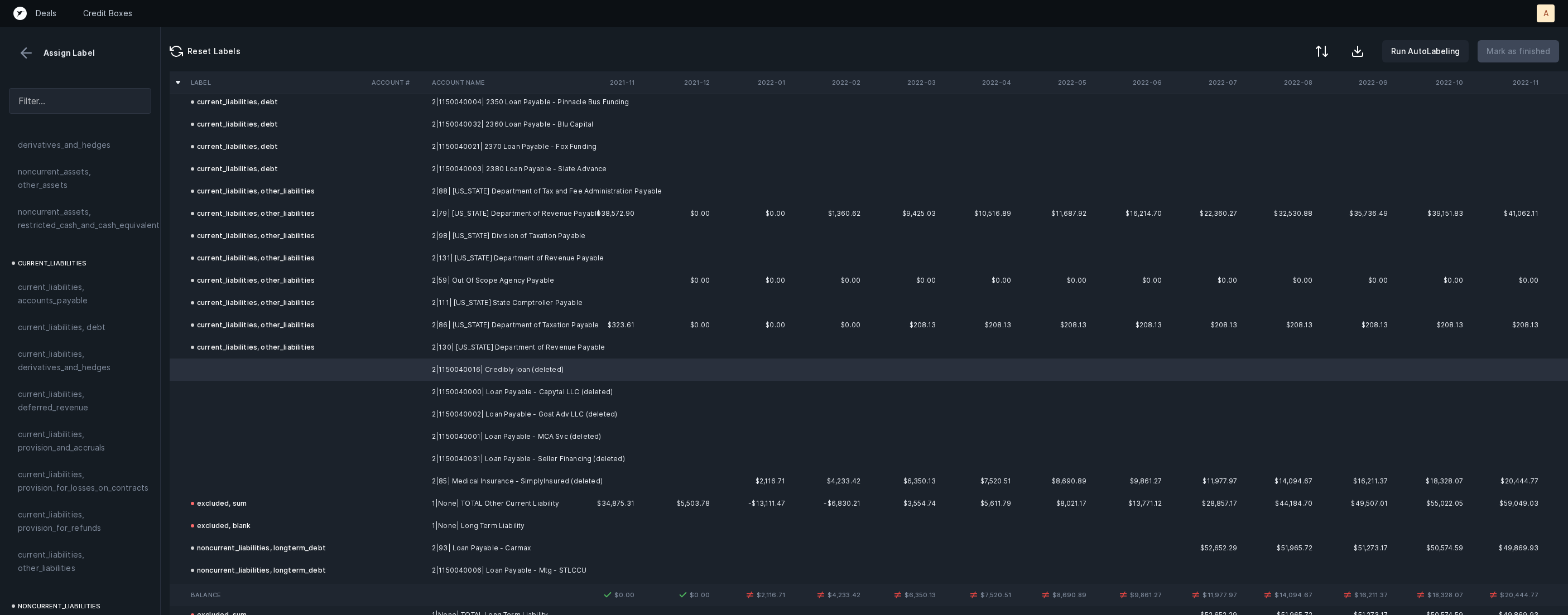
scroll to position [1233, 0]
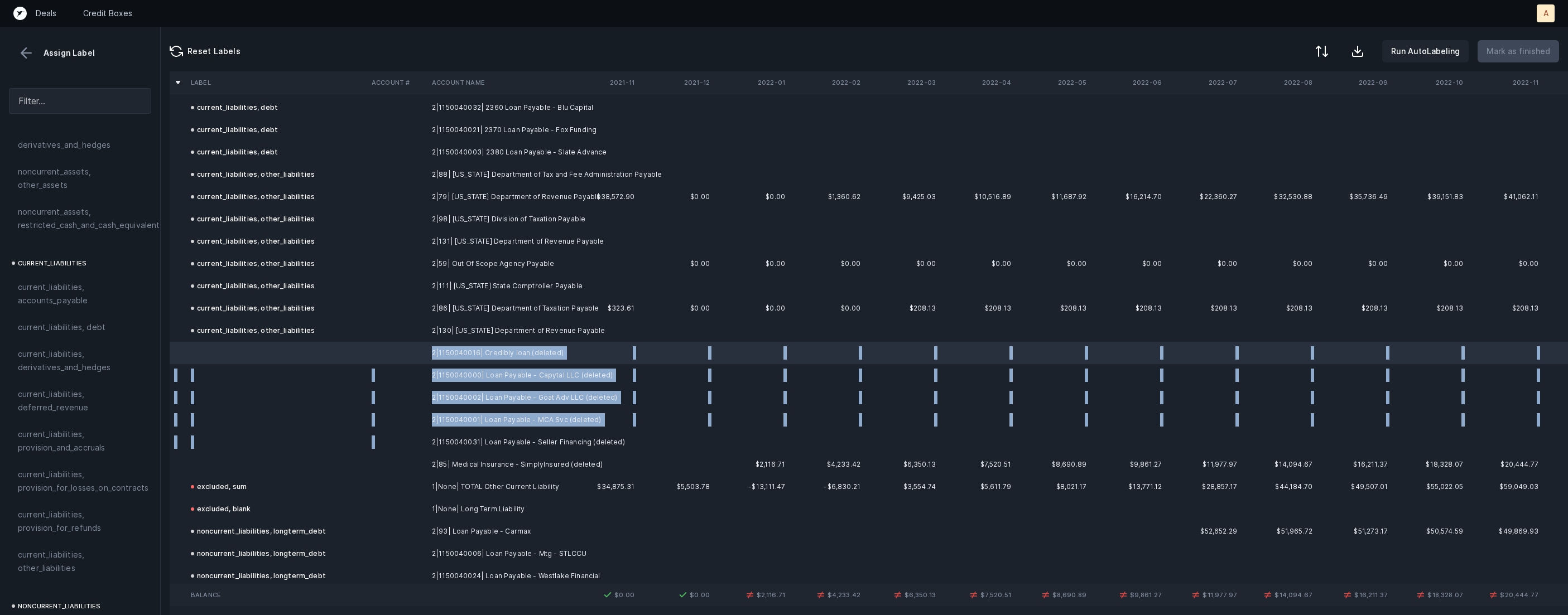
click at [484, 434] on td "2|1150040031| Loan Payable - Seller Financing (deleted)" at bounding box center [495, 442] width 136 height 22
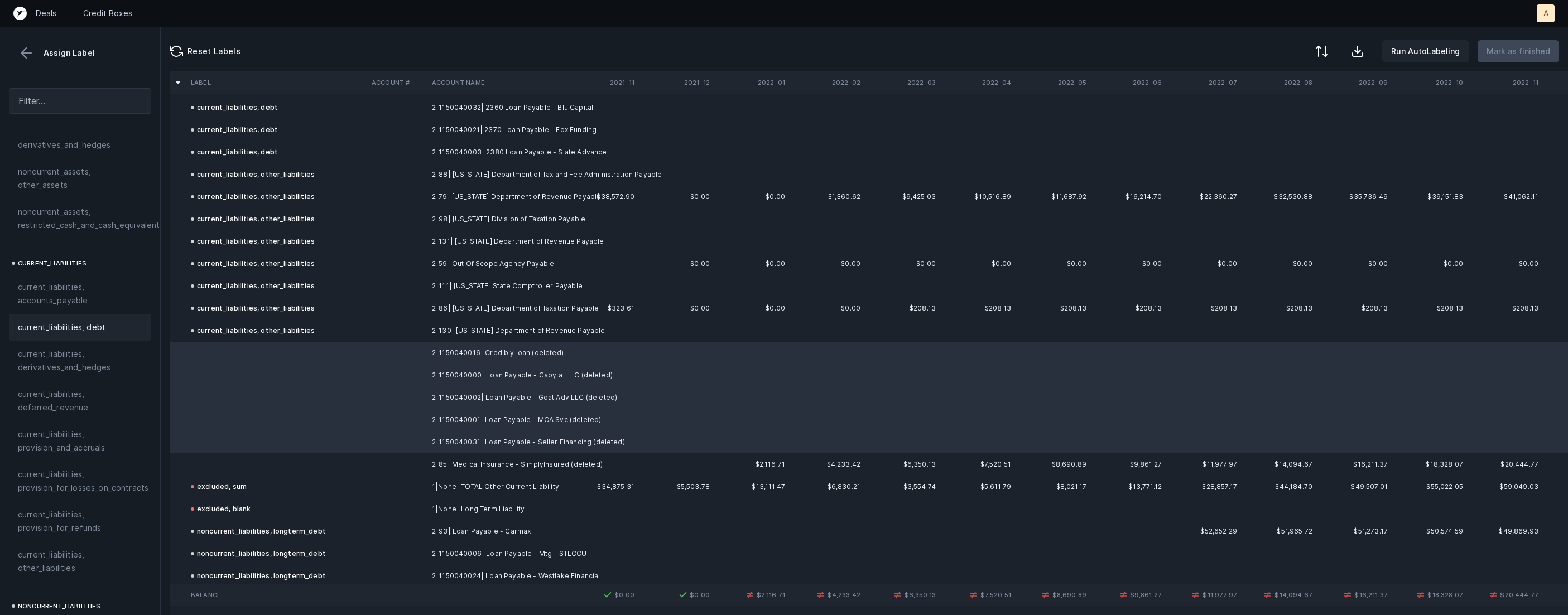
click at [117, 314] on div "current_liabilities, debt" at bounding box center [79, 327] width 142 height 26
click at [250, 464] on td at bounding box center [277, 465] width 181 height 22
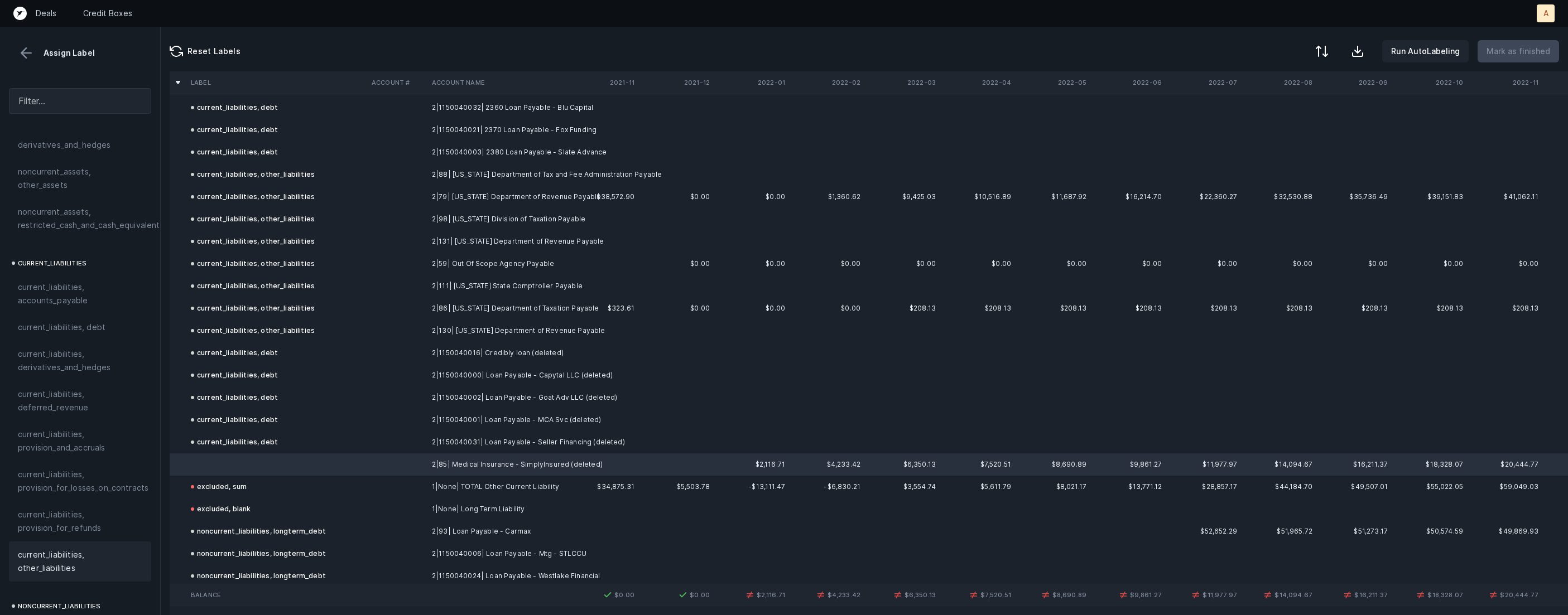
click at [21, 548] on span "current_liabilities, other_liabilities" at bounding box center [80, 561] width 125 height 26
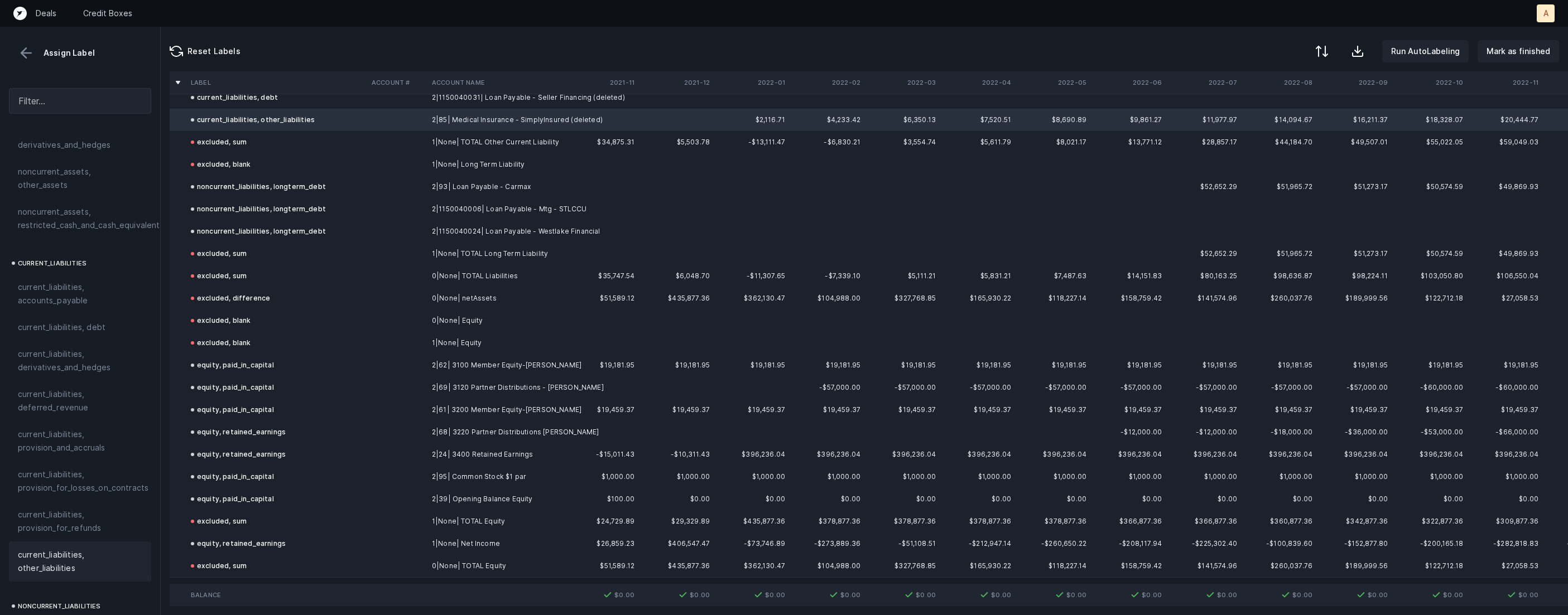
scroll to position [1579, 0]
click at [1529, 50] on p "Mark as finished" at bounding box center [1518, 51] width 63 height 14
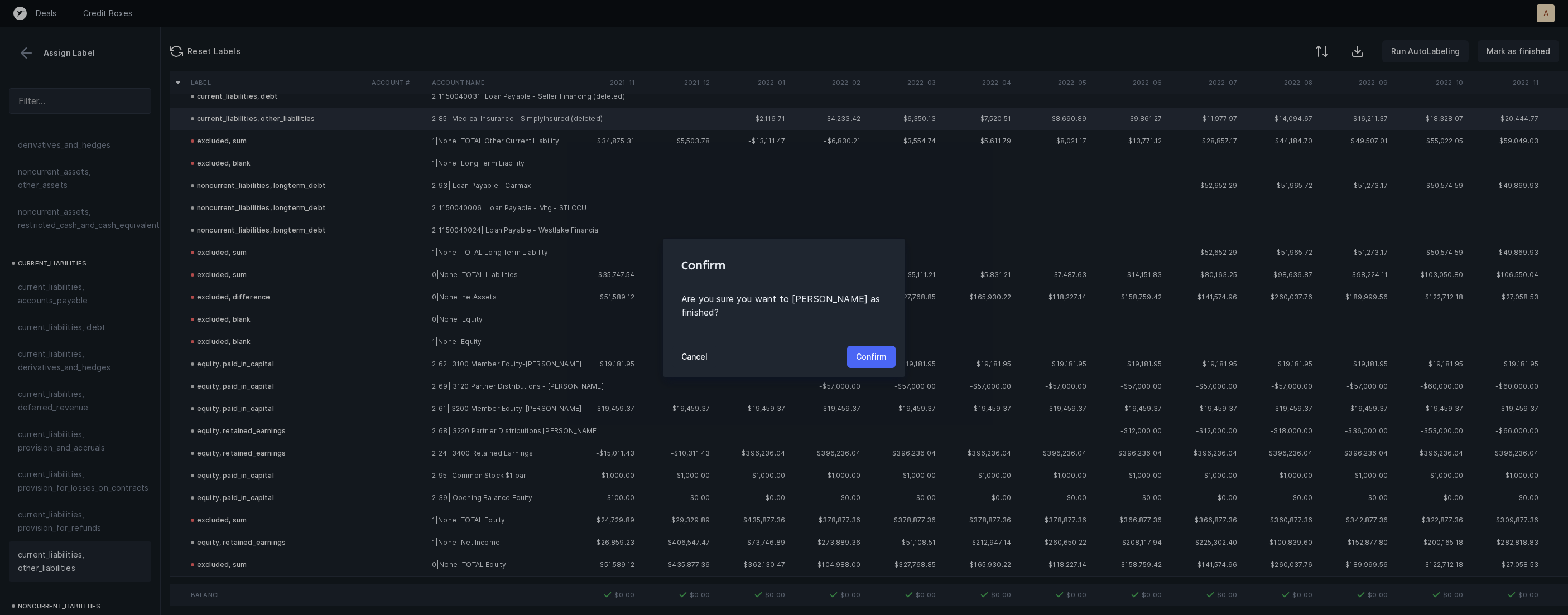
click at [879, 350] on p "Confirm" at bounding box center [872, 357] width 31 height 14
